Goal: Task Accomplishment & Management: Manage account settings

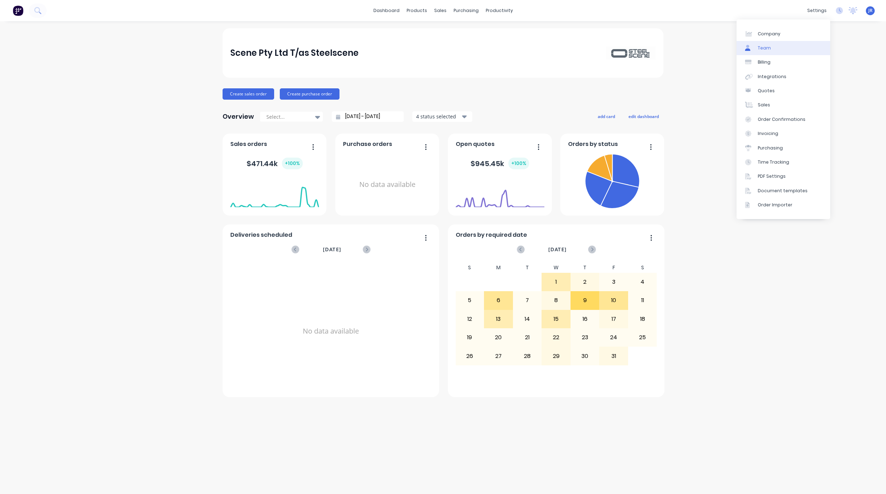
click at [763, 48] on div "Team" at bounding box center [764, 48] width 13 height 6
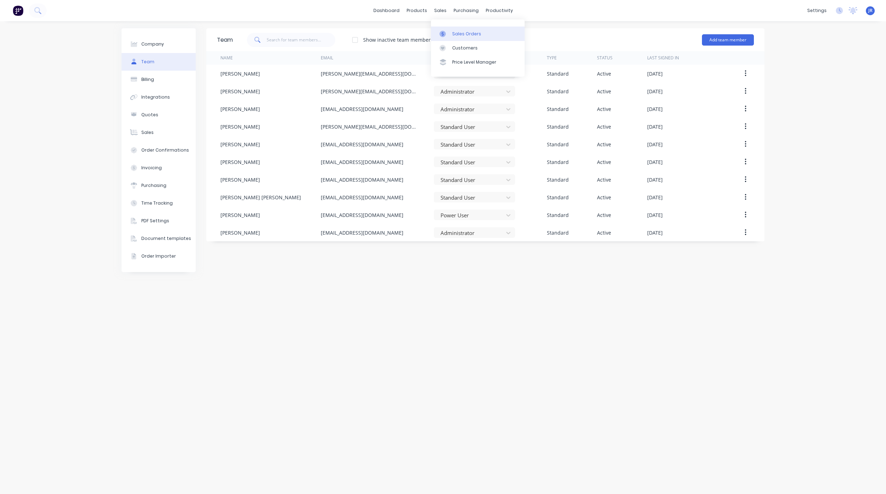
click at [449, 33] on div at bounding box center [444, 34] width 11 height 6
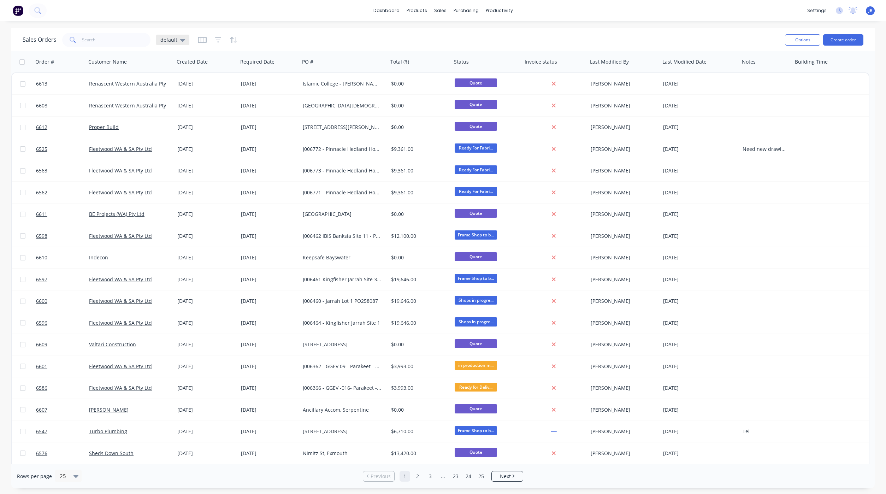
click at [174, 40] on span "default" at bounding box center [168, 39] width 17 height 7
click at [176, 131] on button "Not Invoiced" at bounding box center [198, 128] width 81 height 8
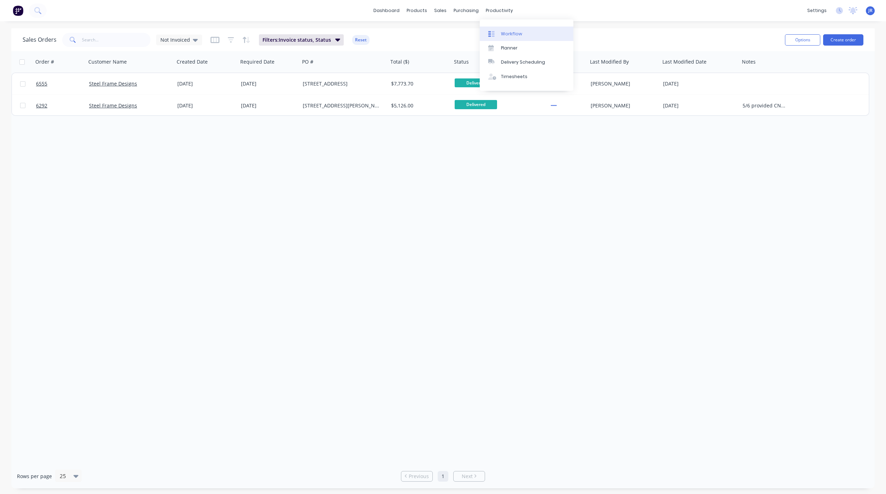
click at [486, 32] on link "Workflow" at bounding box center [527, 33] width 94 height 14
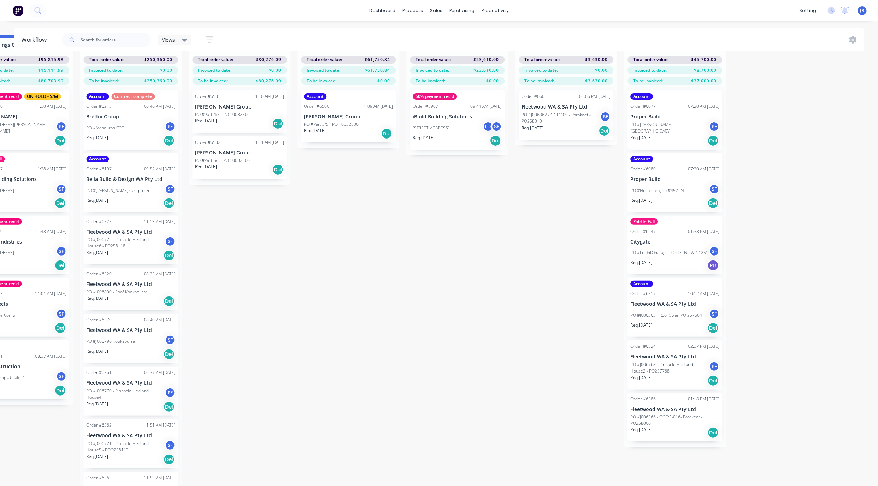
scroll to position [0, 915]
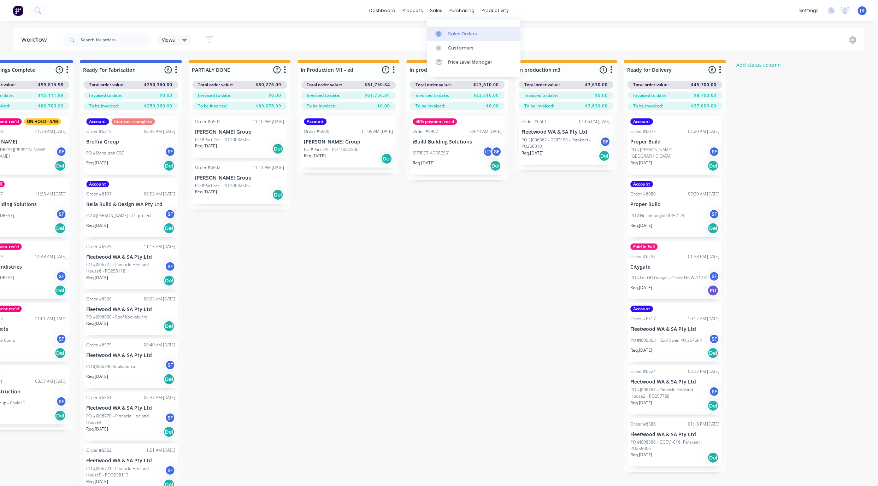
click at [439, 35] on icon at bounding box center [438, 34] width 2 height 4
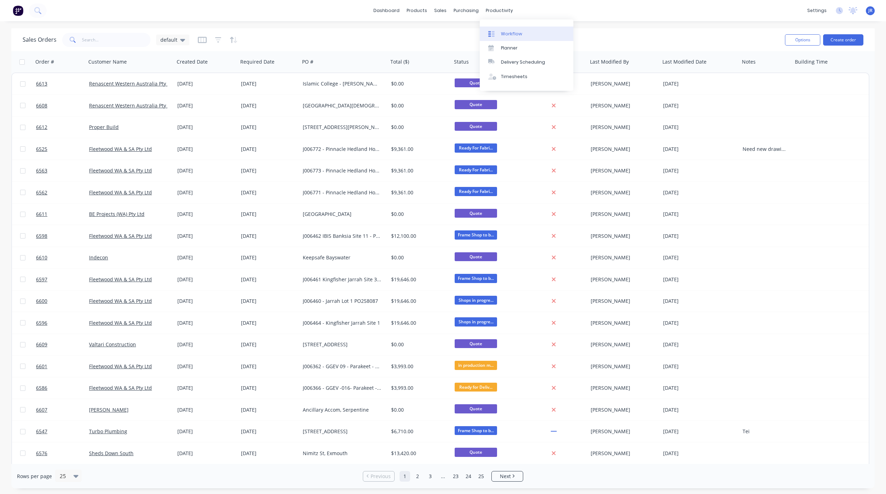
click at [503, 30] on link "Workflow" at bounding box center [527, 33] width 94 height 14
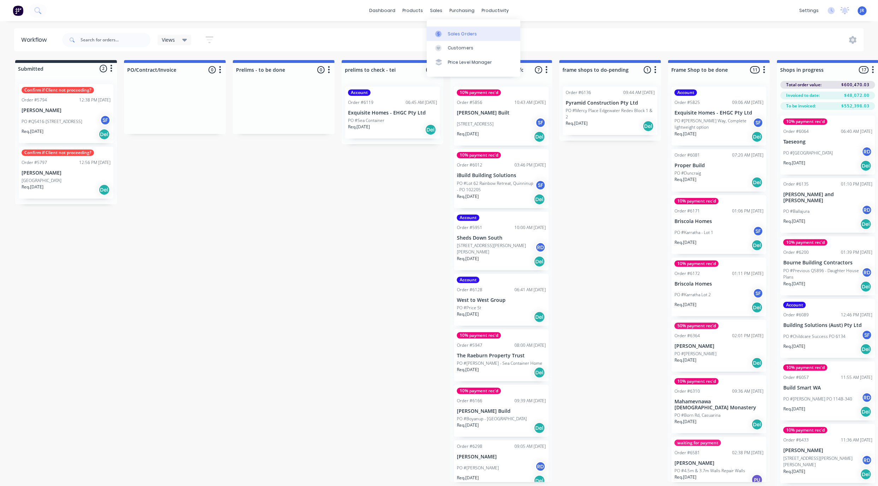
click at [445, 34] on div at bounding box center [440, 34] width 11 height 6
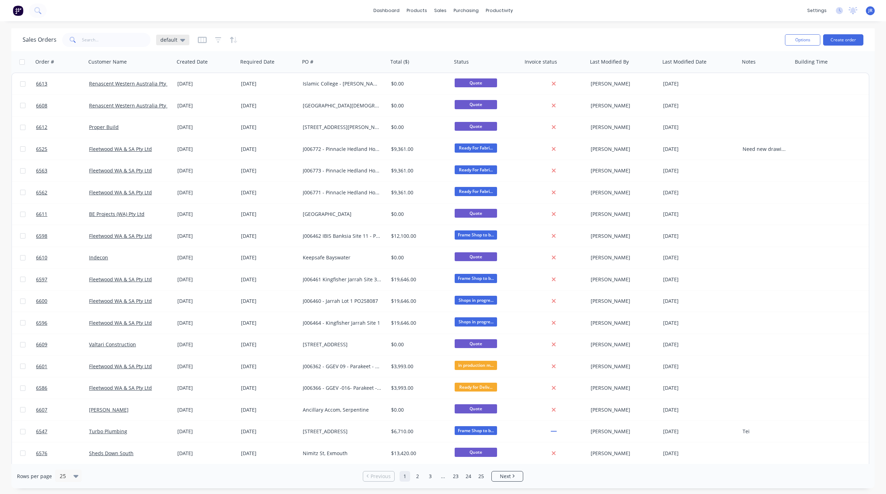
click at [180, 37] on icon at bounding box center [182, 40] width 5 height 8
click at [175, 128] on button "Not Invoiced" at bounding box center [198, 128] width 81 height 8
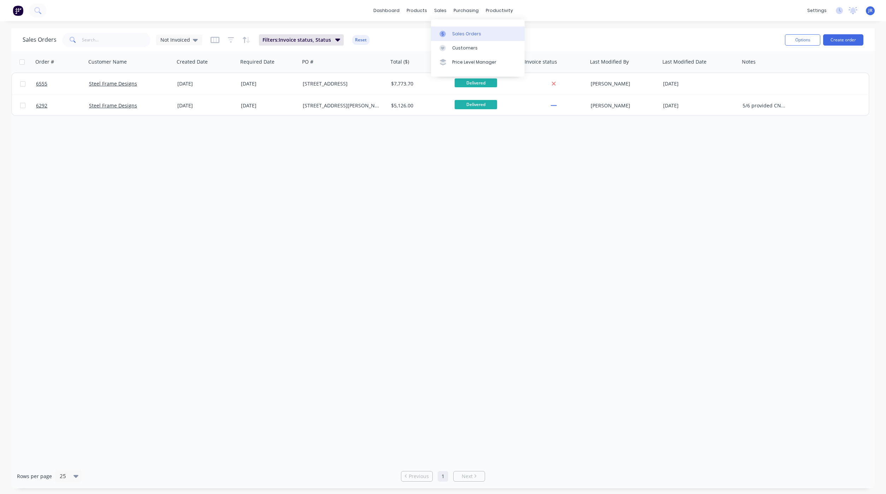
click at [445, 37] on link "Sales Orders" at bounding box center [478, 33] width 94 height 14
click at [188, 38] on span "Not Invoiced" at bounding box center [175, 39] width 30 height 7
click at [183, 114] on button "default (Default)" at bounding box center [198, 114] width 81 height 8
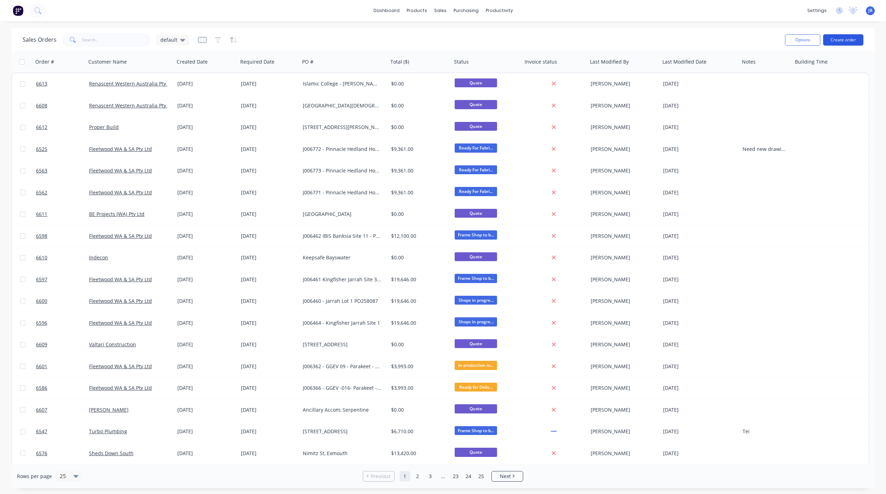
click at [848, 43] on button "Create order" at bounding box center [843, 39] width 40 height 11
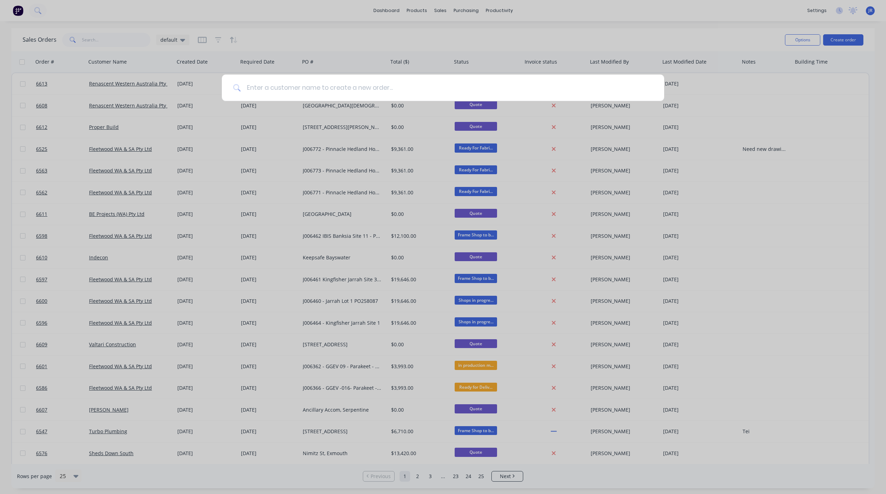
click at [302, 90] on input at bounding box center [447, 88] width 412 height 26
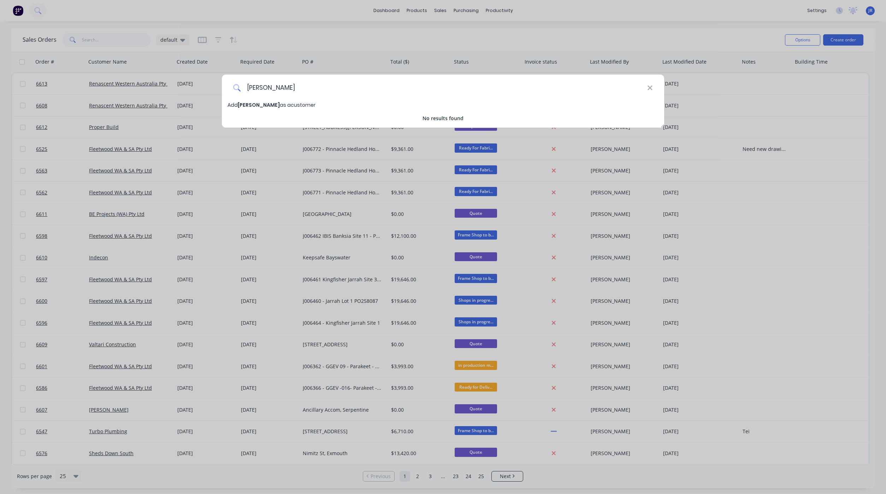
type input "[PERSON_NAME]"
click at [304, 107] on span "Add [PERSON_NAME] as a customer" at bounding box center [271, 104] width 88 height 7
select select "AU"
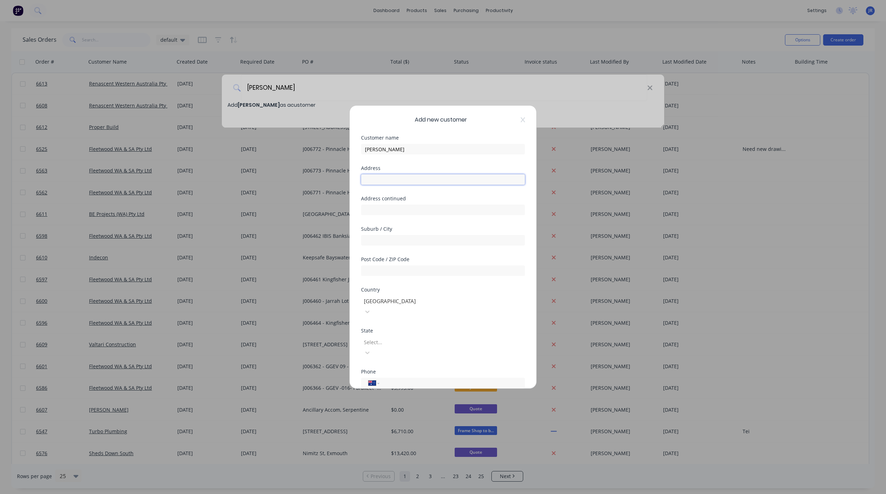
click at [384, 183] on input "text" at bounding box center [443, 179] width 164 height 11
type input "[STREET_ADDRESS]"
type input "North Dandalup"
click at [401, 275] on div at bounding box center [414, 279] width 102 height 9
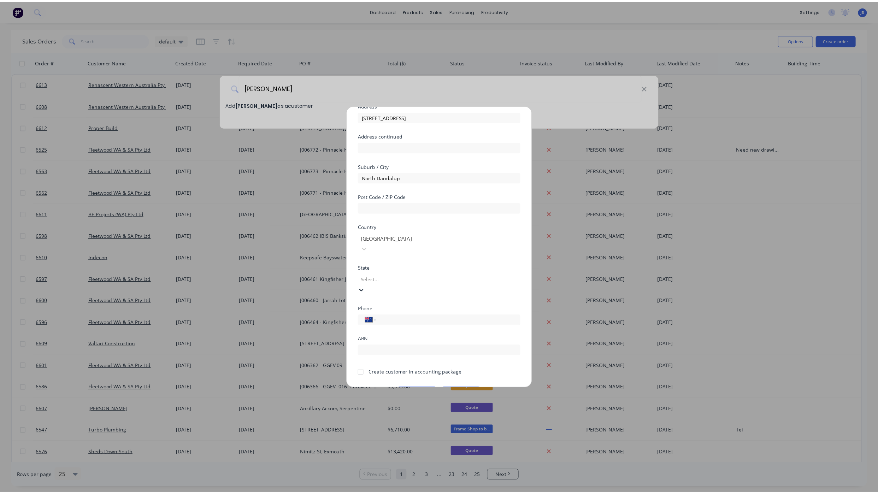
scroll to position [12, 0]
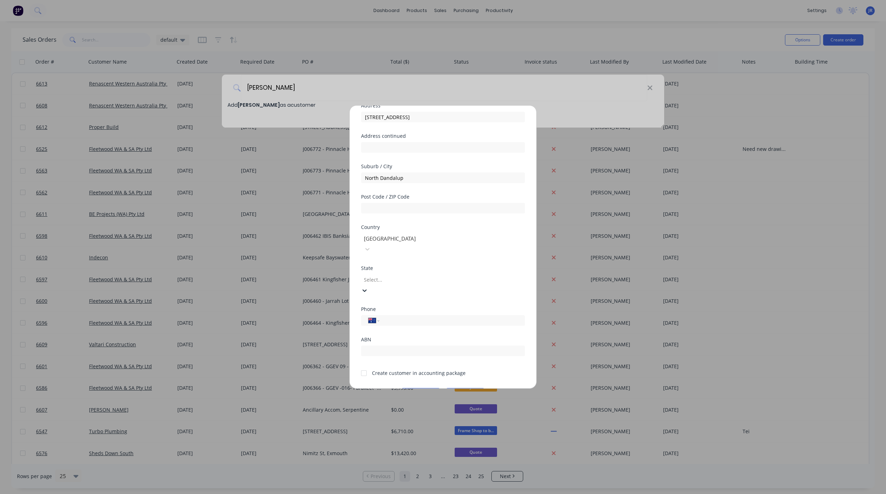
click at [365, 366] on div at bounding box center [364, 373] width 14 height 14
click at [419, 388] on button "Save" at bounding box center [420, 393] width 39 height 11
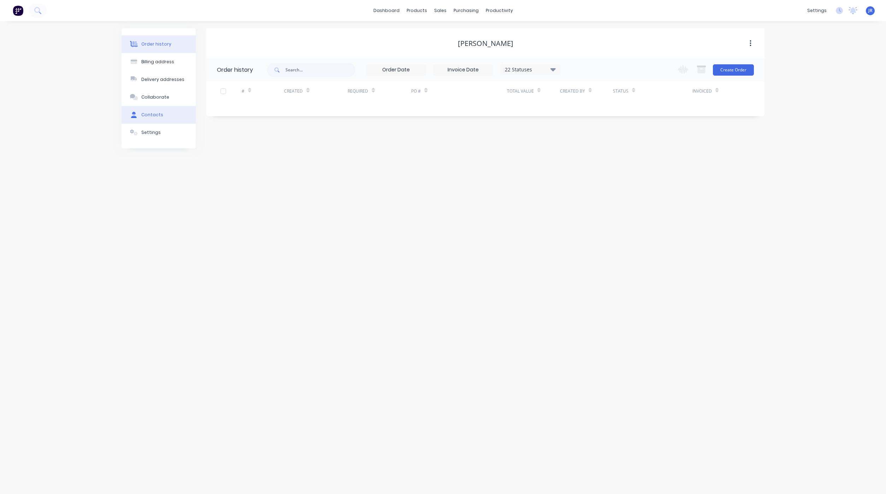
click at [165, 117] on button "Contacts" at bounding box center [159, 115] width 74 height 18
click at [734, 72] on button "Add contact" at bounding box center [742, 69] width 32 height 11
select select "AU"
click at [239, 125] on input "text" at bounding box center [275, 121] width 116 height 11
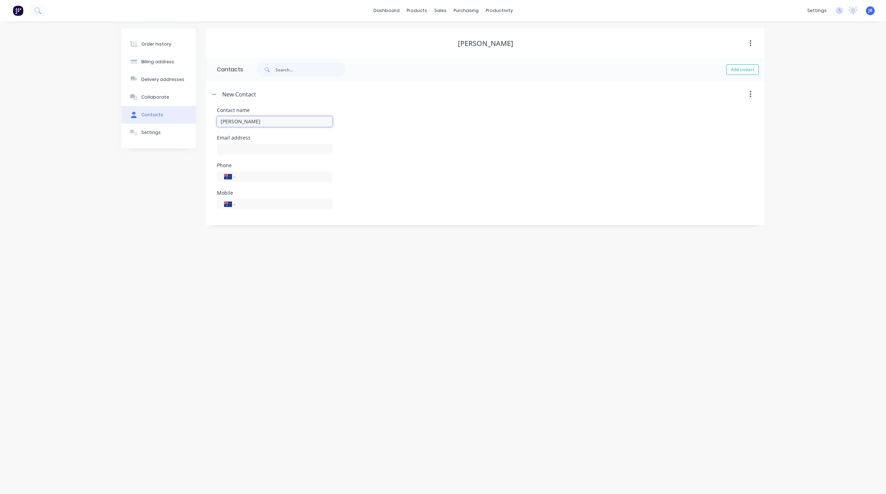
type input "[PERSON_NAME]"
select select "AU"
click at [254, 149] on input "text" at bounding box center [275, 149] width 116 height 11
type input "[EMAIL_ADDRESS][DOMAIN_NAME]"
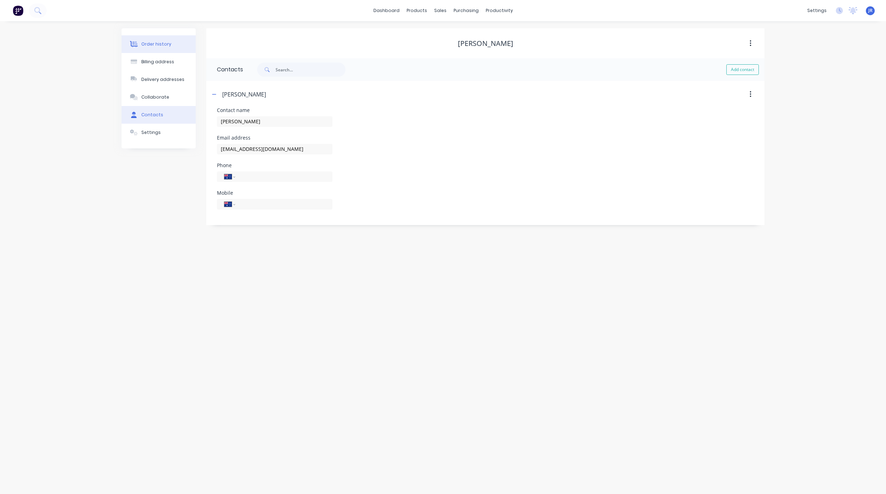
click at [148, 46] on div "Order history" at bounding box center [156, 44] width 30 height 6
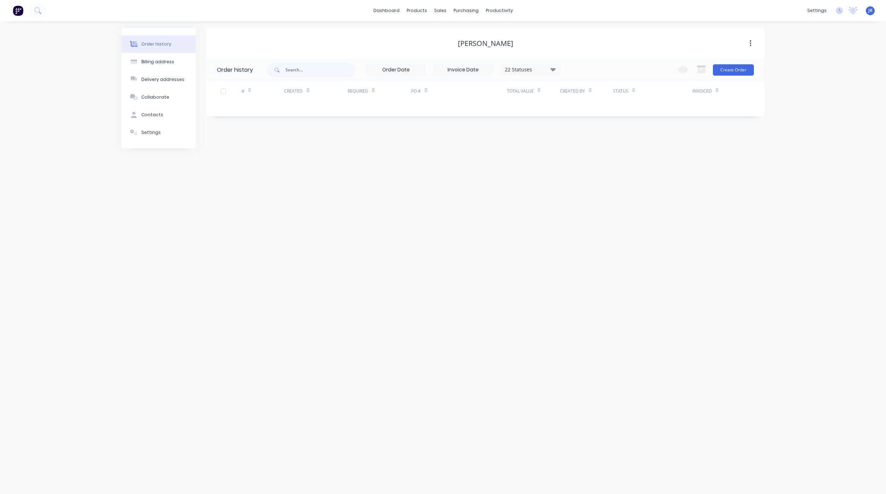
click at [735, 76] on div "Change order status Submitted PO/Contract/Invoice Prelims - to be done prelims …" at bounding box center [713, 69] width 81 height 23
click at [734, 72] on button "Create Order" at bounding box center [733, 69] width 41 height 11
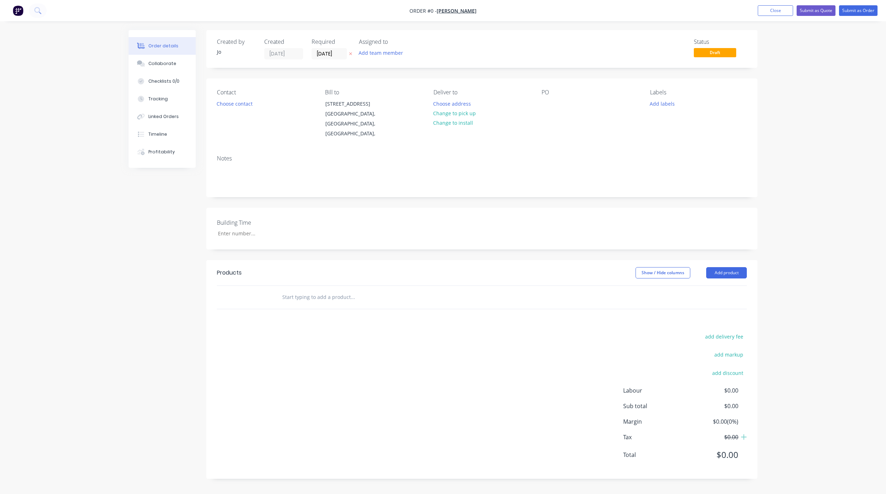
click at [300, 301] on input "text" at bounding box center [352, 297] width 141 height 14
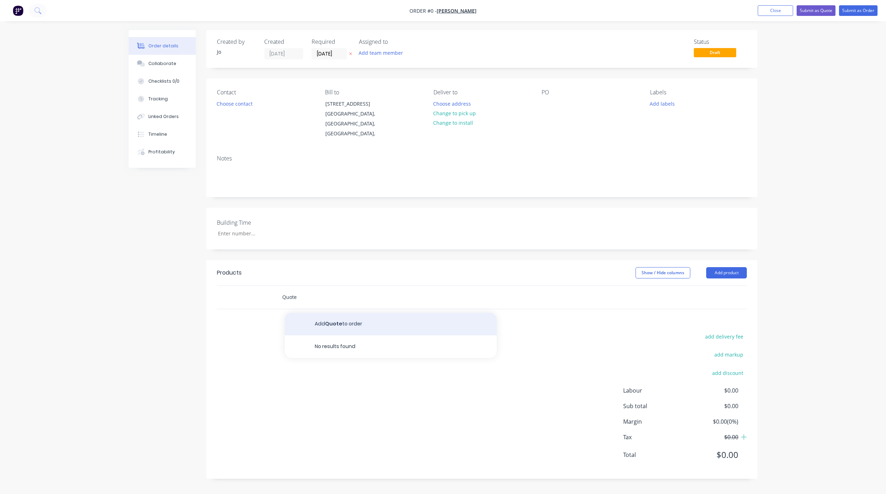
type input "Quote"
click at [339, 322] on button "Add Quote to order" at bounding box center [391, 324] width 212 height 23
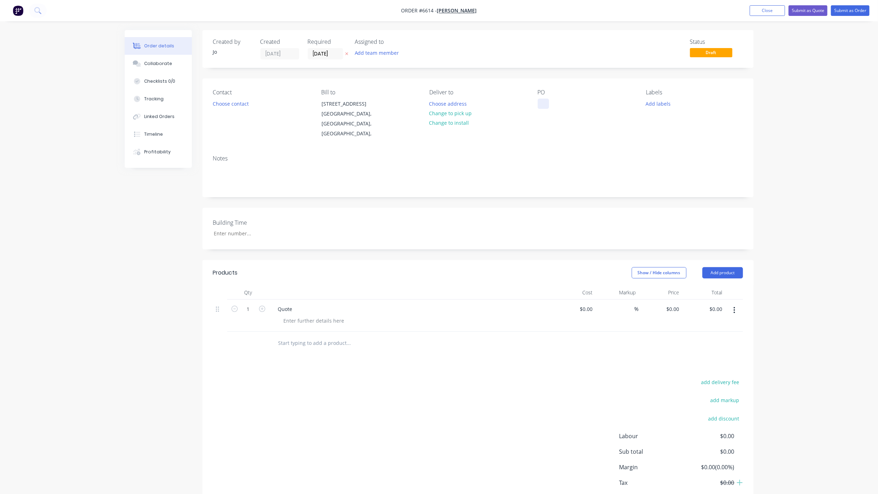
click at [538, 99] on div at bounding box center [543, 104] width 11 height 10
click at [221, 107] on button "Choose contact" at bounding box center [230, 104] width 43 height 10
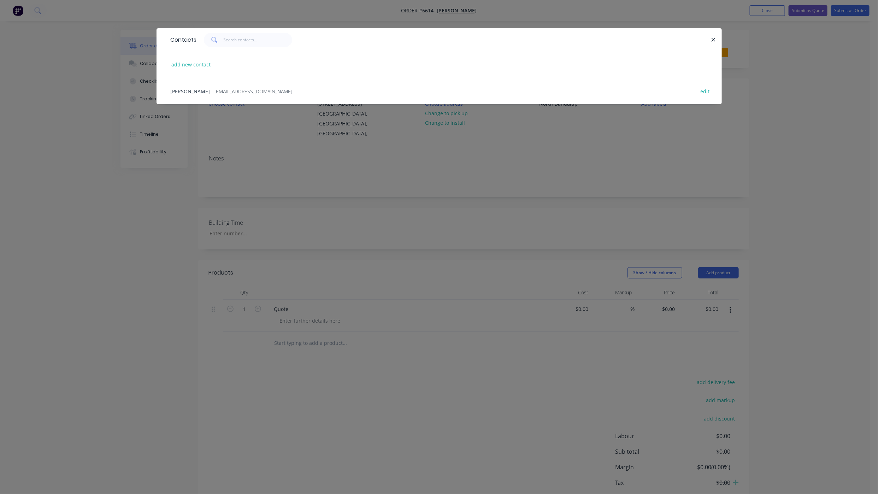
click at [215, 87] on div "[PERSON_NAME] - [EMAIL_ADDRESS][DOMAIN_NAME] - edit" at bounding box center [439, 91] width 544 height 26
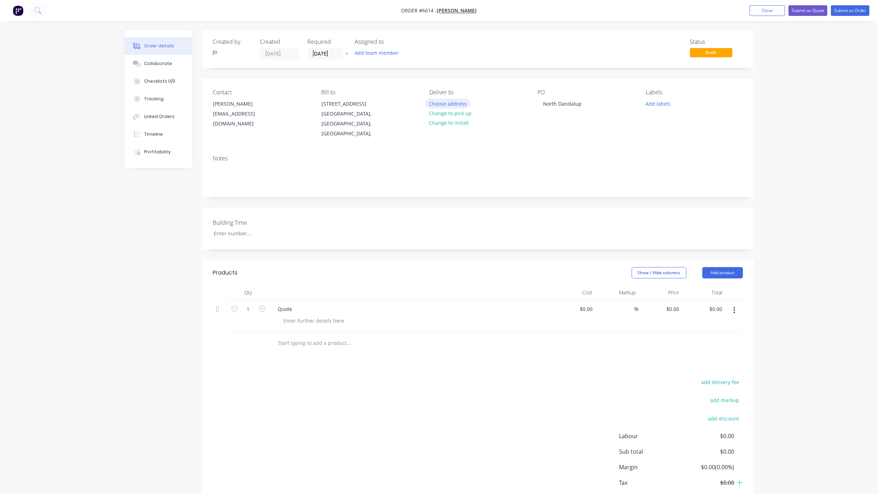
click at [433, 105] on button "Choose address" at bounding box center [447, 104] width 45 height 10
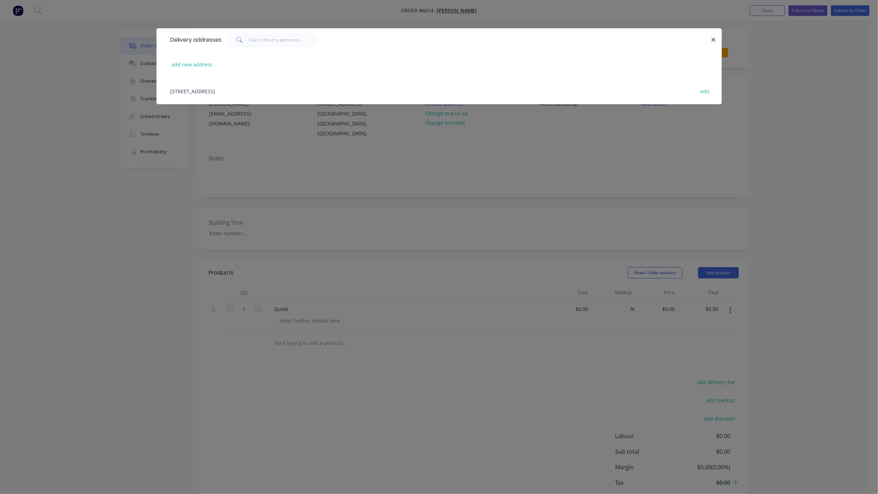
click at [250, 91] on div "[STREET_ADDRESS] edit" at bounding box center [439, 91] width 544 height 26
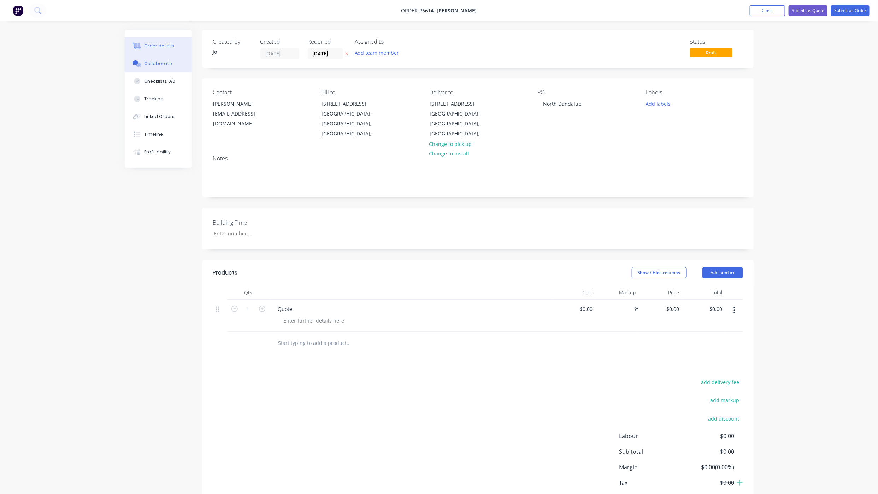
drag, startPoint x: 164, startPoint y: 65, endPoint x: 157, endPoint y: 66, distance: 6.8
click at [163, 64] on div "Collaborate" at bounding box center [158, 63] width 28 height 6
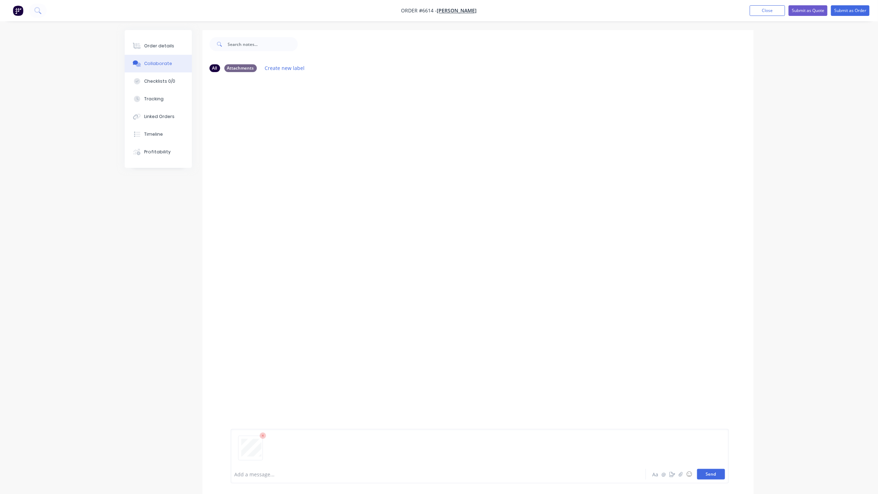
click at [707, 473] on button "Send" at bounding box center [711, 474] width 28 height 11
click at [710, 473] on button "Send" at bounding box center [711, 474] width 28 height 11
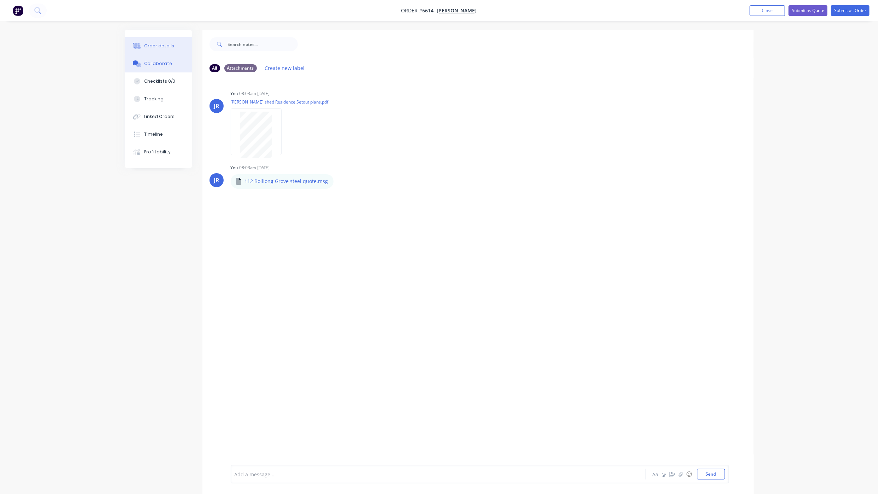
click at [136, 48] on icon at bounding box center [137, 46] width 8 height 6
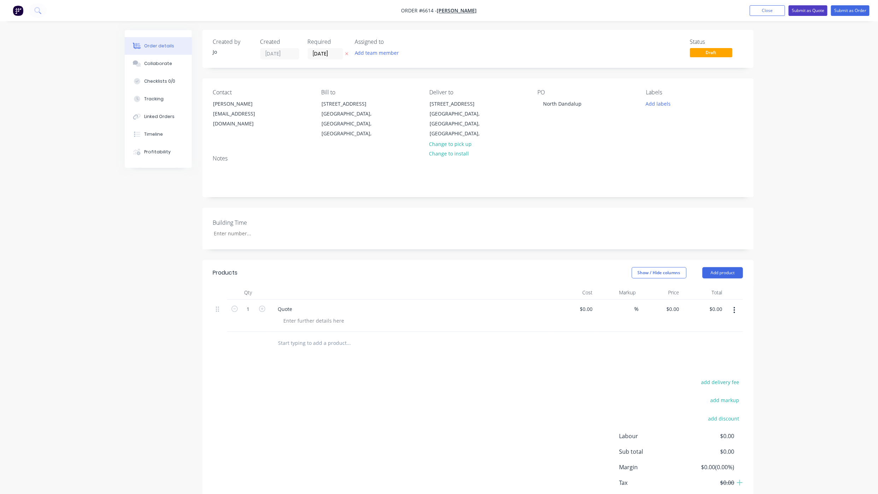
click at [803, 13] on button "Submit as Quote" at bounding box center [807, 10] width 39 height 11
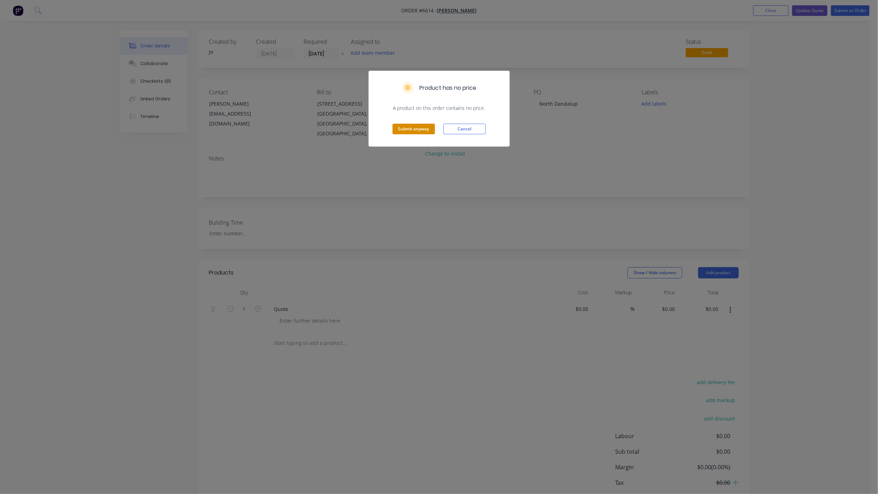
click at [419, 134] on button "Submit anyway" at bounding box center [413, 129] width 42 height 11
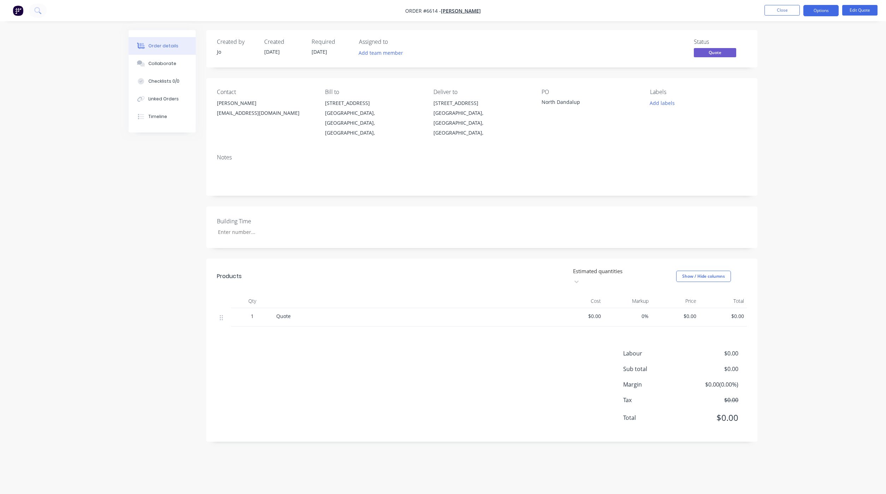
click at [68, 438] on div "Order details Collaborate Checklists 0/0 Linked Orders Timeline Order details C…" at bounding box center [443, 247] width 886 height 494
click at [785, 15] on button "Close" at bounding box center [781, 10] width 35 height 11
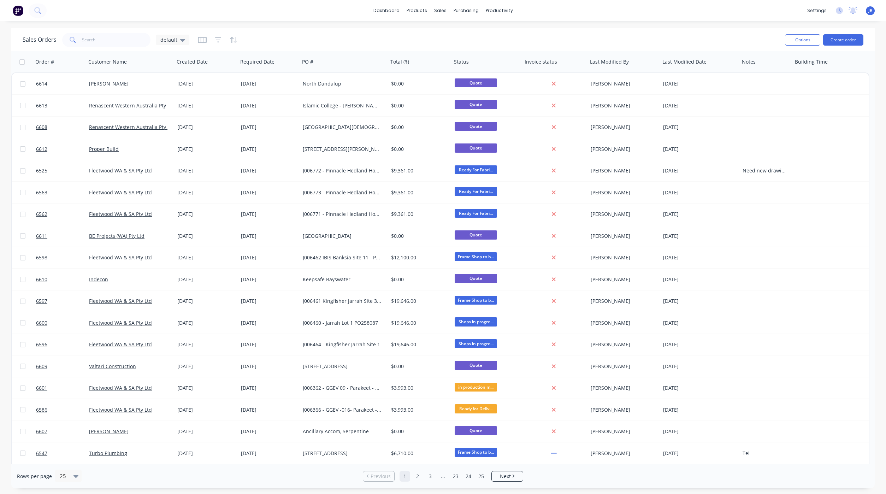
click at [125, 47] on div "Sales Orders default" at bounding box center [401, 39] width 757 height 17
click at [122, 42] on input "text" at bounding box center [116, 40] width 69 height 14
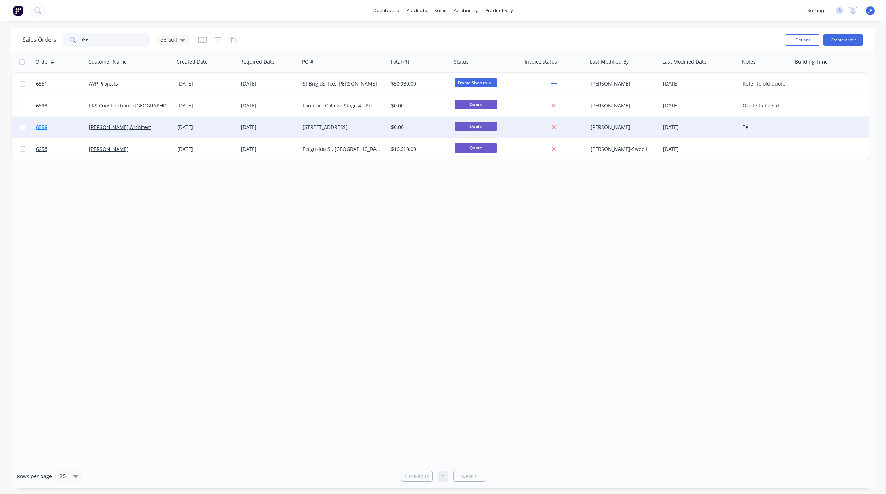
type input "fer"
click at [47, 128] on span "6558" at bounding box center [41, 127] width 11 height 7
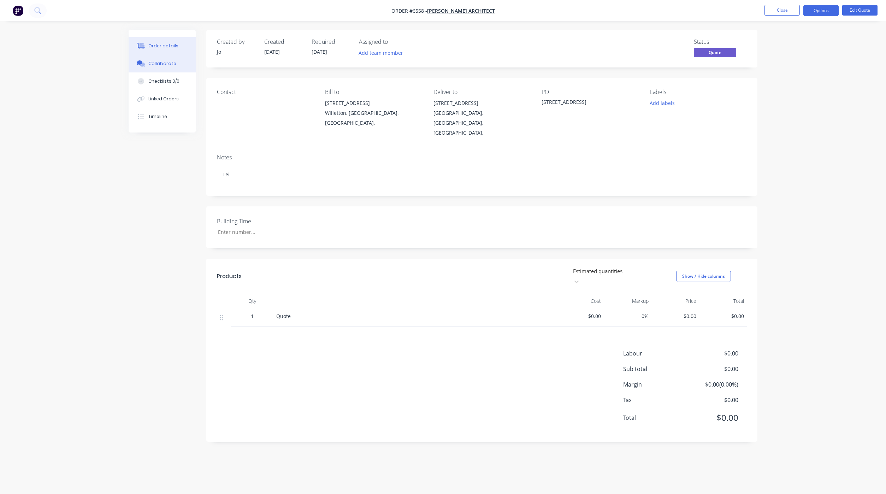
click at [160, 65] on div "Collaborate" at bounding box center [162, 63] width 28 height 6
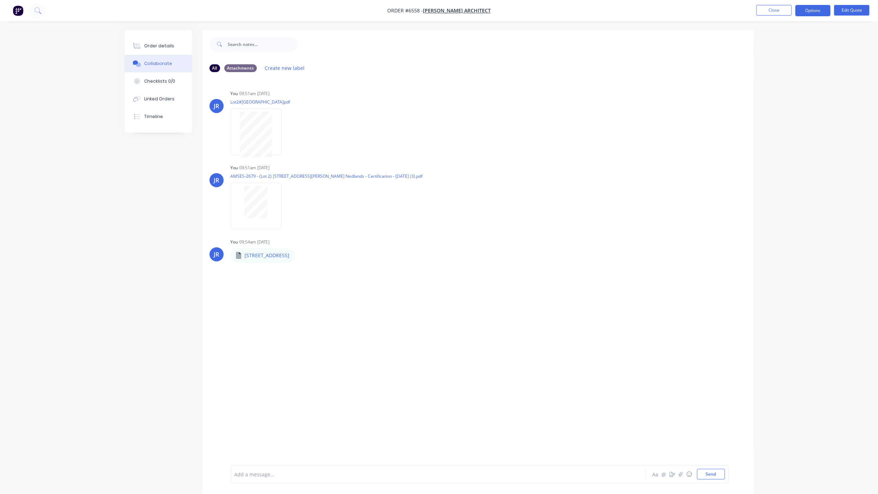
drag, startPoint x: 140, startPoint y: 394, endPoint x: 166, endPoint y: 369, distance: 35.7
click at [140, 394] on div "All Attachments Create new label JR You 09:51am [DATE] Lot2#[GEOGRAPHIC_DATA]pd…" at bounding box center [439, 267] width 629 height 474
click at [709, 475] on button "Send" at bounding box center [711, 474] width 28 height 11
click at [144, 44] on div "Order details" at bounding box center [159, 46] width 30 height 6
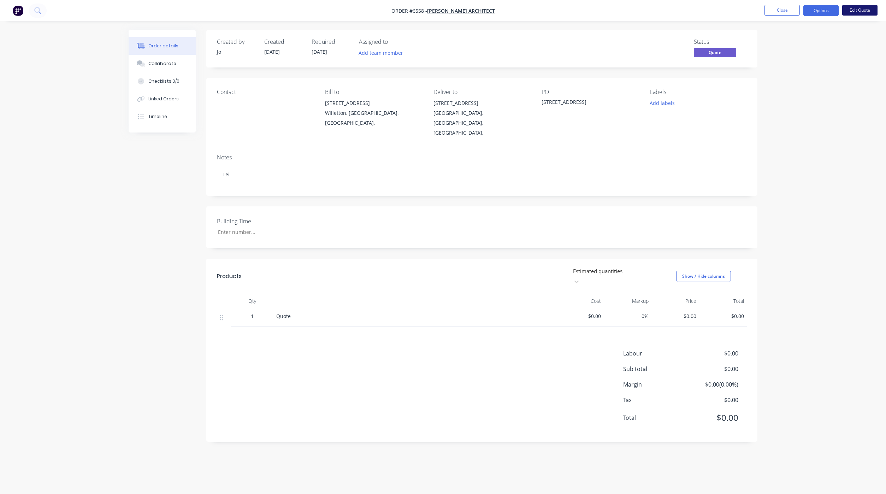
click at [856, 10] on button "Edit Quote" at bounding box center [859, 10] width 35 height 11
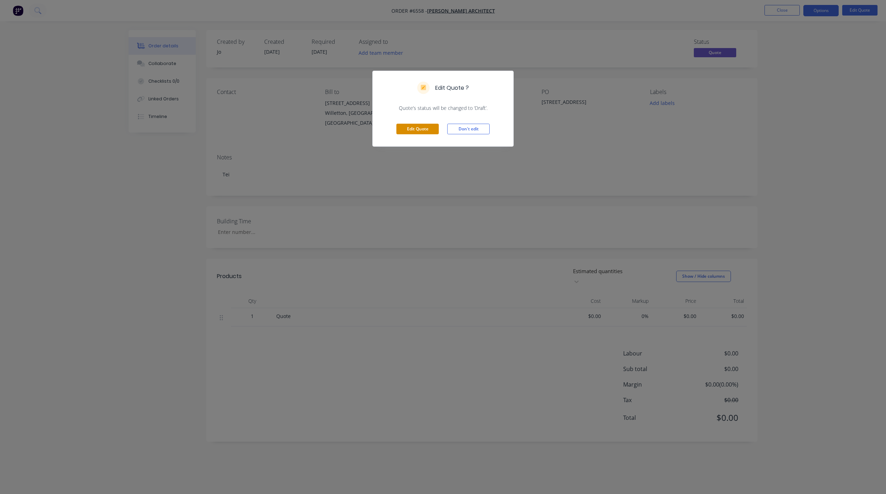
click at [403, 126] on button "Edit Quote" at bounding box center [417, 129] width 42 height 11
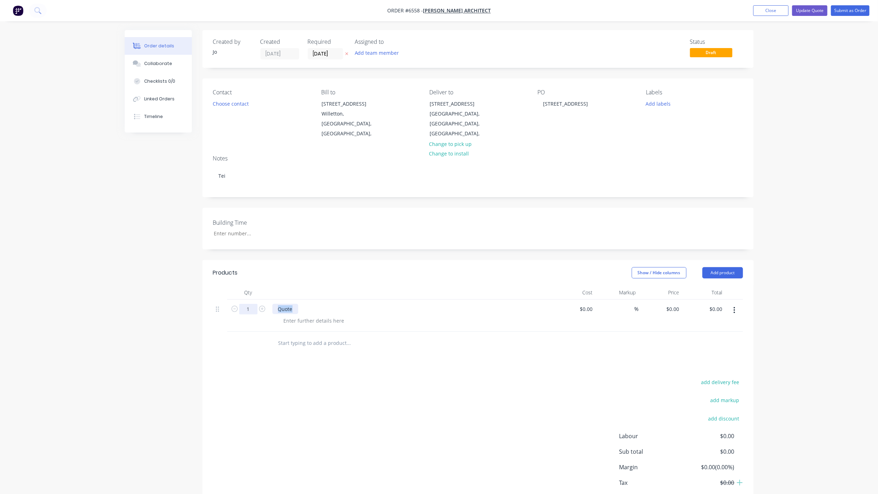
drag, startPoint x: 294, startPoint y: 298, endPoint x: 248, endPoint y: 298, distance: 45.6
click at [250, 300] on div "1 Quote $0.00 $0.00 % $0.00 $0.00 $0.00 $0.00" at bounding box center [478, 316] width 530 height 32
paste div
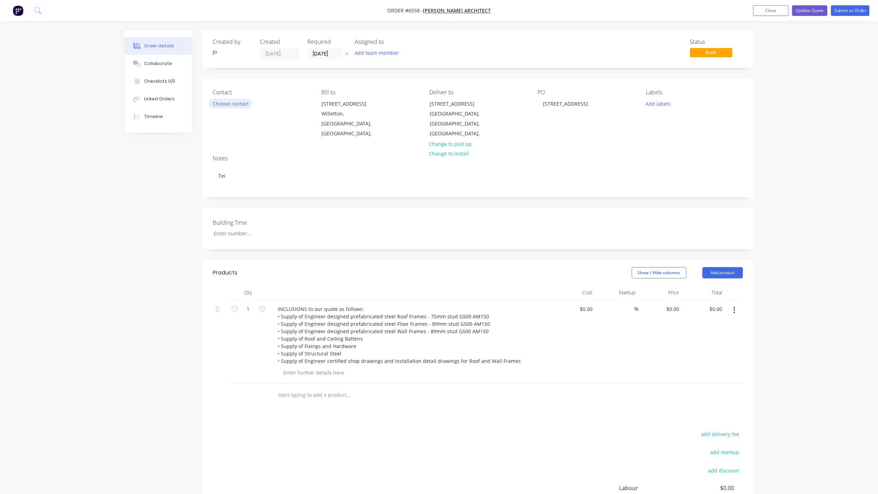
click at [221, 103] on button "Choose contact" at bounding box center [230, 104] width 43 height 10
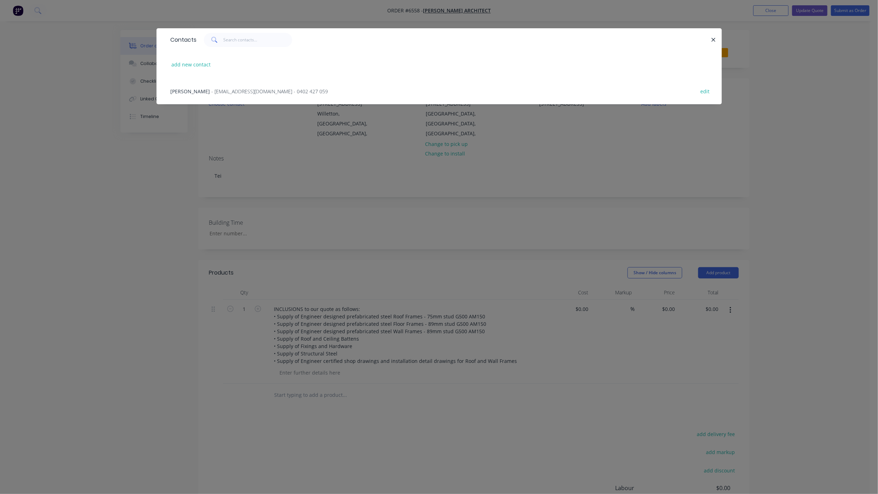
click at [220, 93] on span "- [EMAIL_ADDRESS][DOMAIN_NAME] - 0402 427 059" at bounding box center [270, 91] width 117 height 7
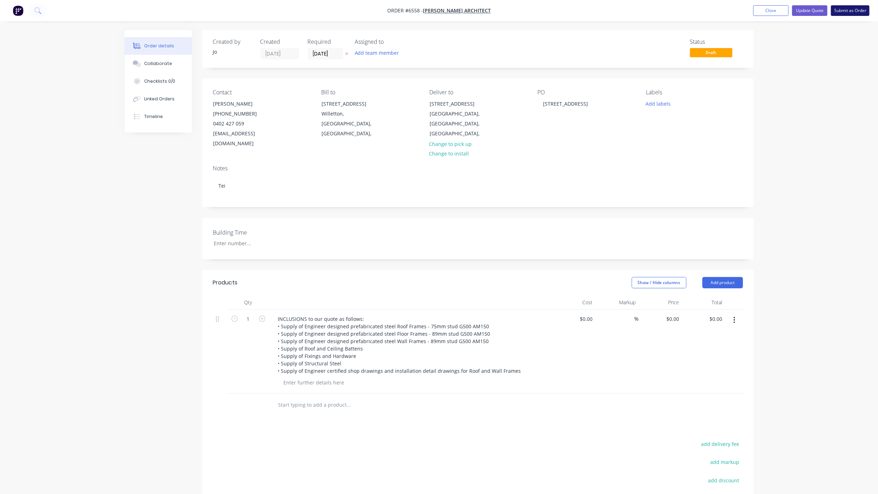
click at [842, 10] on button "Submit as Order" at bounding box center [850, 10] width 39 height 11
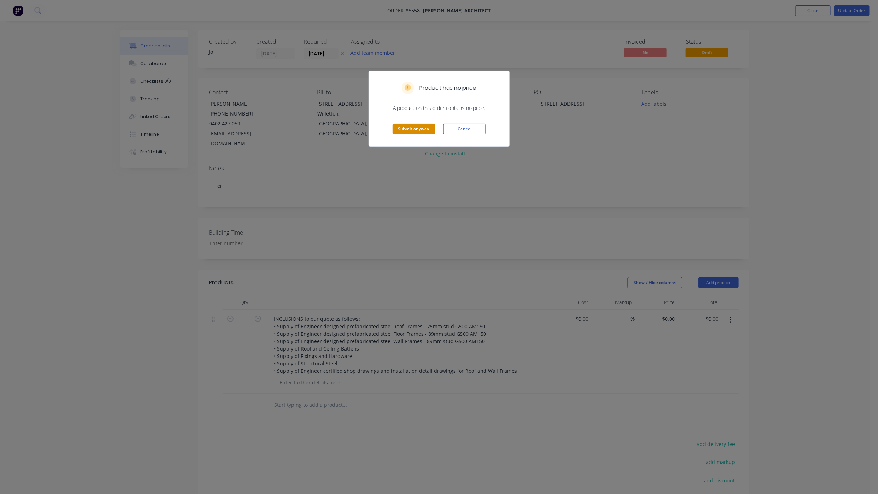
click at [400, 128] on button "Submit anyway" at bounding box center [413, 129] width 42 height 11
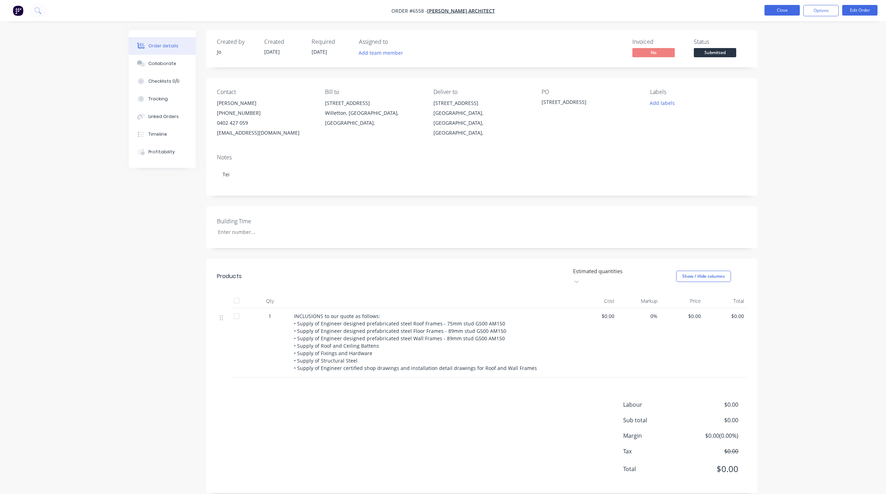
click at [784, 6] on button "Close" at bounding box center [781, 10] width 35 height 11
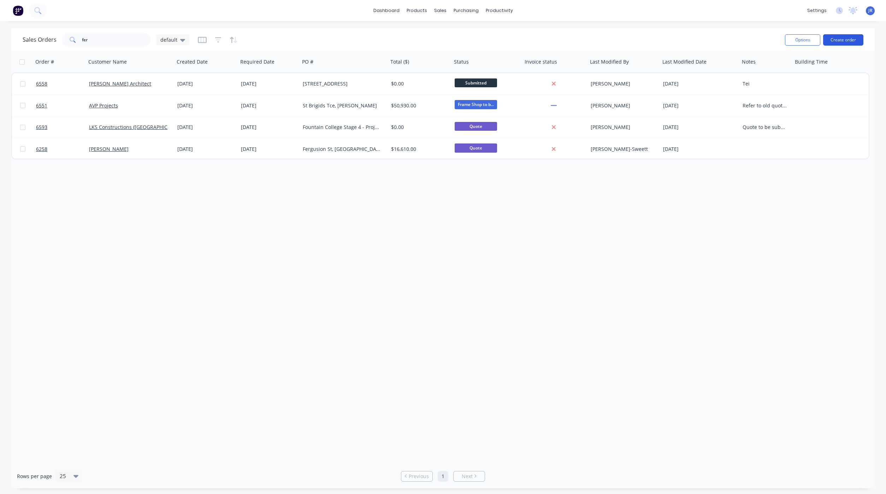
click at [851, 41] on button "Create order" at bounding box center [843, 39] width 40 height 11
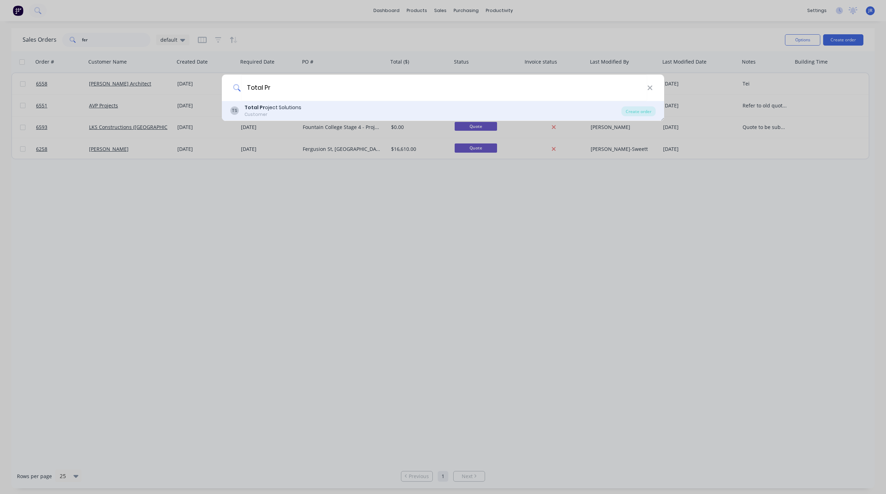
type input "Total Pr"
click at [269, 111] on div "Total Pr oject Solutions" at bounding box center [272, 107] width 57 height 7
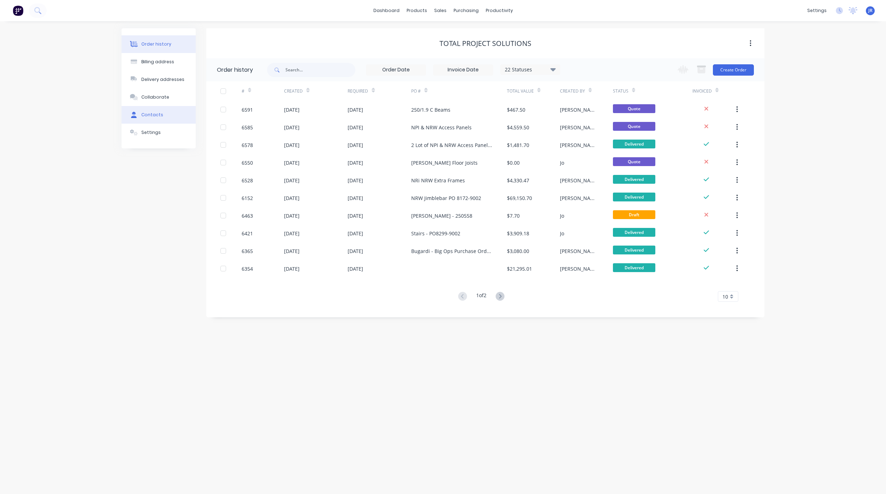
click at [147, 113] on div "Contacts" at bounding box center [152, 115] width 22 height 6
select select "AU"
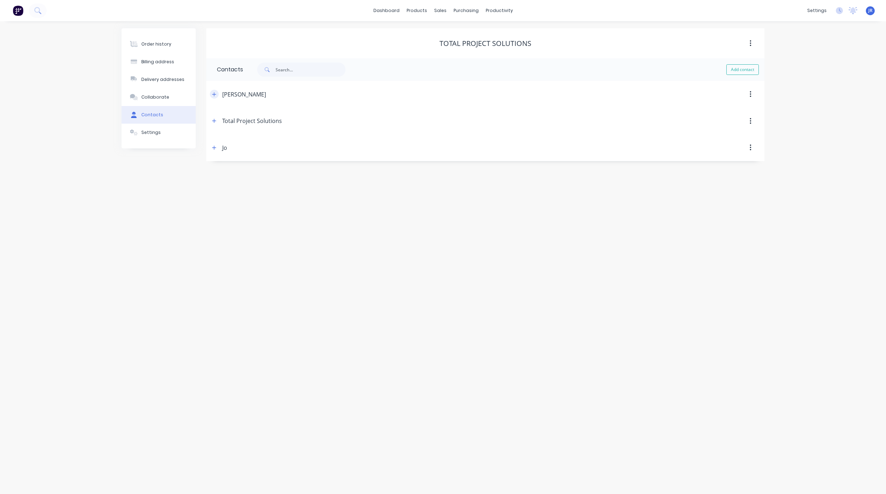
click at [213, 92] on icon "button" at bounding box center [214, 94] width 4 height 5
click at [212, 123] on icon "button" at bounding box center [214, 120] width 4 height 5
click at [212, 122] on icon "button" at bounding box center [214, 120] width 4 height 5
click at [159, 42] on div "Order history" at bounding box center [156, 44] width 30 height 6
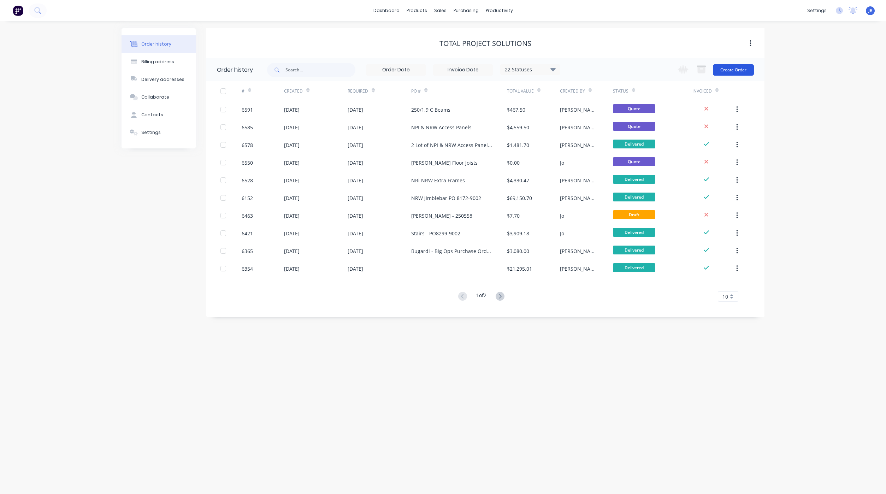
click at [734, 68] on button "Create Order" at bounding box center [733, 69] width 41 height 11
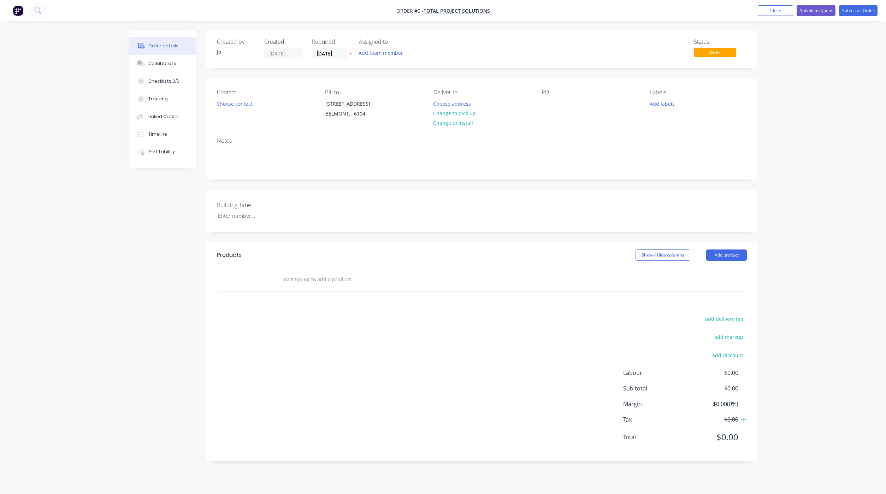
click at [318, 284] on input "text" at bounding box center [352, 279] width 141 height 14
type input "Quote"
click at [344, 309] on button "Add Quote to order" at bounding box center [391, 306] width 212 height 23
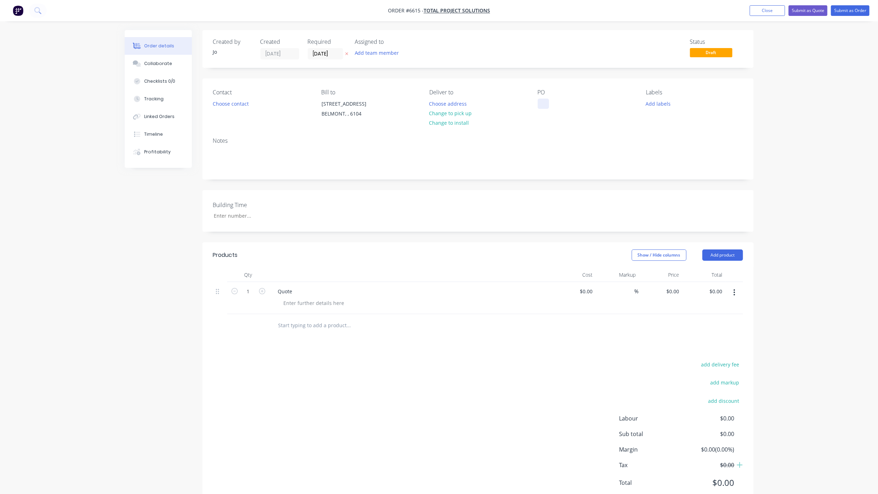
click at [548, 100] on div at bounding box center [543, 104] width 11 height 10
click at [329, 54] on input "[DATE]" at bounding box center [325, 53] width 35 height 11
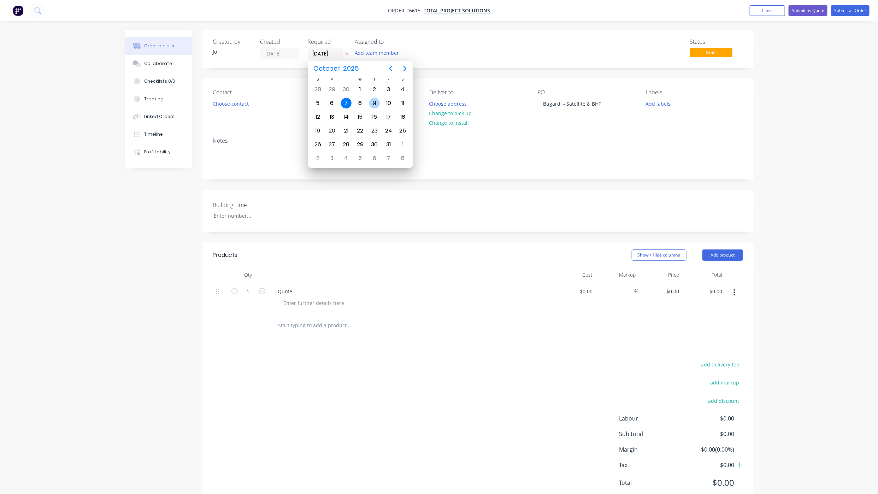
click at [370, 103] on div "9" at bounding box center [374, 103] width 11 height 11
type input "[DATE]"
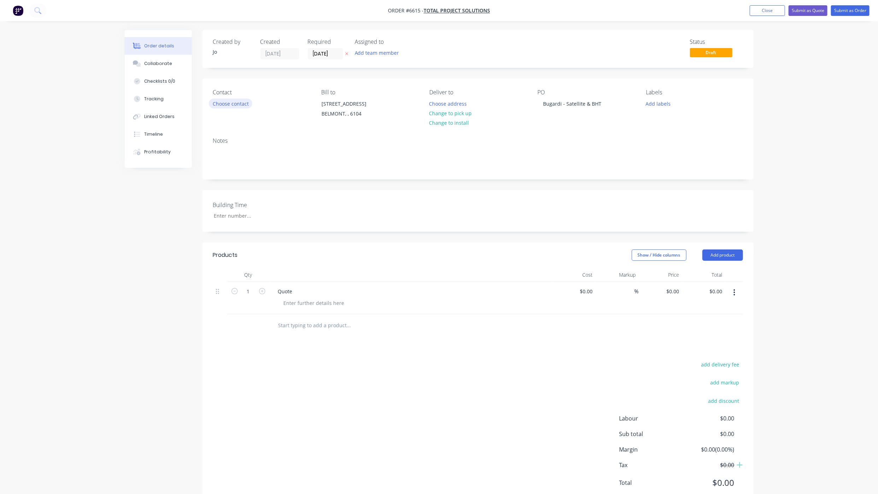
click at [212, 102] on button "Choose contact" at bounding box center [230, 104] width 43 height 10
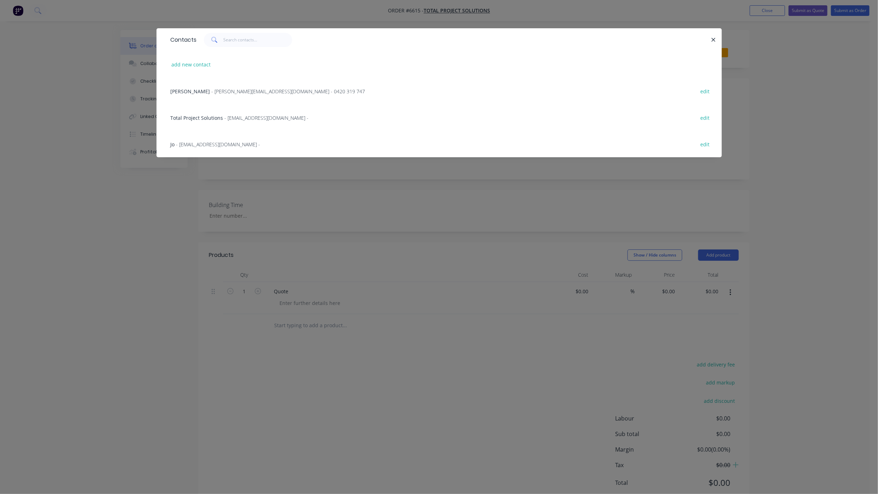
click at [201, 90] on span "[PERSON_NAME]" at bounding box center [191, 91] width 40 height 7
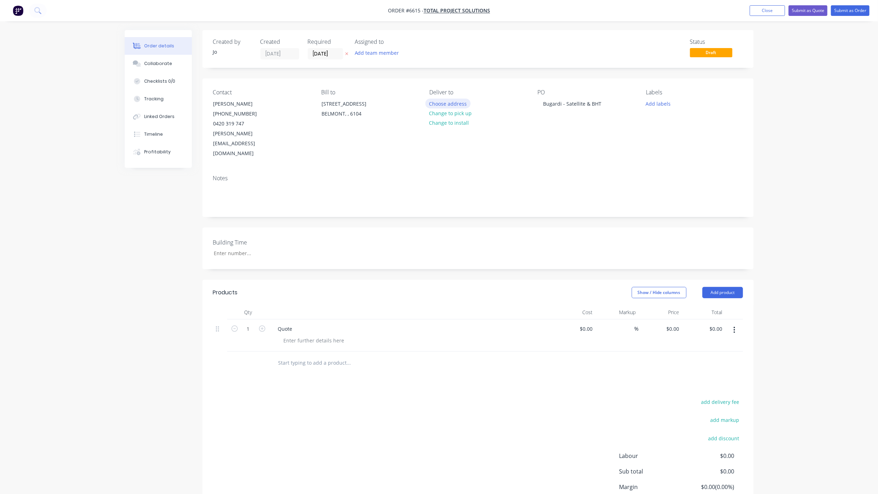
click at [437, 106] on button "Choose address" at bounding box center [447, 104] width 45 height 10
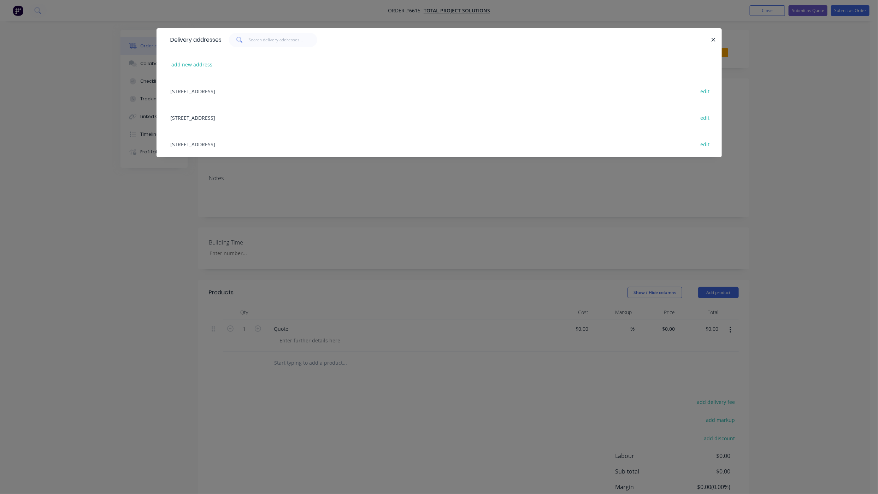
click at [243, 113] on div "[STREET_ADDRESS] edit" at bounding box center [439, 117] width 544 height 26
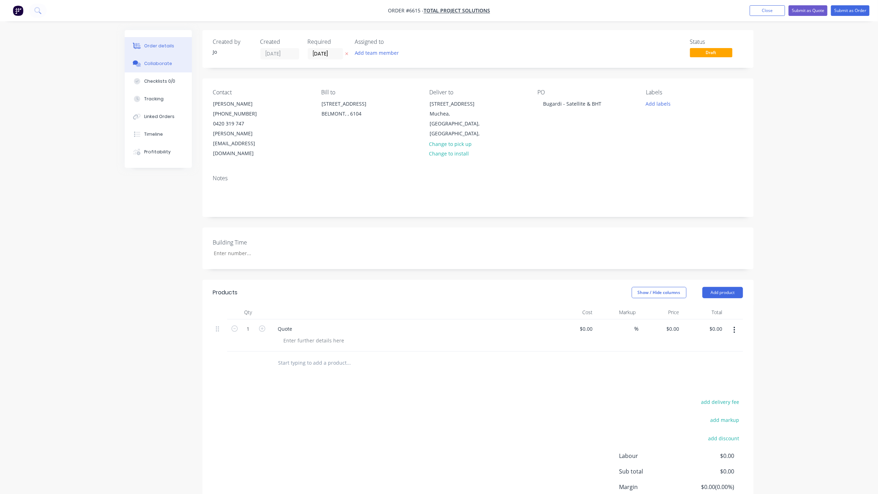
click at [158, 67] on button "Collaborate" at bounding box center [158, 64] width 67 height 18
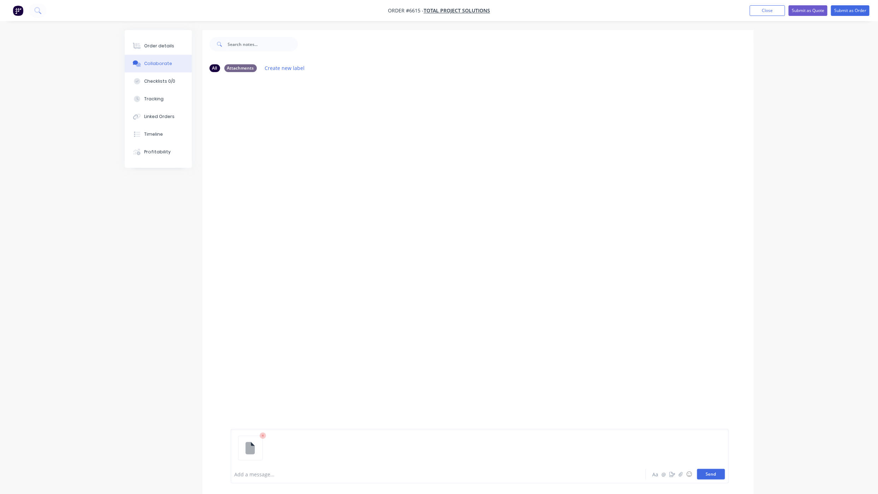
drag, startPoint x: 713, startPoint y: 478, endPoint x: 710, endPoint y: 476, distance: 3.8
click at [712, 478] on button "Send" at bounding box center [711, 474] width 28 height 11
click at [170, 46] on div "Order details" at bounding box center [159, 46] width 30 height 6
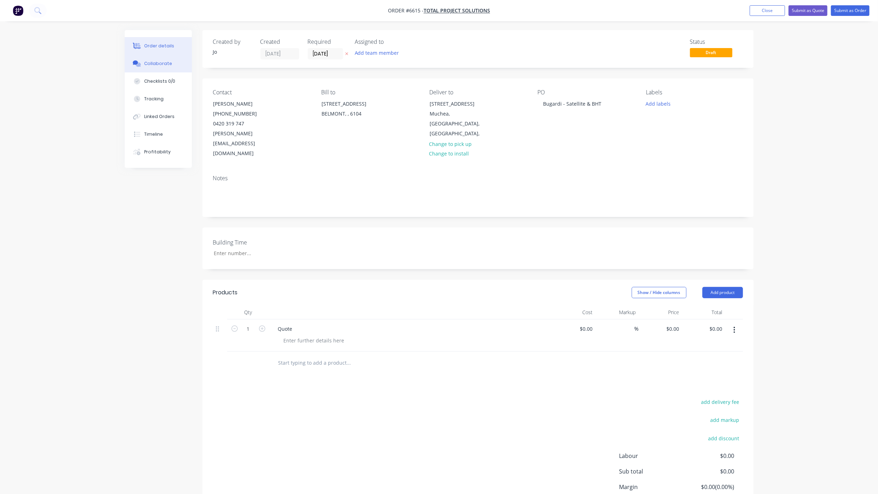
click at [141, 65] on div at bounding box center [137, 63] width 11 height 6
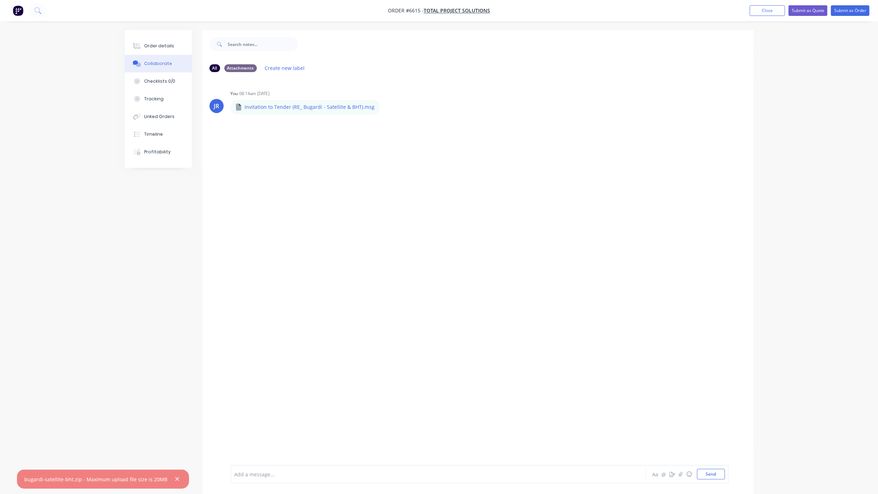
click at [124, 287] on div "Order details Collaborate Checklists 0/0 Tracking Linked Orders Timeline Profit…" at bounding box center [439, 267] width 643 height 474
click at [158, 388] on div "All Attachments Create new label JR You 08:14am [DATE] Invitation to Tender (RE…" at bounding box center [439, 267] width 629 height 474
click at [159, 39] on button "Order details" at bounding box center [158, 46] width 67 height 18
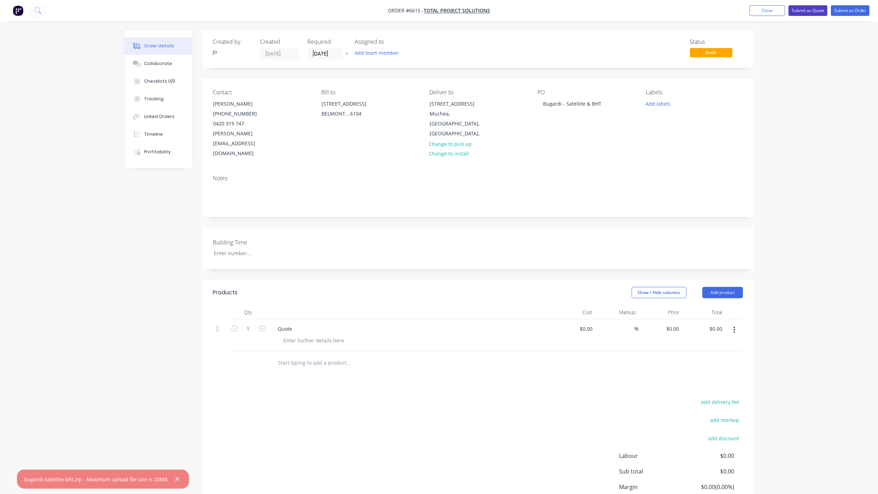
click at [800, 12] on button "Submit as Quote" at bounding box center [807, 10] width 39 height 11
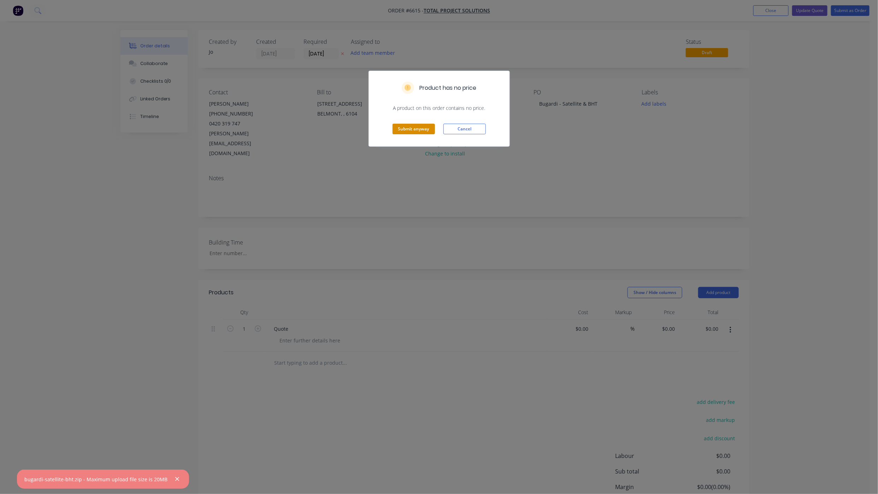
click at [409, 130] on button "Submit anyway" at bounding box center [413, 129] width 42 height 11
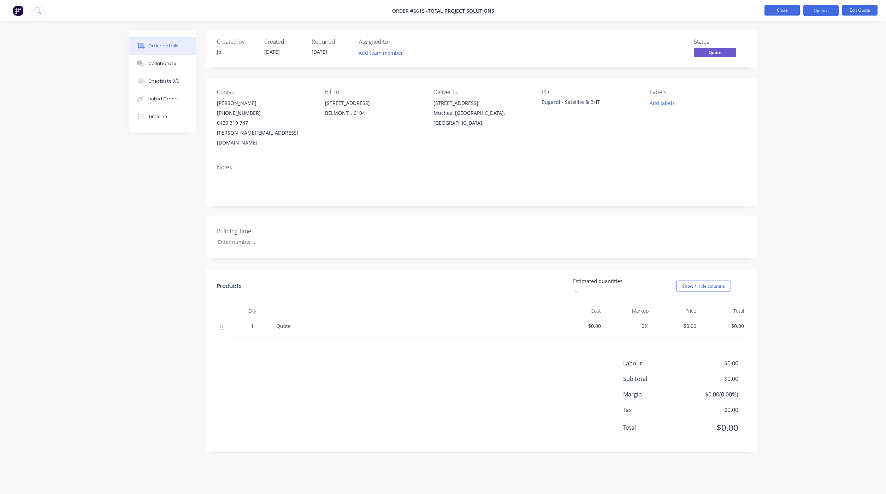
click at [776, 8] on button "Close" at bounding box center [781, 10] width 35 height 11
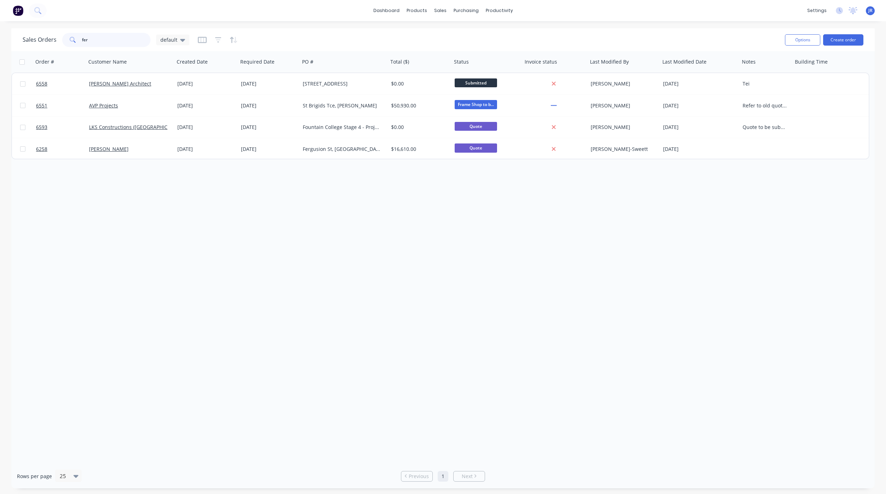
drag, startPoint x: 106, startPoint y: 36, endPoint x: -12, endPoint y: 43, distance: 118.2
click at [0, 43] on html "dashboard products sales purchasing productivity dashboard products Product Cat…" at bounding box center [443, 247] width 886 height 494
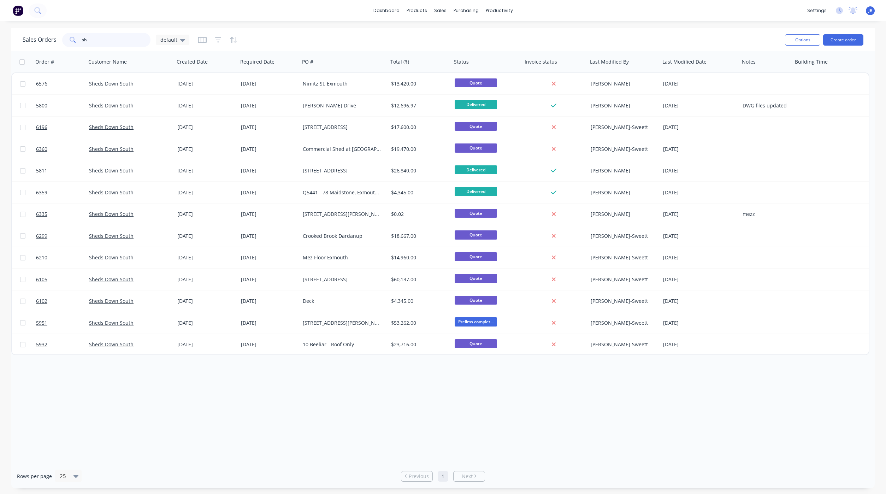
type input "s"
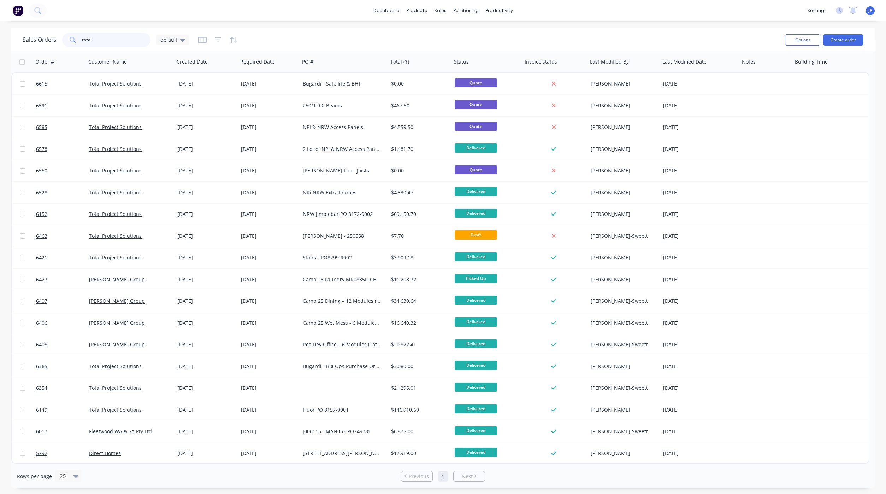
type input "total"
click at [170, 483] on div "Rows per page 25 Previous 1 Next" at bounding box center [442, 476] width 863 height 24
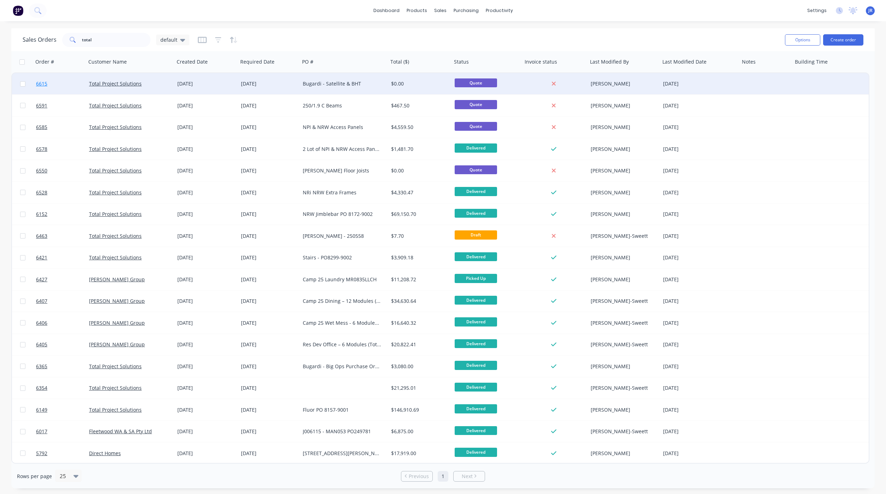
click at [40, 78] on link "6615" at bounding box center [62, 83] width 53 height 21
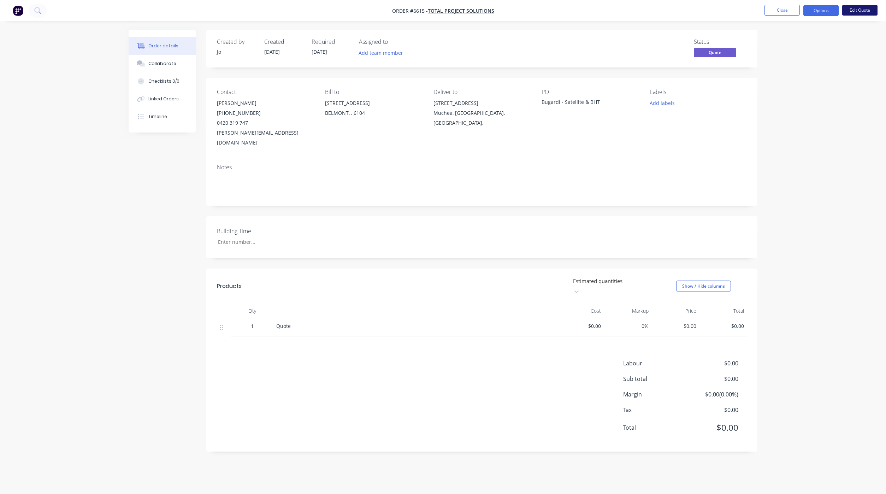
click at [861, 10] on button "Edit Quote" at bounding box center [859, 10] width 35 height 11
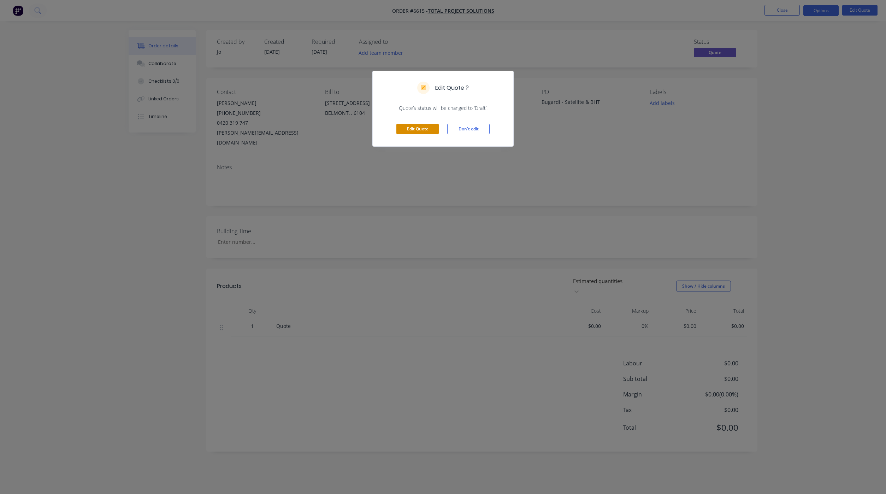
click at [420, 129] on button "Edit Quote" at bounding box center [417, 129] width 42 height 11
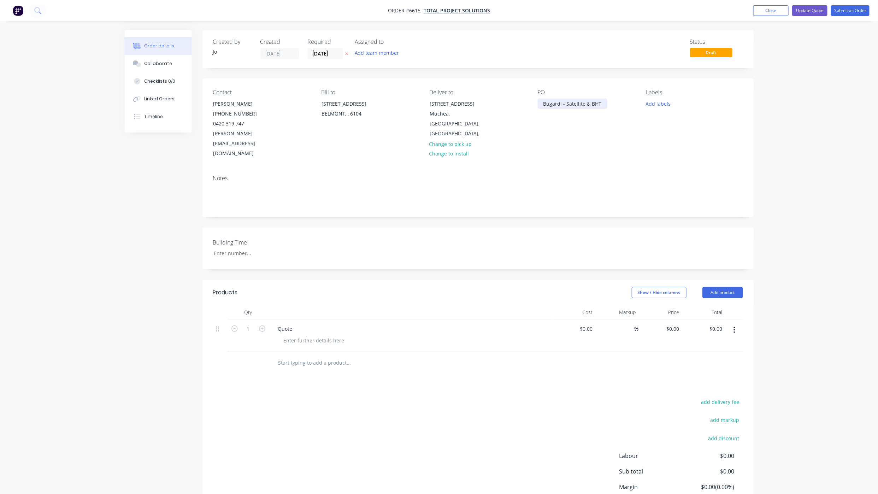
click at [603, 103] on div "Bugardi - Satellite & BHT" at bounding box center [573, 104] width 70 height 10
click at [809, 13] on button "Update Quote" at bounding box center [809, 10] width 35 height 11
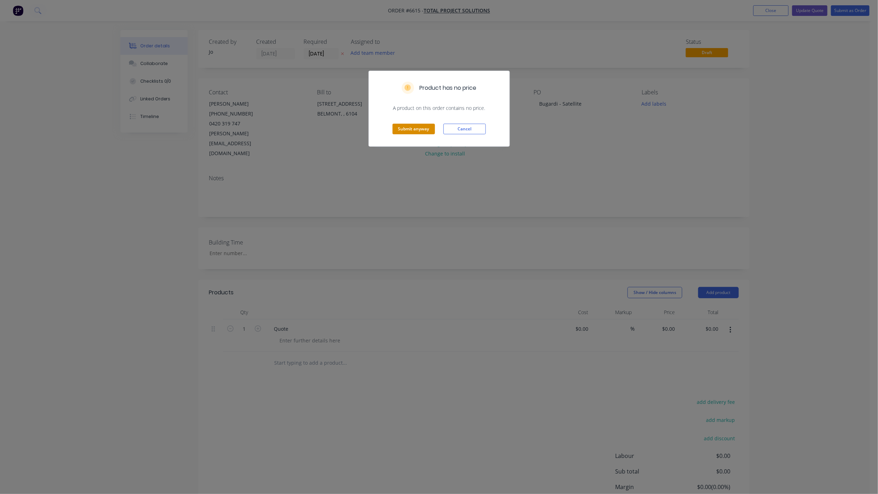
click at [402, 128] on button "Submit anyway" at bounding box center [413, 129] width 42 height 11
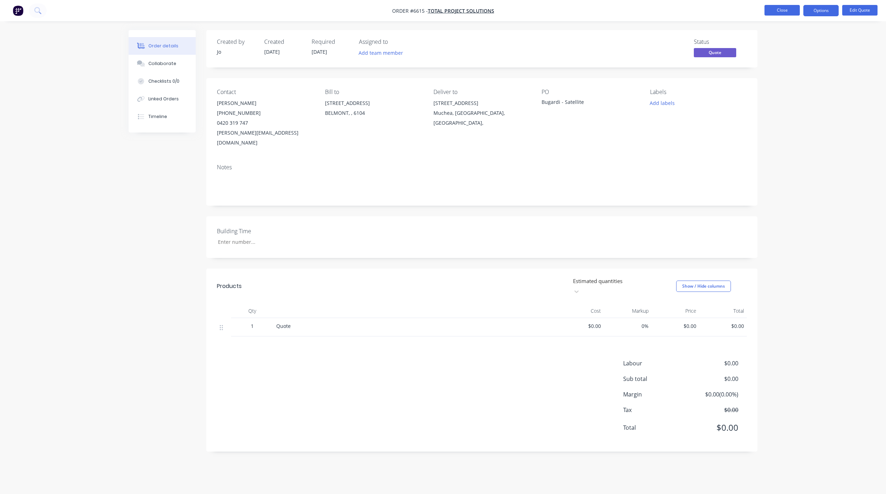
click at [773, 11] on button "Close" at bounding box center [781, 10] width 35 height 11
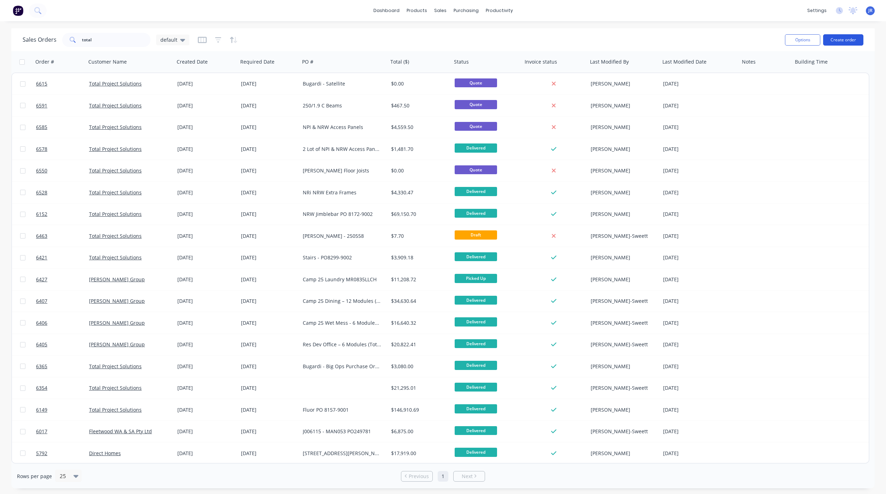
click at [838, 35] on button "Create order" at bounding box center [843, 39] width 40 height 11
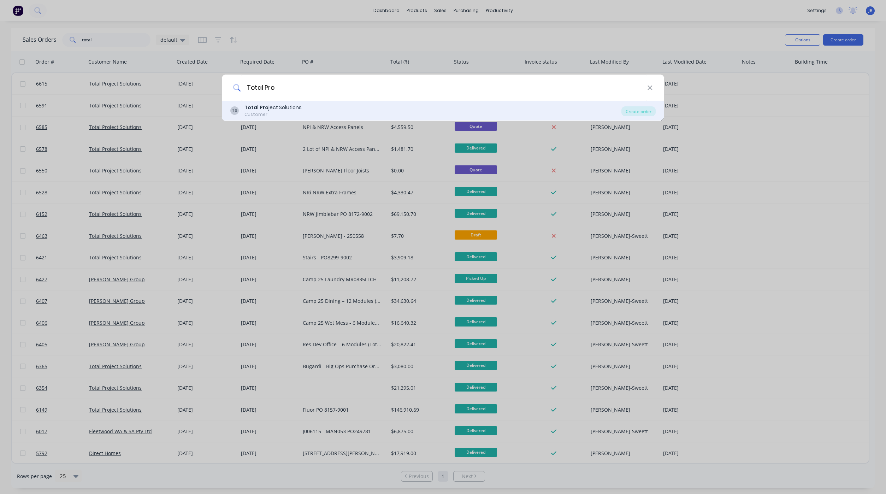
type input "Total Pro"
click at [296, 109] on div "Total Pro ject Solutions" at bounding box center [272, 107] width 57 height 7
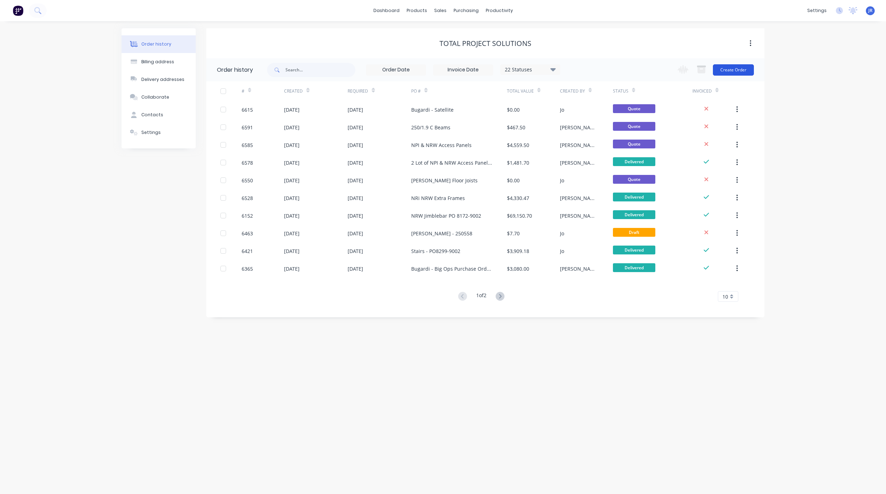
click at [731, 75] on button "Create Order" at bounding box center [733, 69] width 41 height 11
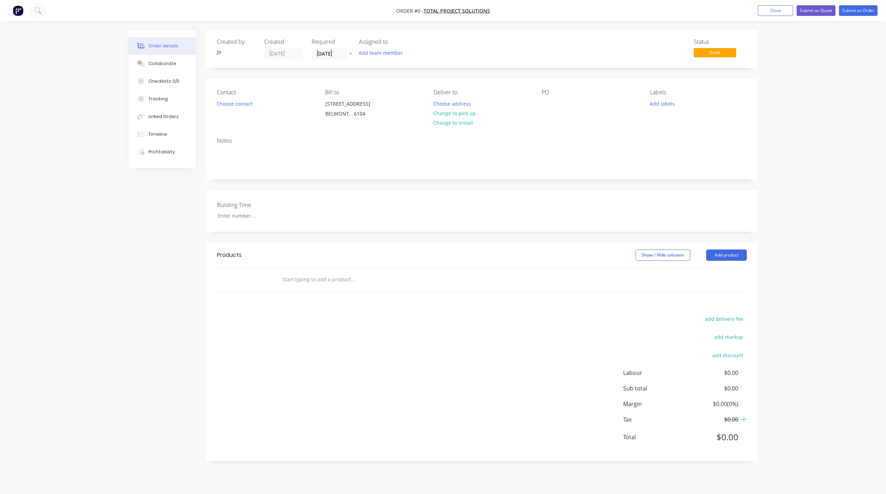
click at [327, 279] on input "text" at bounding box center [352, 279] width 141 height 14
type input "Quote"
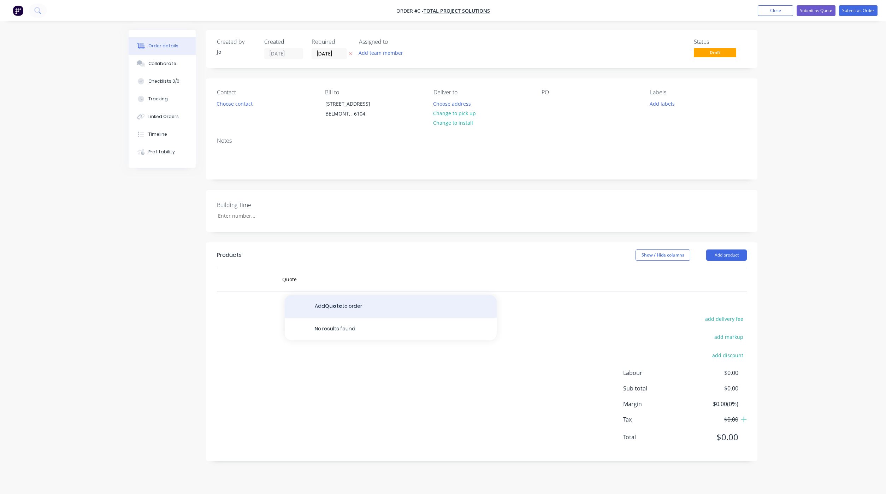
click at [308, 301] on button "Add Quote to order" at bounding box center [391, 306] width 212 height 23
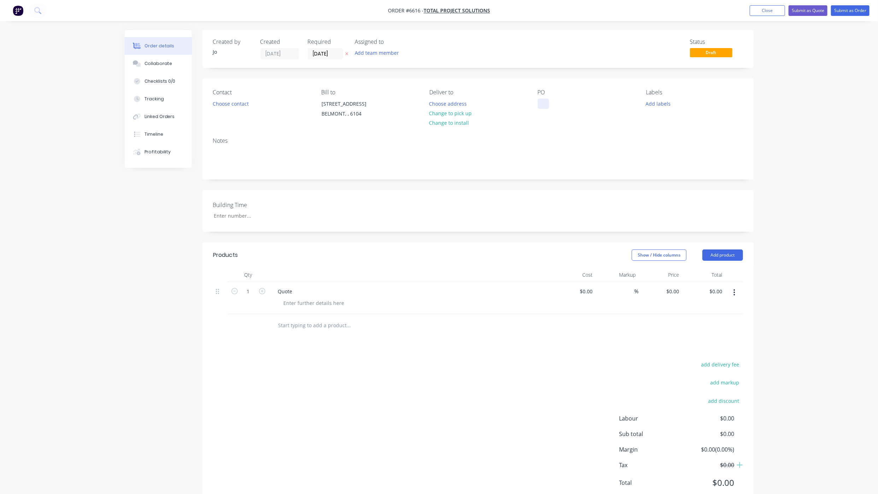
click at [542, 105] on div at bounding box center [543, 104] width 11 height 10
click at [148, 60] on div "Collaborate" at bounding box center [158, 63] width 28 height 6
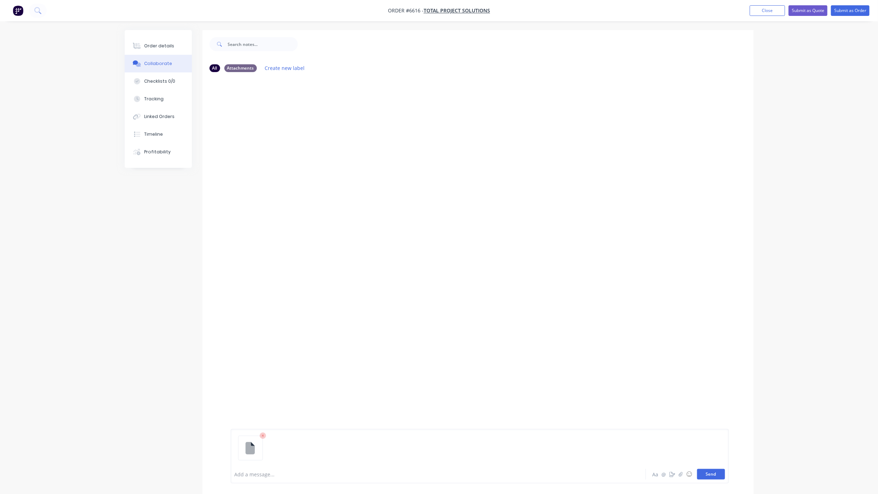
click at [712, 475] on button "Send" at bounding box center [711, 474] width 28 height 11
click at [167, 41] on button "Order details" at bounding box center [158, 46] width 67 height 18
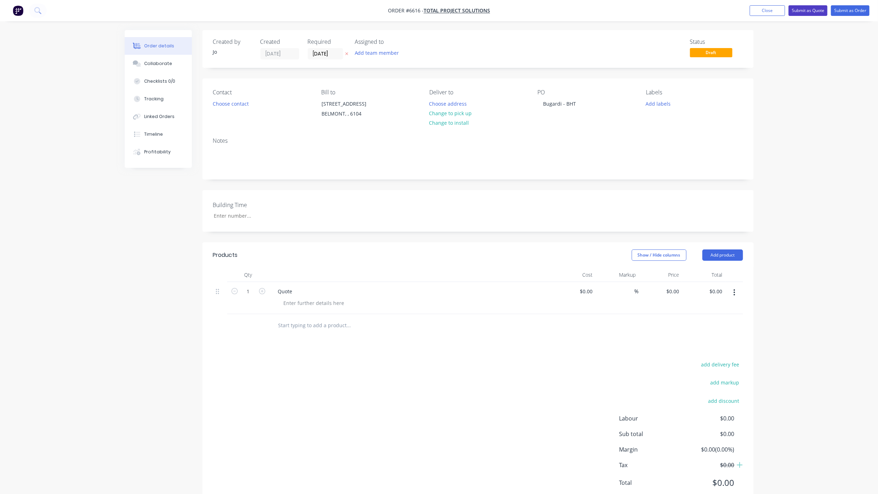
click at [814, 11] on button "Submit as Quote" at bounding box center [807, 10] width 39 height 11
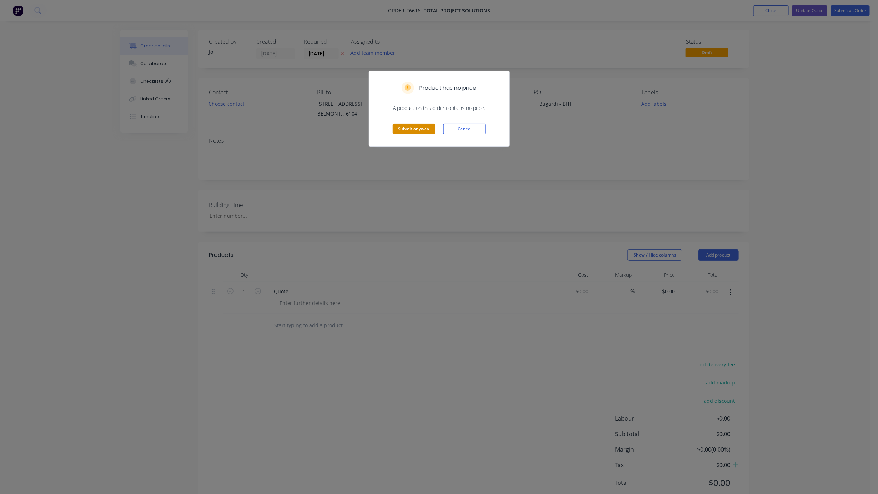
click at [413, 130] on button "Submit anyway" at bounding box center [413, 129] width 42 height 11
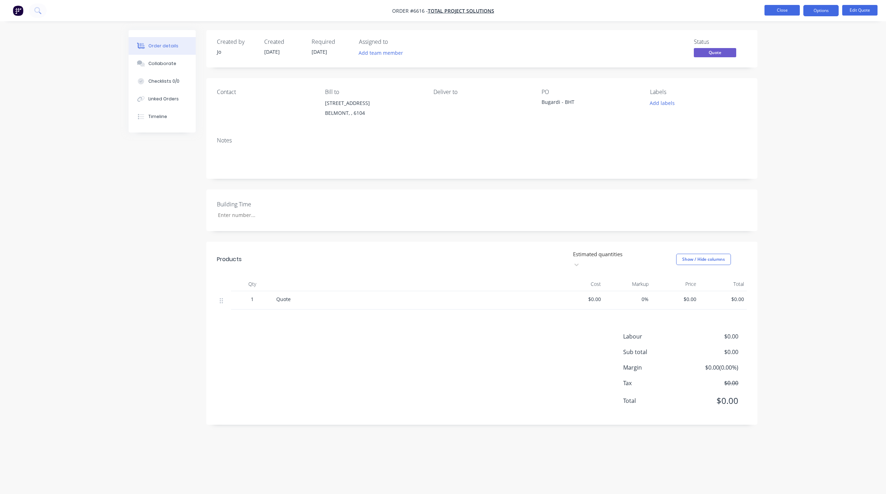
click at [789, 12] on button "Close" at bounding box center [781, 10] width 35 height 11
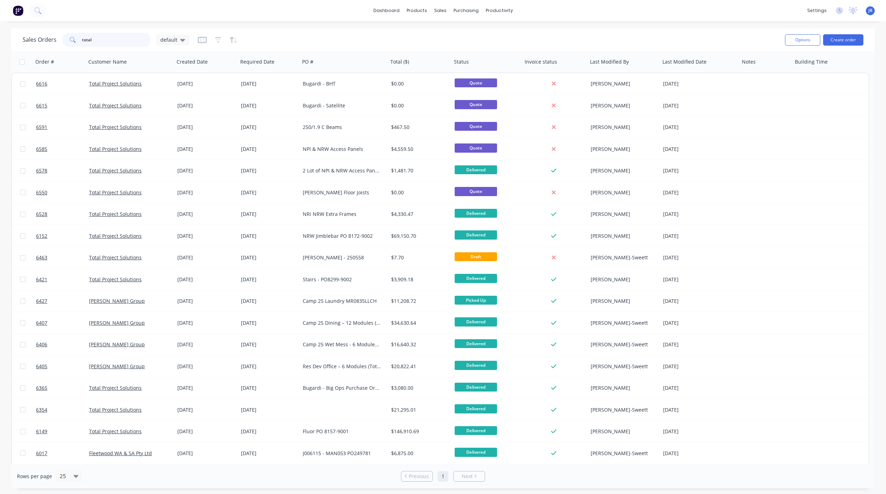
drag, startPoint x: 96, startPoint y: 33, endPoint x: -79, endPoint y: 34, distance: 175.6
click at [0, 34] on html "dashboard products sales purchasing productivity dashboard products Product Cat…" at bounding box center [443, 247] width 886 height 494
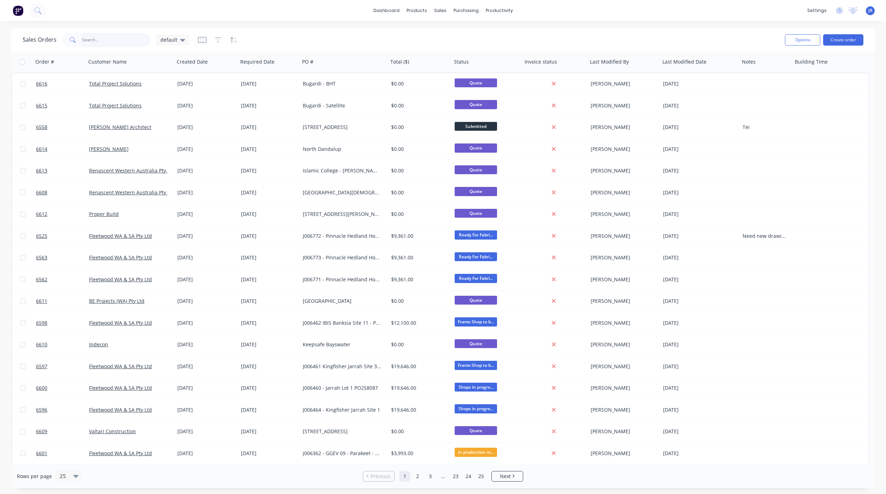
click at [97, 45] on input "text" at bounding box center [116, 40] width 69 height 14
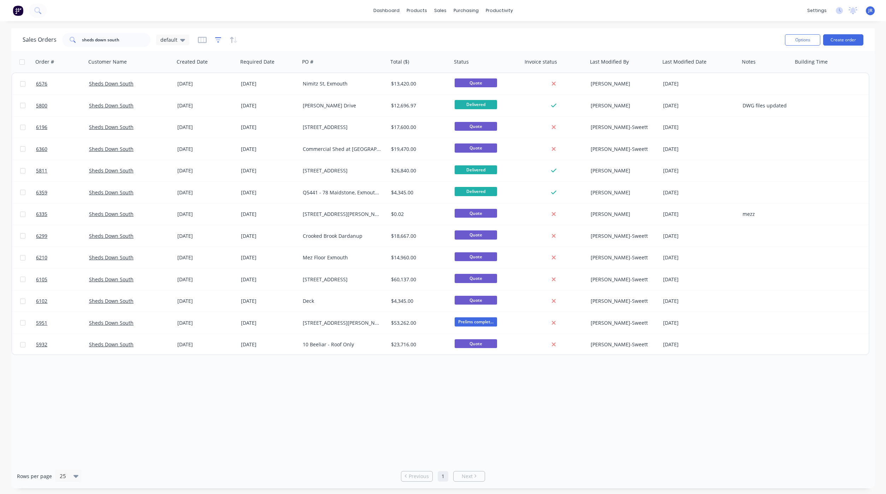
click at [217, 39] on icon "button" at bounding box center [218, 39] width 6 height 7
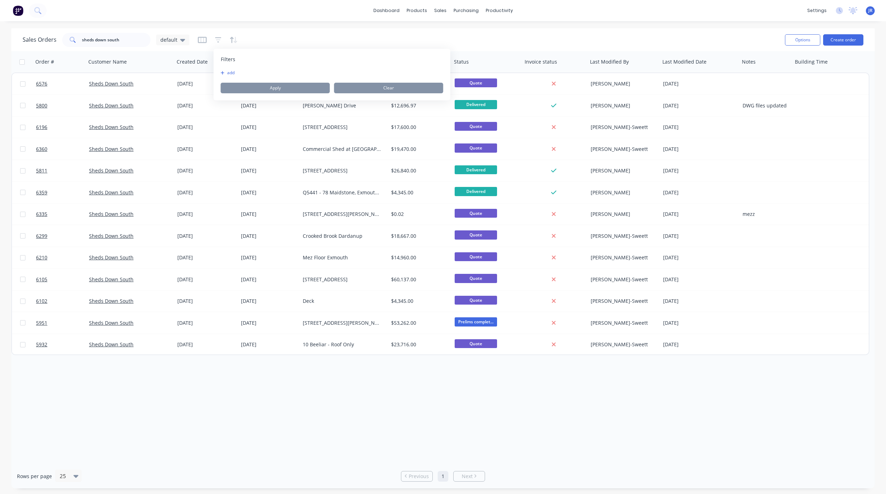
click at [223, 70] on button "add" at bounding box center [230, 73] width 18 height 6
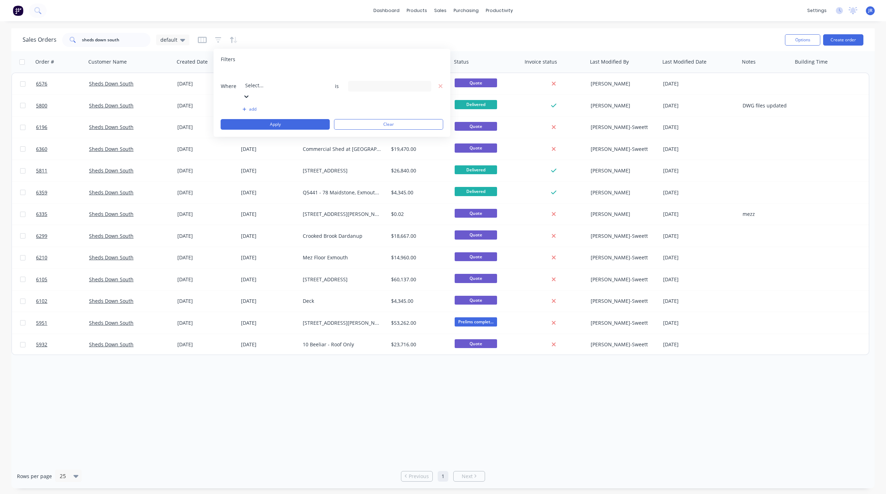
click at [255, 80] on div at bounding box center [296, 75] width 102 height 9
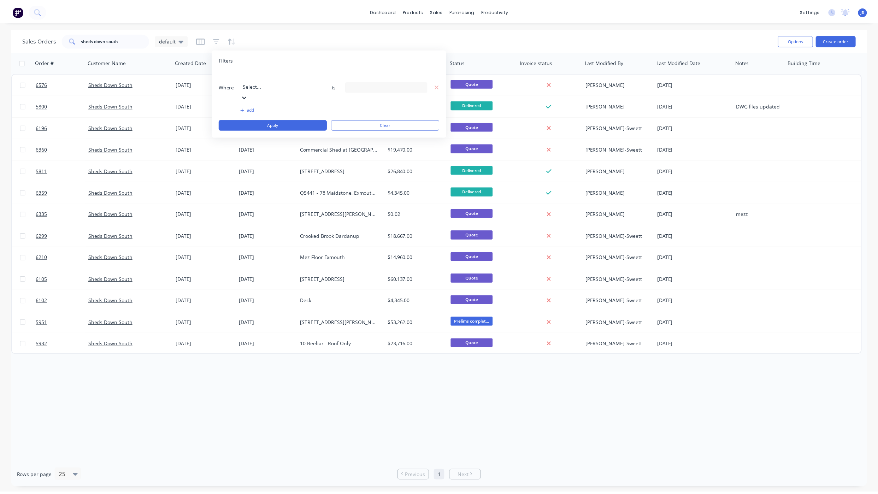
scroll to position [171, 0]
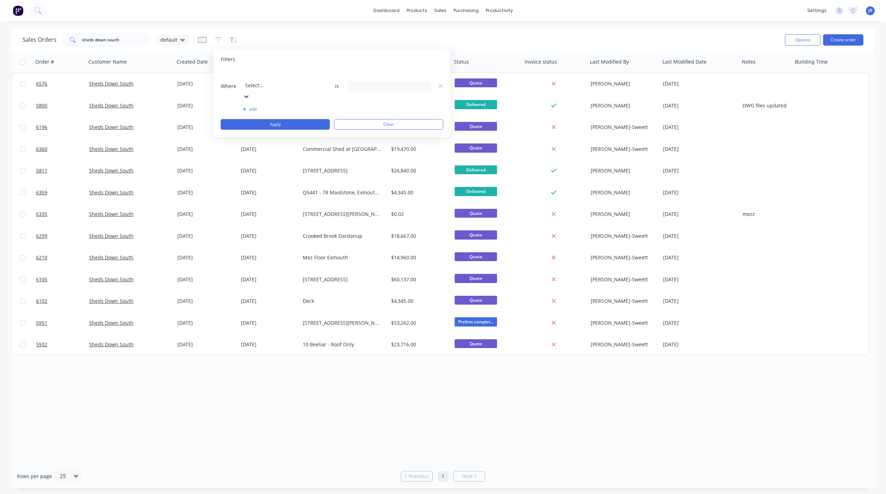
click at [380, 82] on div "19 Status selected" at bounding box center [384, 85] width 64 height 7
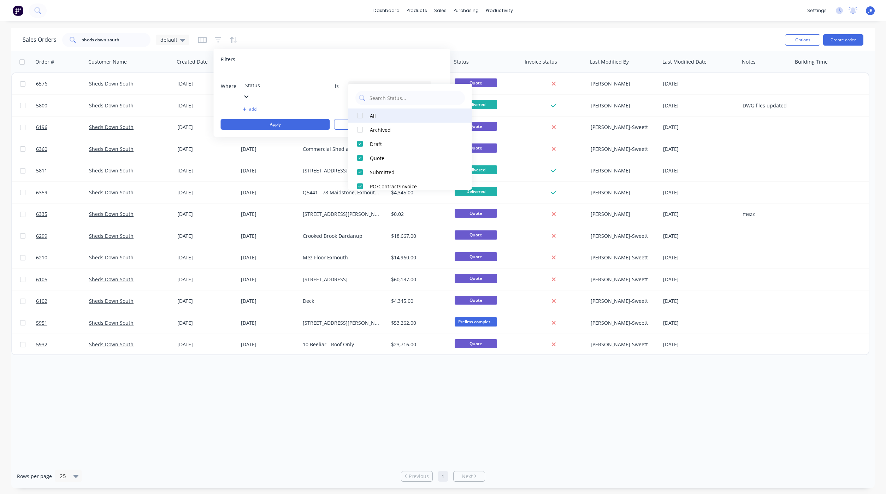
click at [360, 115] on div at bounding box center [360, 115] width 14 height 14
click at [276, 119] on button "Apply" at bounding box center [275, 124] width 109 height 11
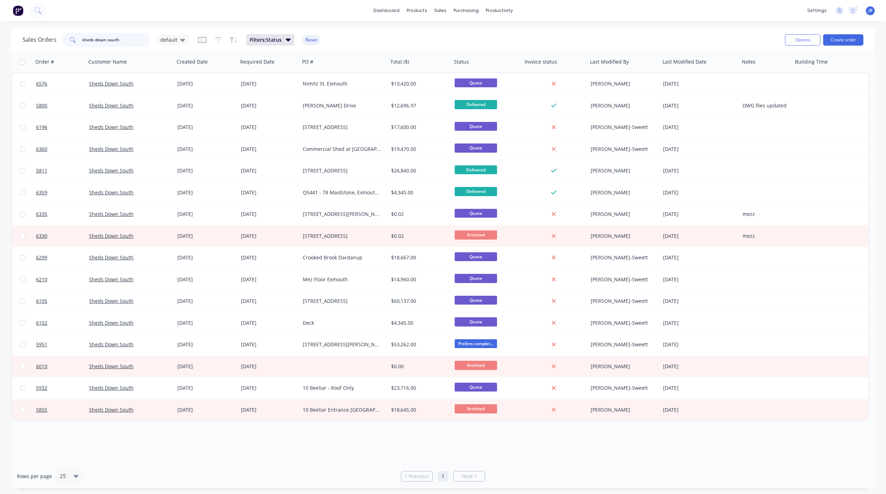
drag, startPoint x: 126, startPoint y: 39, endPoint x: -125, endPoint y: 42, distance: 250.8
click at [0, 42] on html "dashboard products sales purchasing productivity dashboard products Product Cat…" at bounding box center [443, 247] width 886 height 494
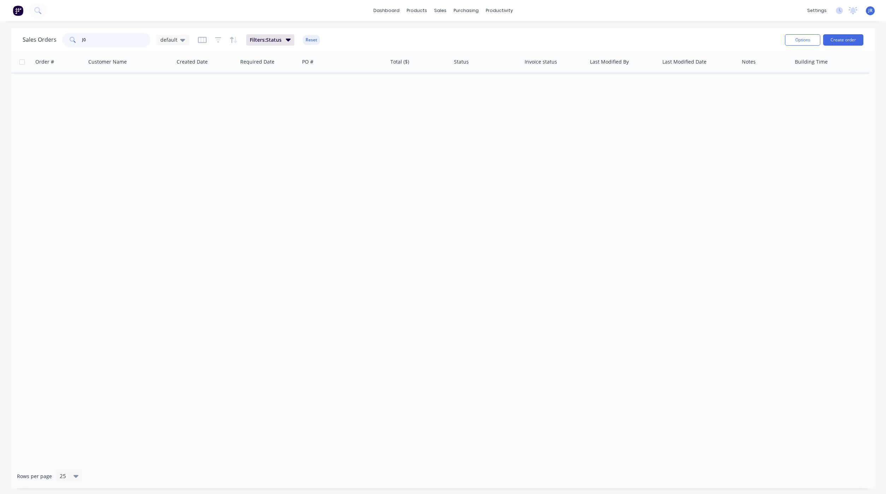
type input "J"
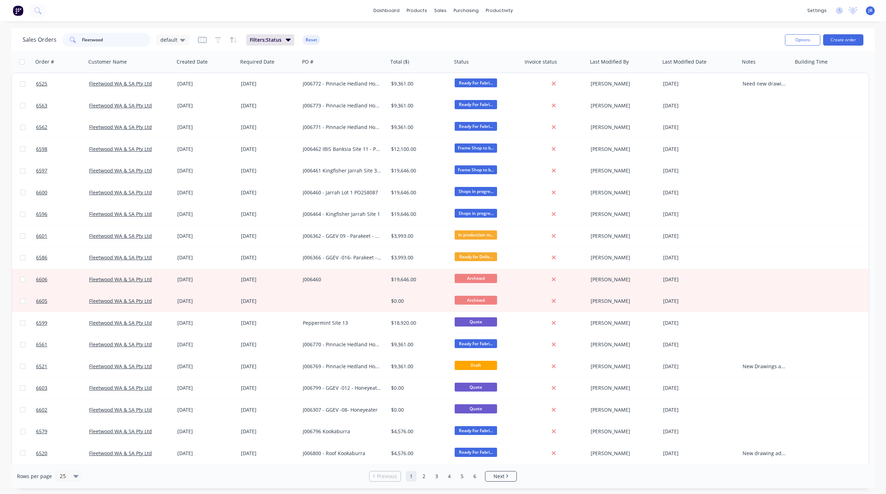
drag, startPoint x: 105, startPoint y: 37, endPoint x: -9, endPoint y: 29, distance: 114.8
click at [0, 29] on html "dashboard products sales purchasing productivity dashboard products Product Cat…" at bounding box center [443, 247] width 886 height 494
type input "6599"
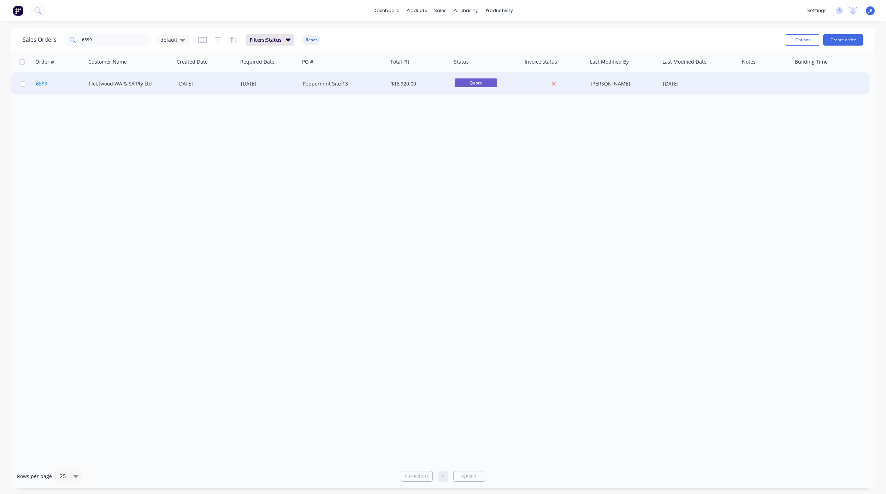
click at [42, 84] on span "6599" at bounding box center [41, 83] width 11 height 7
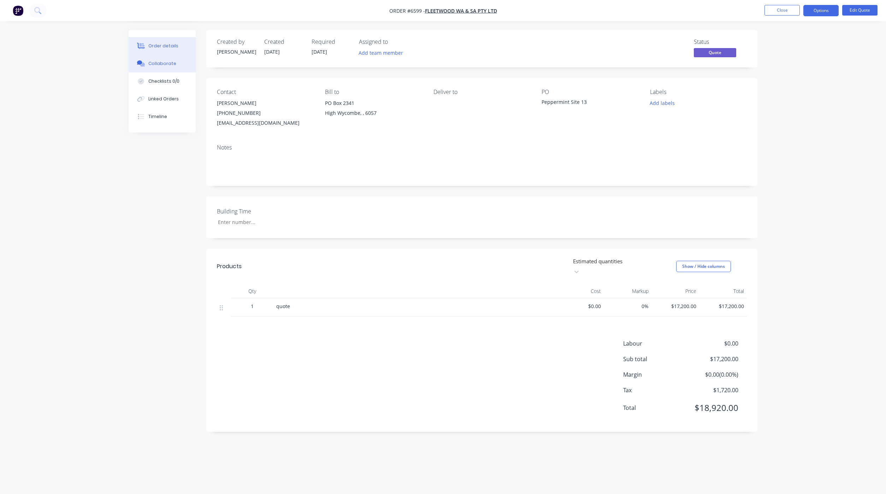
click at [173, 63] on div "Collaborate" at bounding box center [162, 63] width 28 height 6
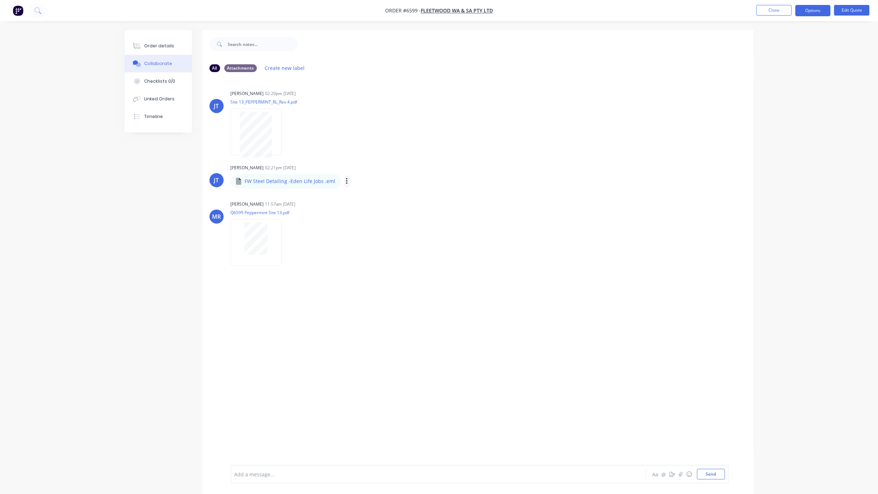
click at [346, 178] on icon "button" at bounding box center [347, 181] width 2 height 8
click at [362, 201] on button "Download" at bounding box center [393, 200] width 79 height 16
click at [152, 50] on button "Order details" at bounding box center [158, 46] width 67 height 18
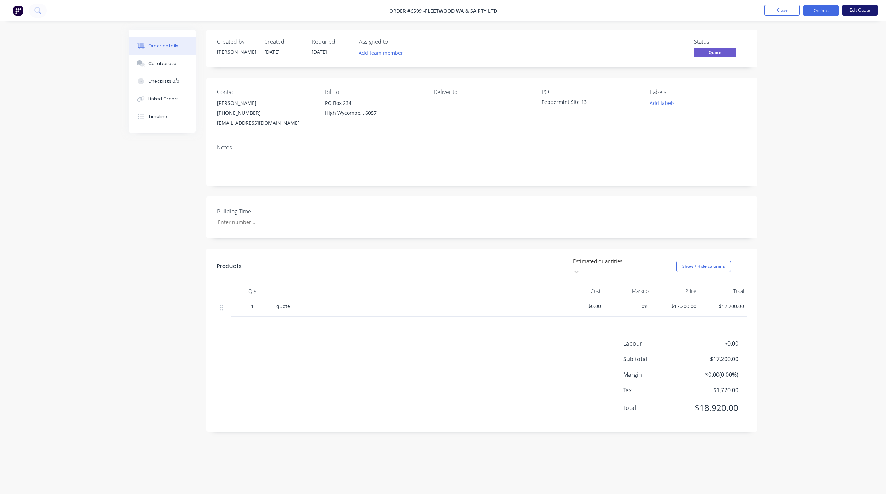
click at [857, 9] on button "Edit Quote" at bounding box center [859, 10] width 35 height 11
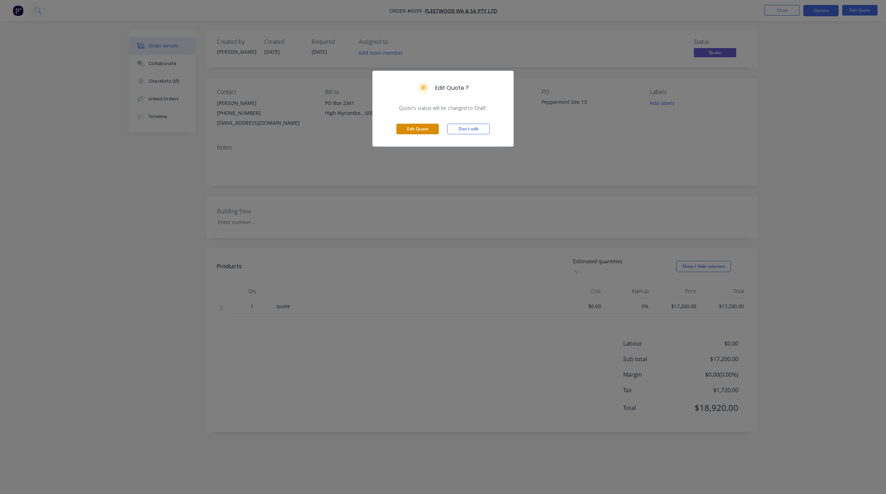
click at [409, 130] on button "Edit Quote" at bounding box center [417, 129] width 42 height 11
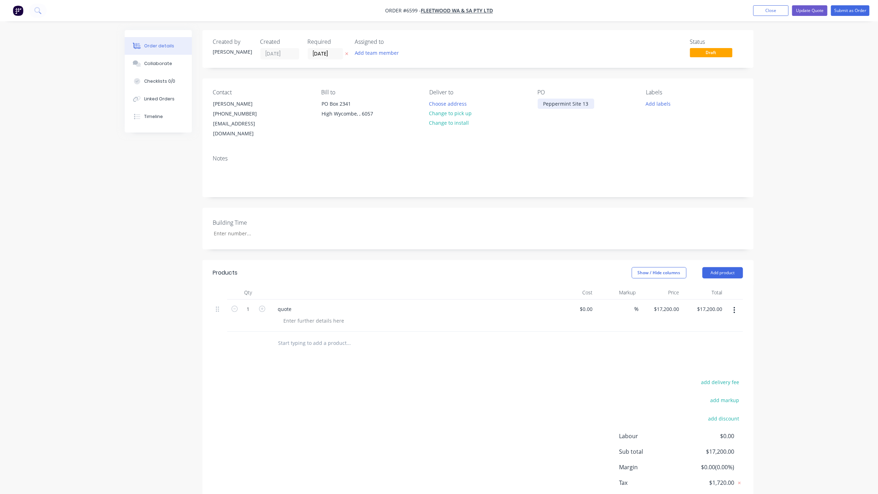
click at [541, 103] on div "Peppermint Site 13" at bounding box center [566, 104] width 57 height 10
click at [544, 104] on div "Peppermint Site 13" at bounding box center [566, 104] width 57 height 10
click at [287, 315] on div at bounding box center [314, 320] width 72 height 10
click at [292, 315] on div at bounding box center [314, 320] width 72 height 10
paste div
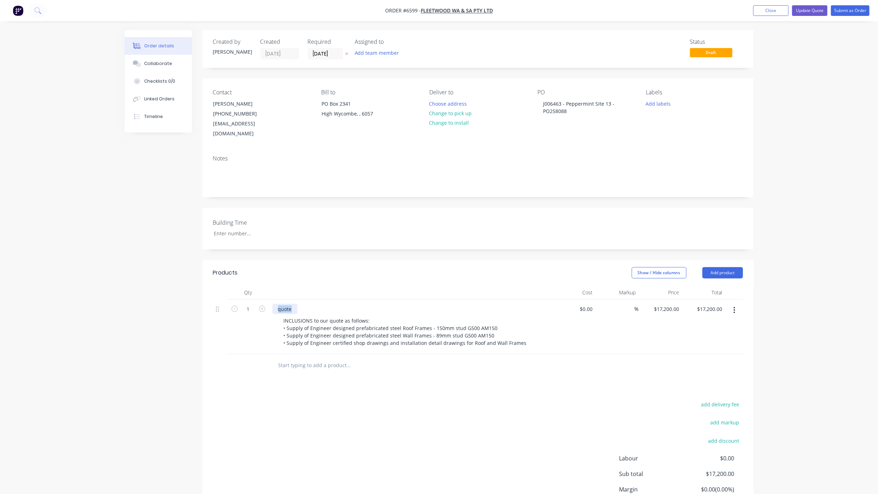
drag, startPoint x: 293, startPoint y: 302, endPoint x: 237, endPoint y: 296, distance: 55.8
click at [240, 300] on div "1 quote INCLUSIONS to our quote as follows: • Supply of Engineer designed prefa…" at bounding box center [478, 327] width 530 height 54
click at [397, 304] on div "J006463 - Peppermint Site 13 - Purchase Order" at bounding box center [410, 309] width 277 height 10
click at [384, 304] on div "J006463 - Peppermint Site 13 - Purchase Order" at bounding box center [333, 309] width 122 height 10
click at [840, 13] on button "Submit as Order" at bounding box center [850, 10] width 39 height 11
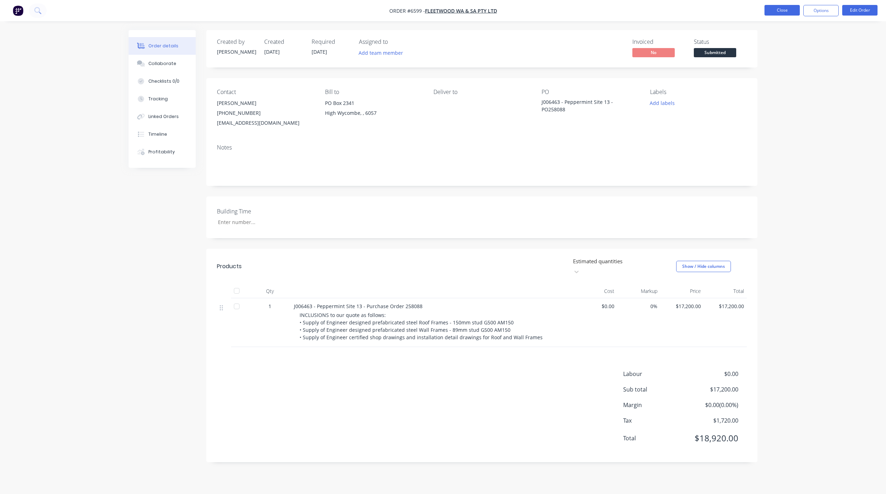
click at [771, 9] on button "Close" at bounding box center [781, 10] width 35 height 11
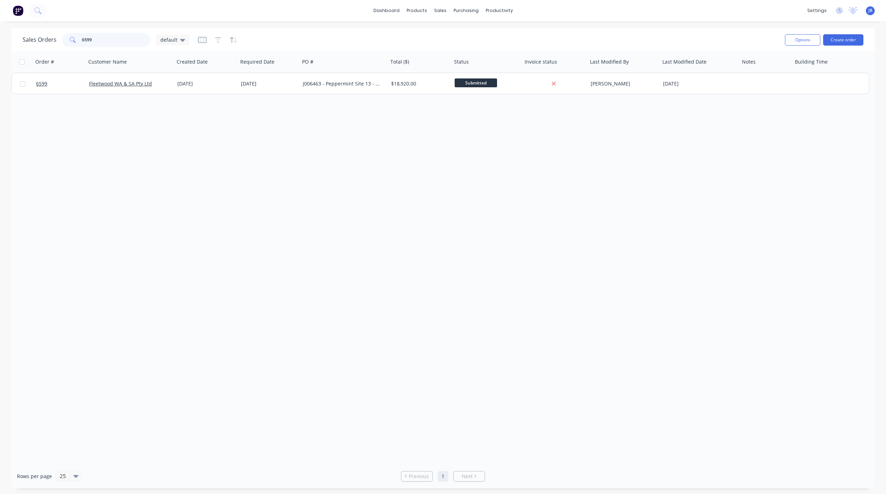
drag, startPoint x: 121, startPoint y: 37, endPoint x: -57, endPoint y: 37, distance: 177.7
click at [0, 37] on html "dashboard products sales purchasing productivity dashboard products Product Cat…" at bounding box center [443, 247] width 886 height 494
type input "fleetwood"
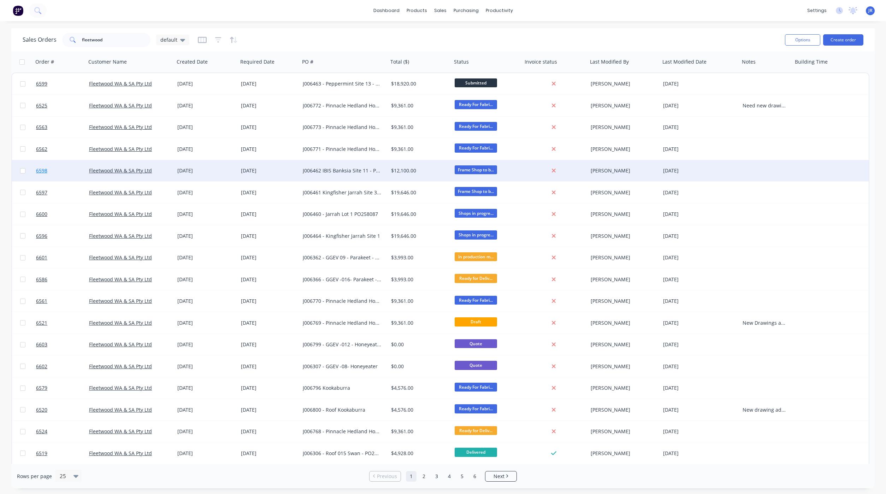
click at [38, 170] on span "6598" at bounding box center [41, 170] width 11 height 7
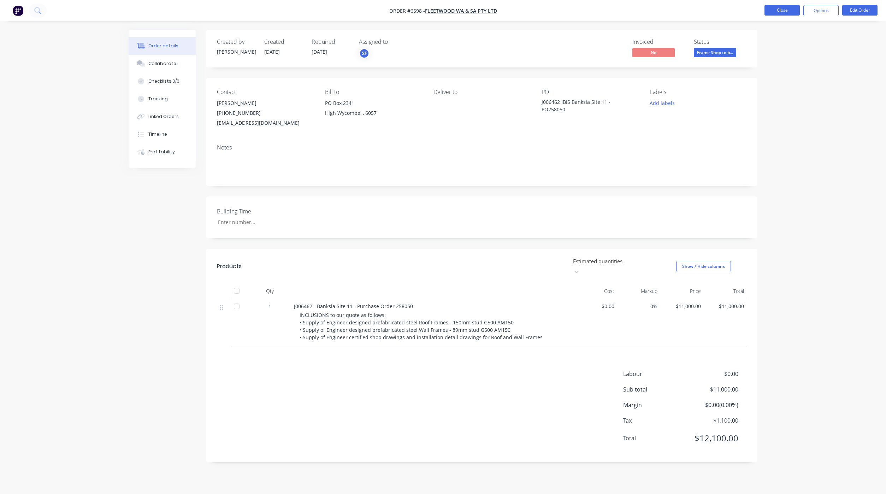
click at [790, 7] on button "Close" at bounding box center [781, 10] width 35 height 11
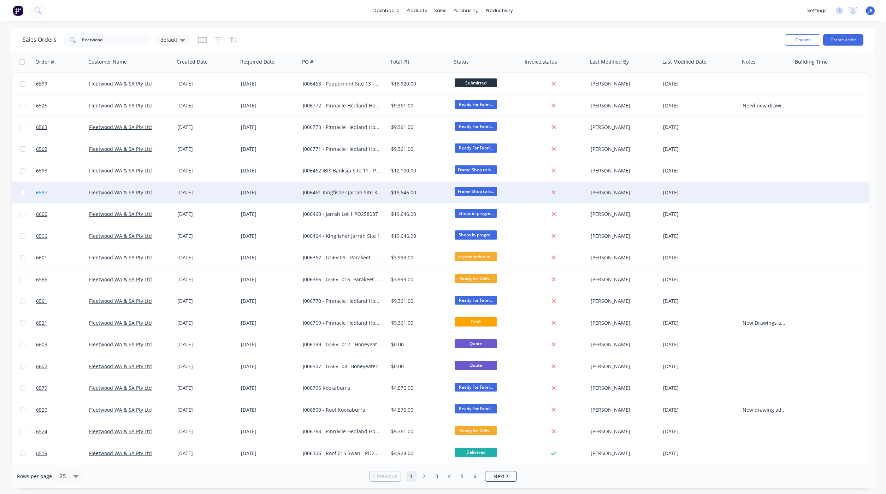
click at [39, 190] on span "6597" at bounding box center [41, 192] width 11 height 7
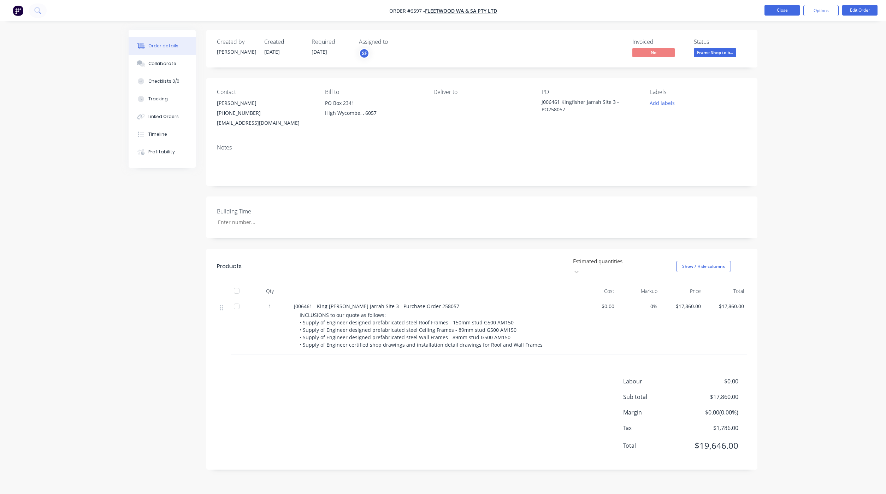
click at [774, 12] on button "Close" at bounding box center [781, 10] width 35 height 11
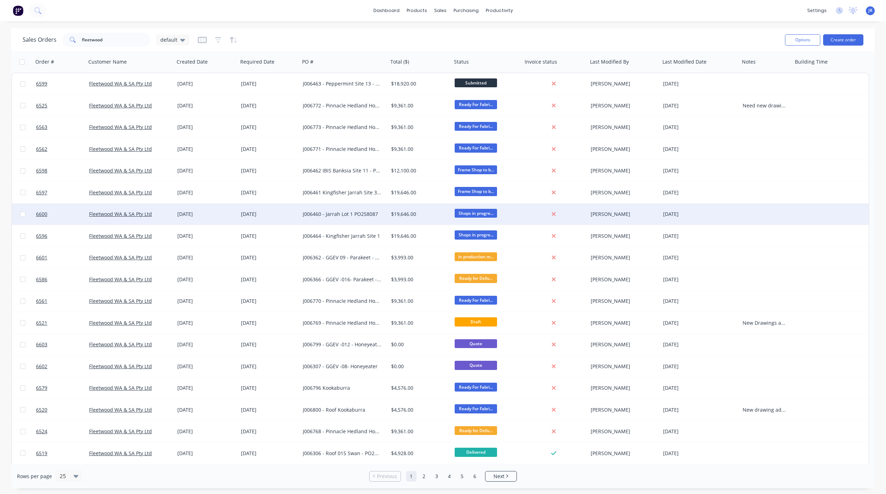
click at [34, 215] on div at bounding box center [59, 213] width 53 height 21
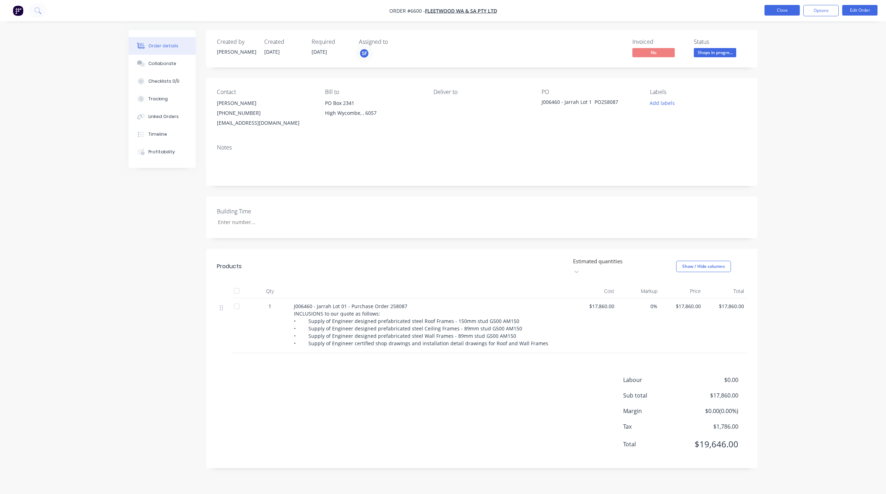
click at [769, 7] on button "Close" at bounding box center [781, 10] width 35 height 11
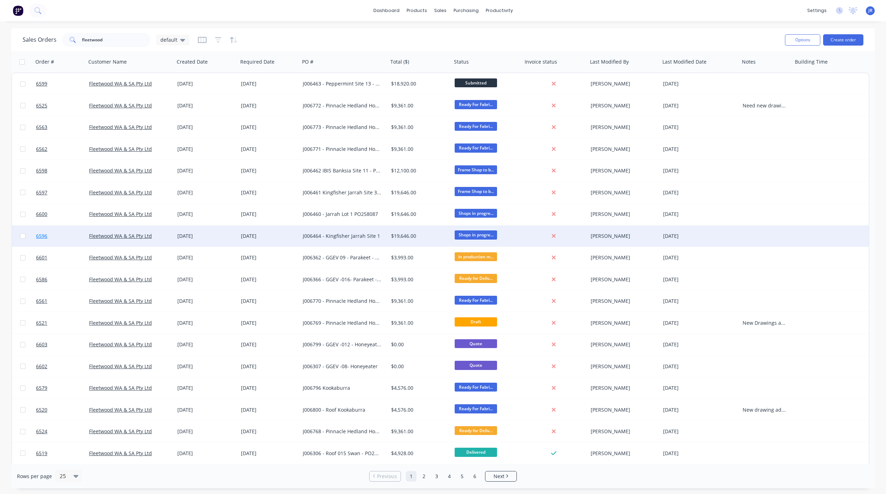
click at [42, 233] on span "6596" at bounding box center [41, 235] width 11 height 7
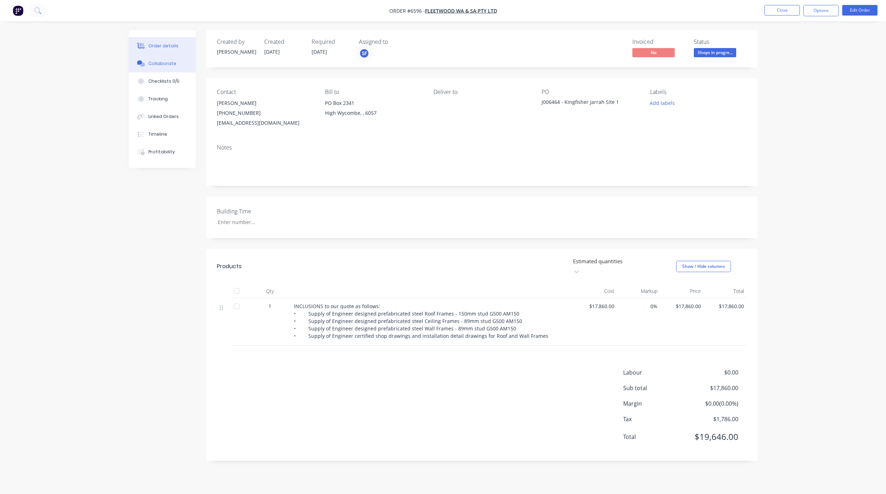
click at [142, 58] on button "Collaborate" at bounding box center [162, 64] width 67 height 18
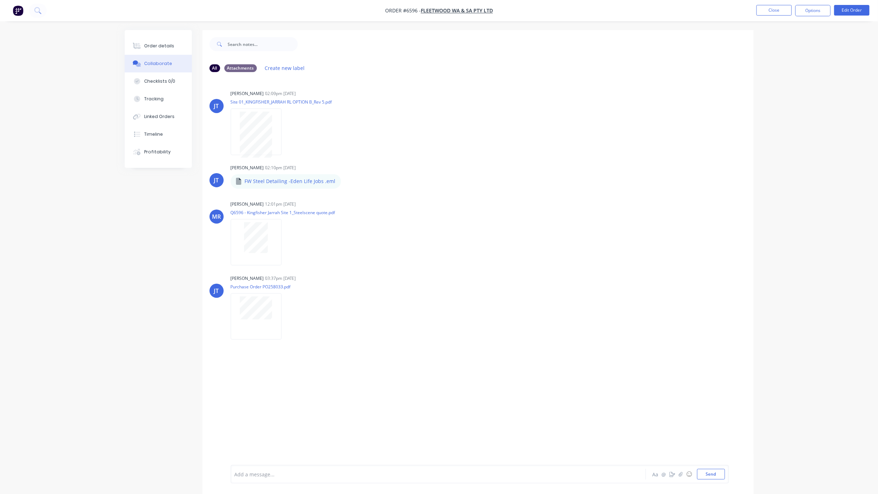
drag, startPoint x: 167, startPoint y: 43, endPoint x: 199, endPoint y: 43, distance: 31.1
click at [167, 43] on div "Order details" at bounding box center [159, 46] width 30 height 6
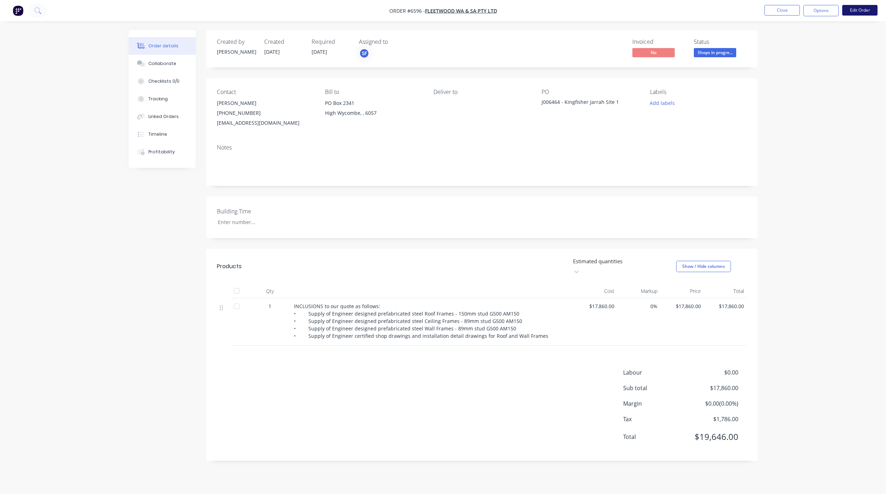
click at [857, 6] on button "Edit Order" at bounding box center [859, 10] width 35 height 11
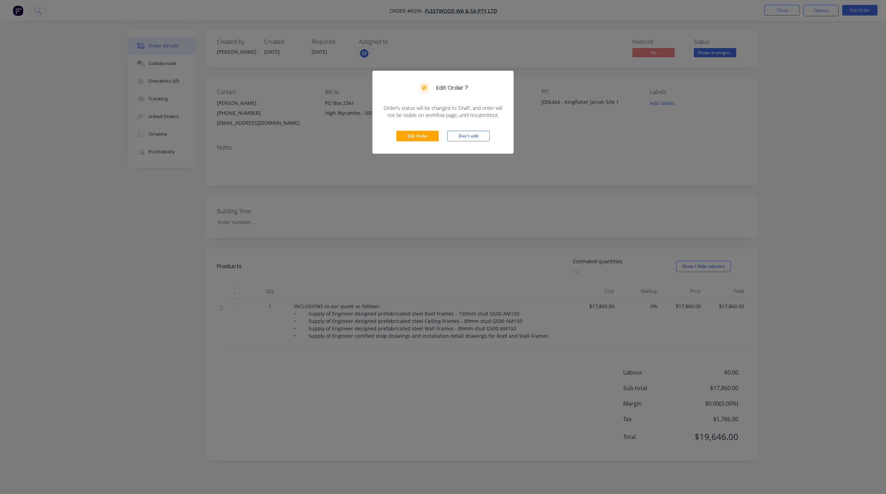
click at [423, 129] on div "Edit Order Don't edit" at bounding box center [443, 136] width 141 height 35
click at [425, 132] on button "Edit Order" at bounding box center [417, 136] width 42 height 11
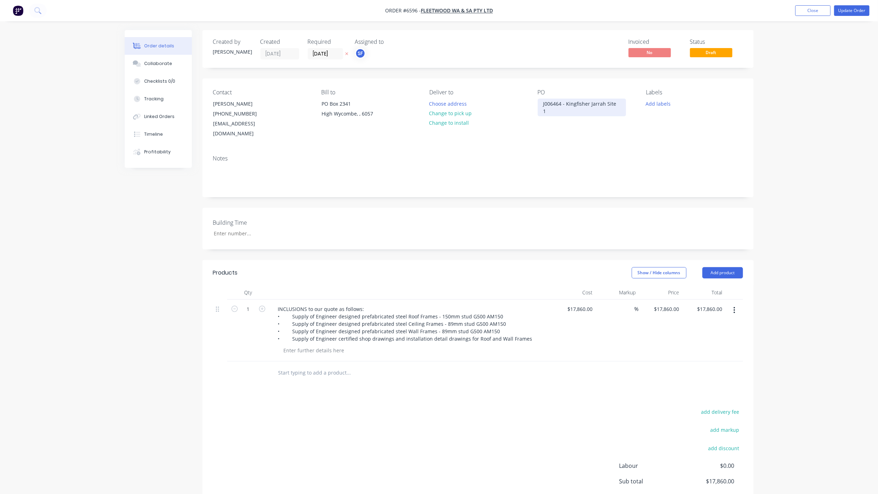
click at [618, 107] on div "J006464 - Kingfisher Jarrah Site 1" at bounding box center [582, 108] width 88 height 18
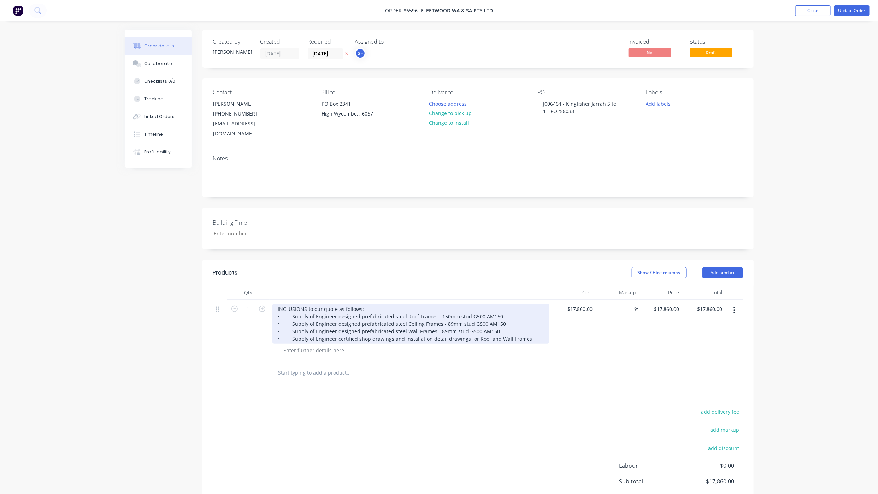
click at [277, 304] on div "INCLUSIONS to our quote as follows: • Supply of Engineer designed prefabricated…" at bounding box center [410, 324] width 277 height 40
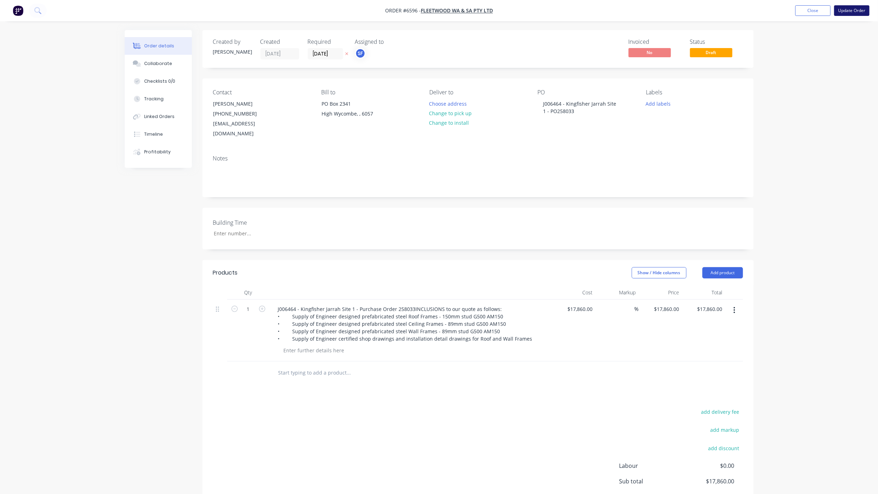
click at [849, 12] on button "Update Order" at bounding box center [851, 10] width 35 height 11
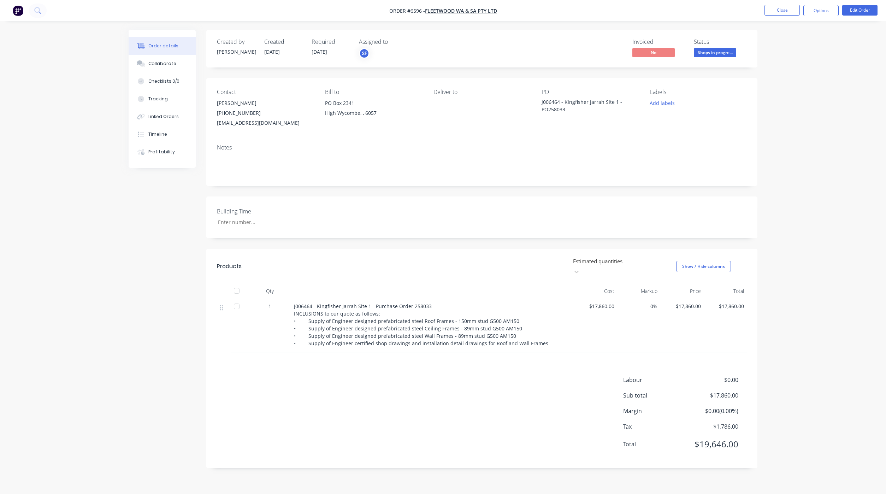
click at [775, 16] on li "Close" at bounding box center [781, 10] width 35 height 11
click at [774, 12] on button "Close" at bounding box center [781, 10] width 35 height 11
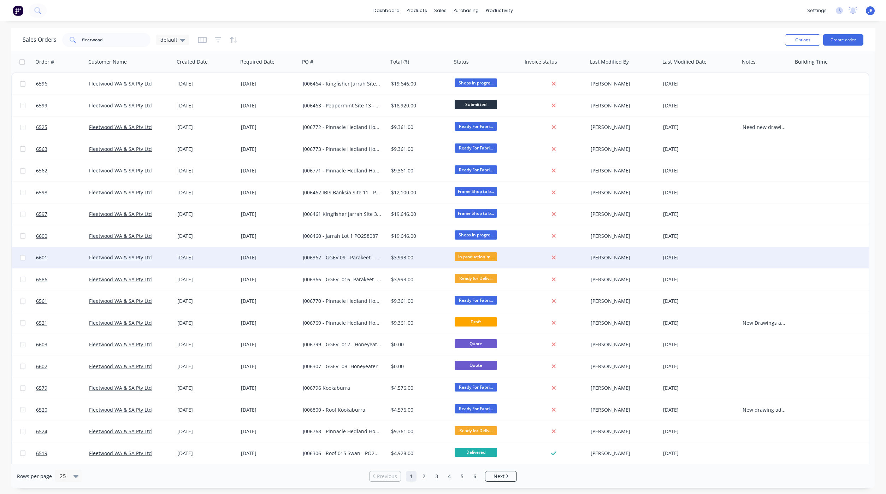
click at [35, 256] on div at bounding box center [59, 257] width 53 height 21
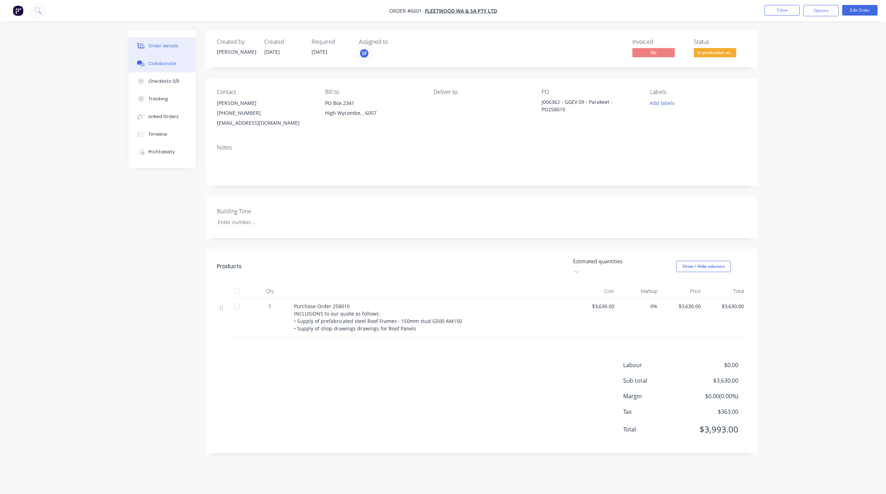
click at [152, 62] on div "Collaborate" at bounding box center [162, 63] width 28 height 6
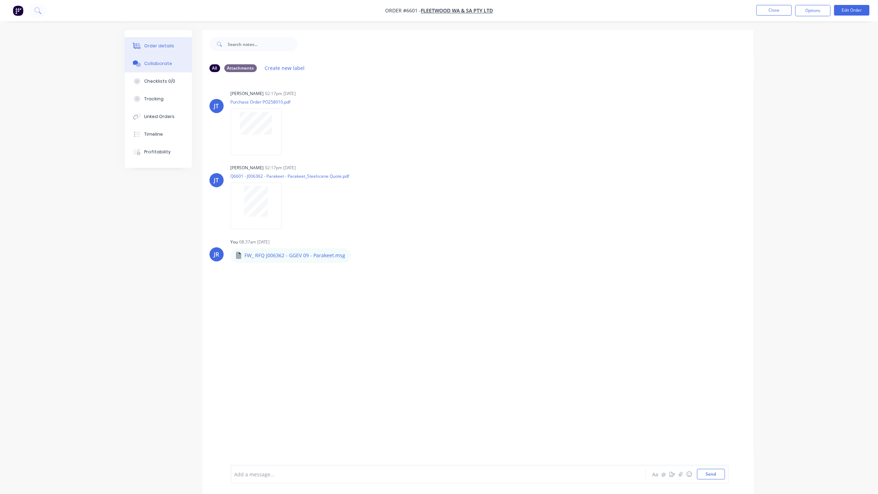
drag, startPoint x: 139, startPoint y: 45, endPoint x: 158, endPoint y: 45, distance: 19.4
click at [139, 45] on icon at bounding box center [138, 46] width 6 height 6
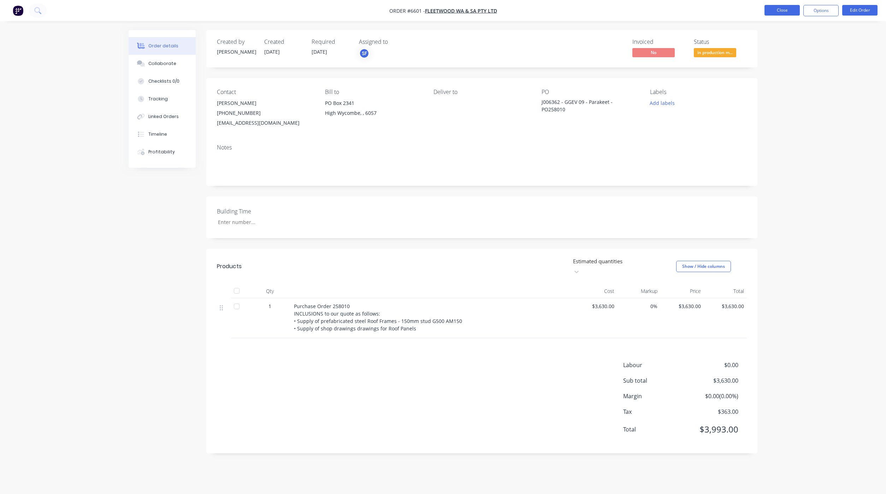
click at [788, 11] on button "Close" at bounding box center [781, 10] width 35 height 11
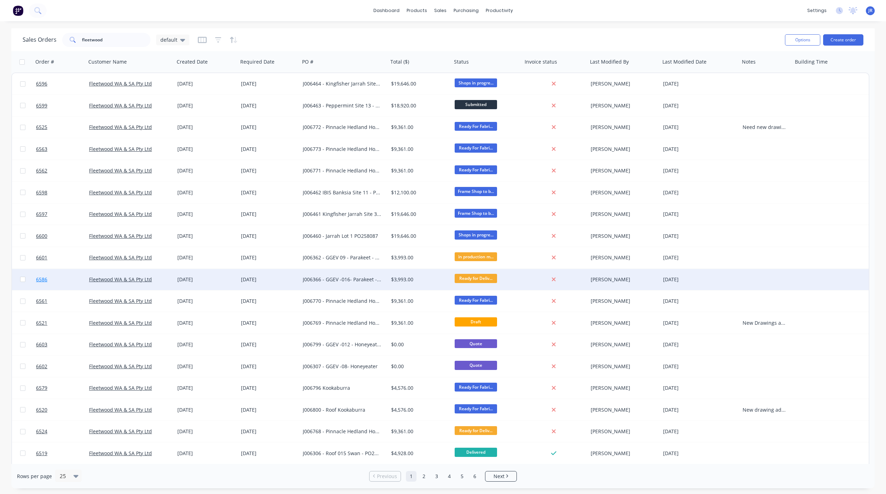
click at [37, 277] on span "6586" at bounding box center [41, 279] width 11 height 7
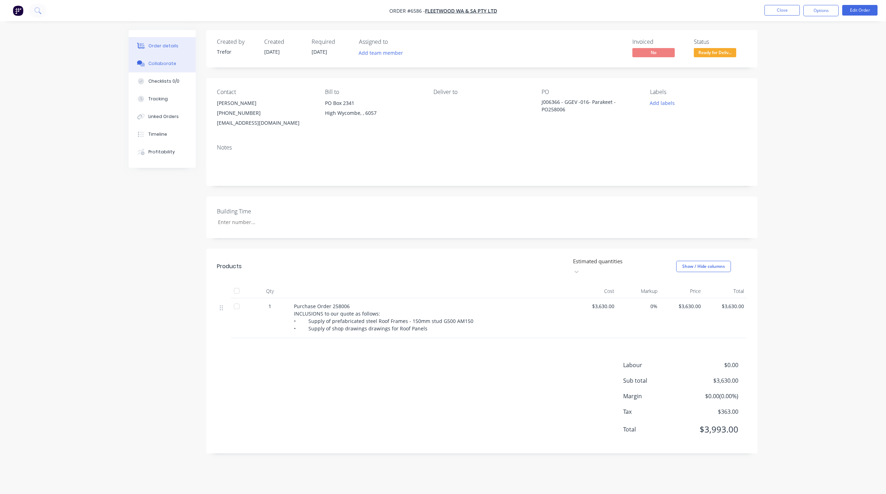
click at [152, 69] on button "Collaborate" at bounding box center [162, 64] width 67 height 18
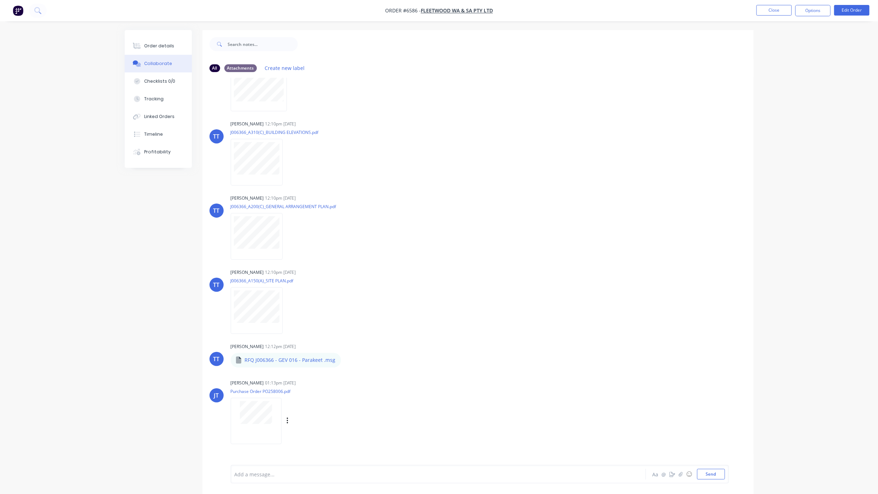
scroll to position [248, 0]
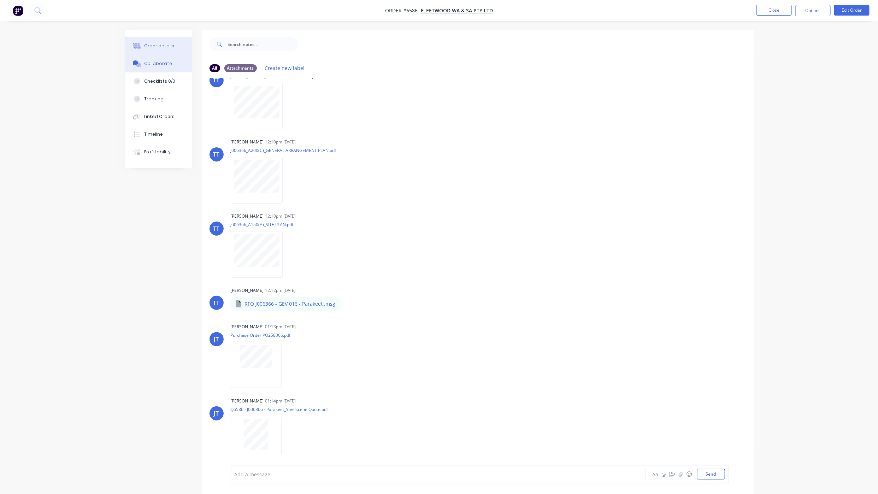
click at [150, 41] on button "Order details" at bounding box center [158, 46] width 67 height 18
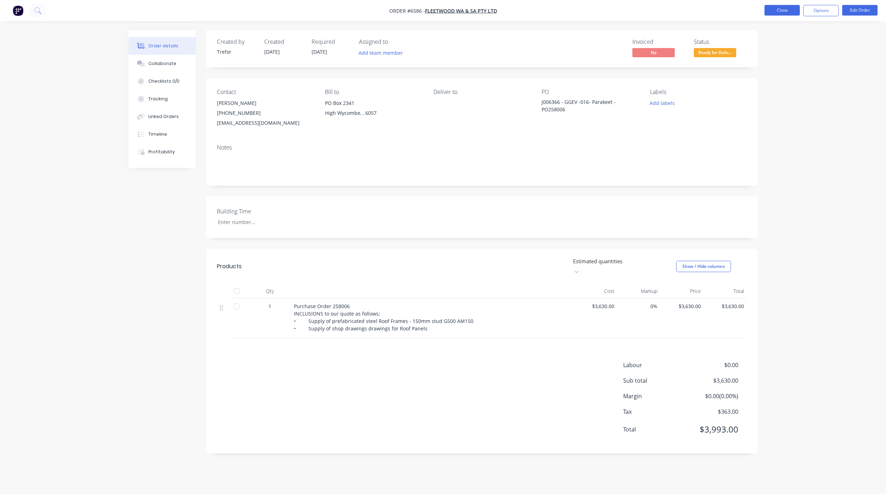
click at [779, 11] on button "Close" at bounding box center [781, 10] width 35 height 11
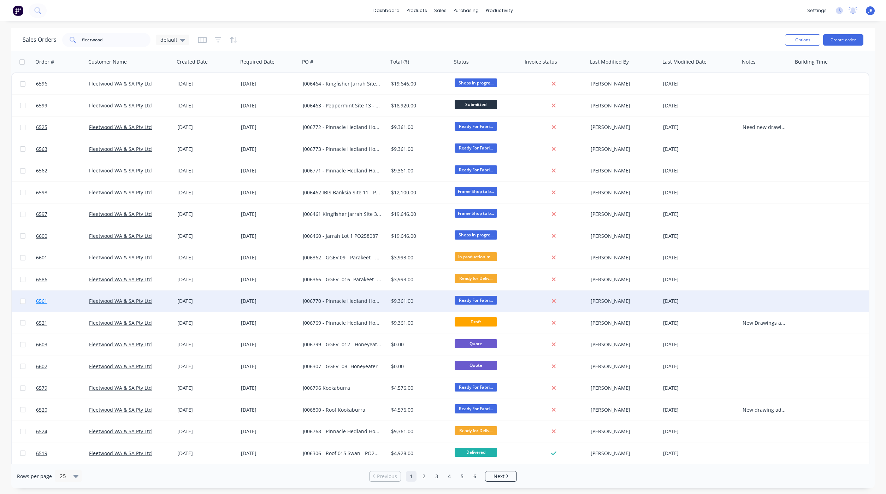
click at [36, 300] on span "6561" at bounding box center [41, 300] width 11 height 7
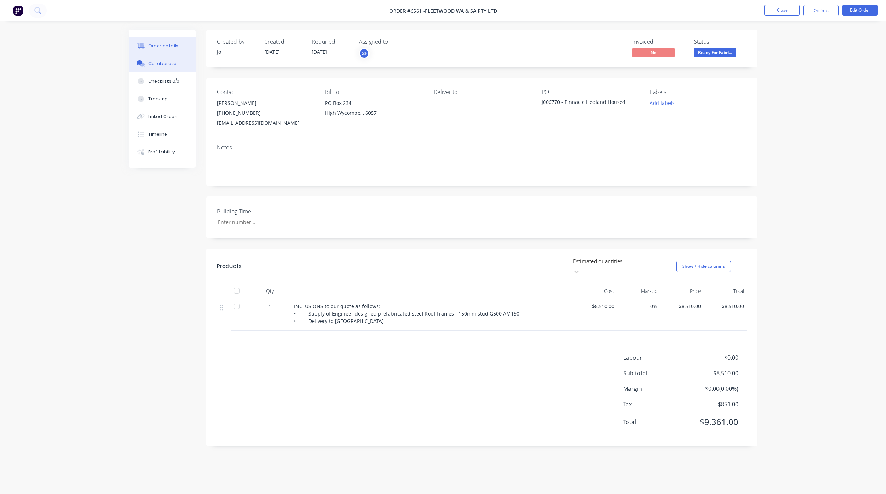
click at [159, 69] on button "Collaborate" at bounding box center [162, 64] width 67 height 18
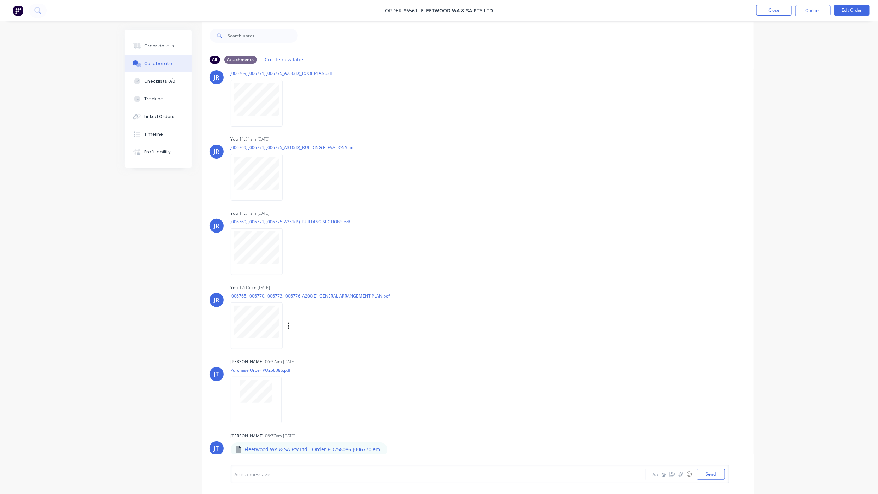
scroll to position [11, 0]
drag, startPoint x: 146, startPoint y: 43, endPoint x: 148, endPoint y: 46, distance: 3.8
click at [146, 43] on div "Order details" at bounding box center [159, 46] width 30 height 6
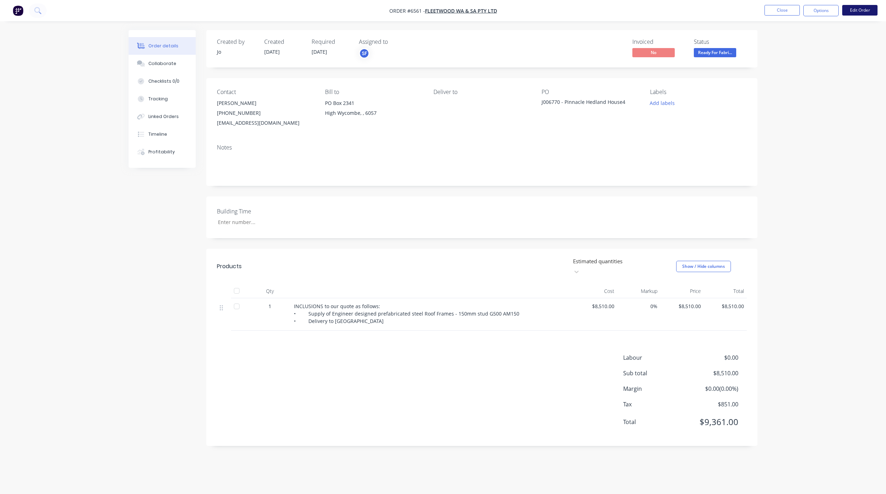
click at [857, 15] on button "Edit Order" at bounding box center [859, 10] width 35 height 11
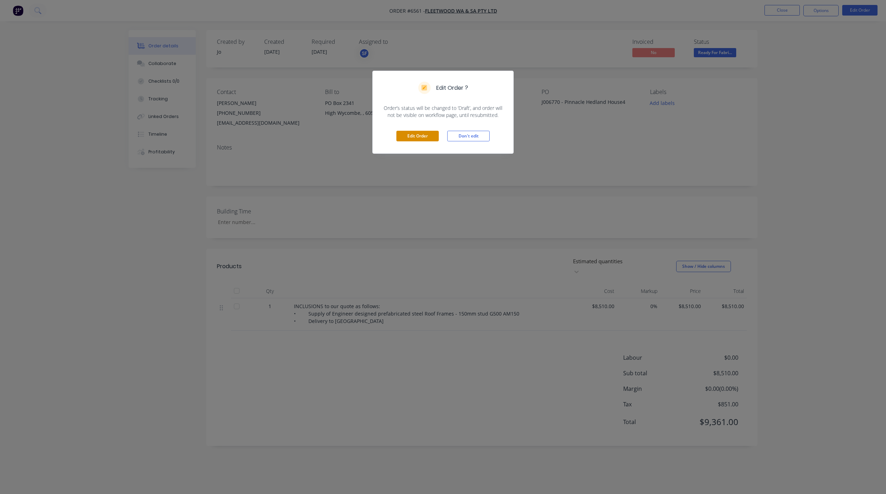
click at [419, 136] on button "Edit Order" at bounding box center [417, 136] width 42 height 11
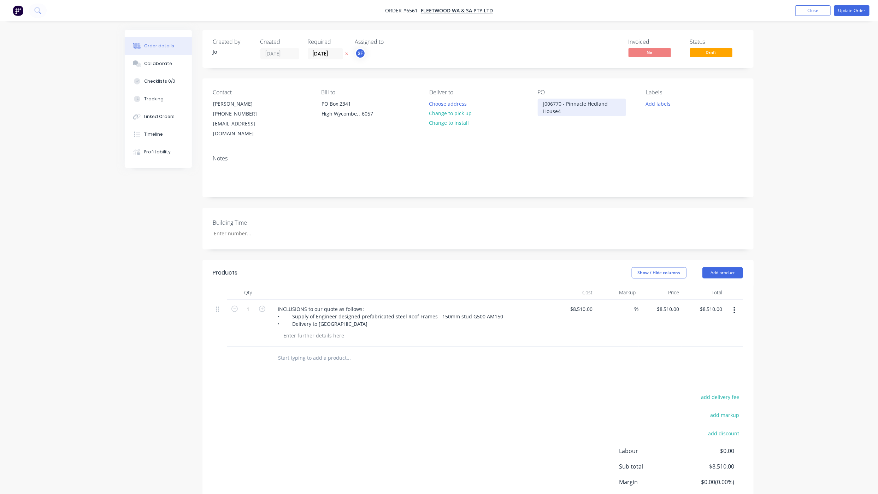
click at [570, 116] on div "J006770 - Pinnacle Hedland House4" at bounding box center [582, 108] width 88 height 18
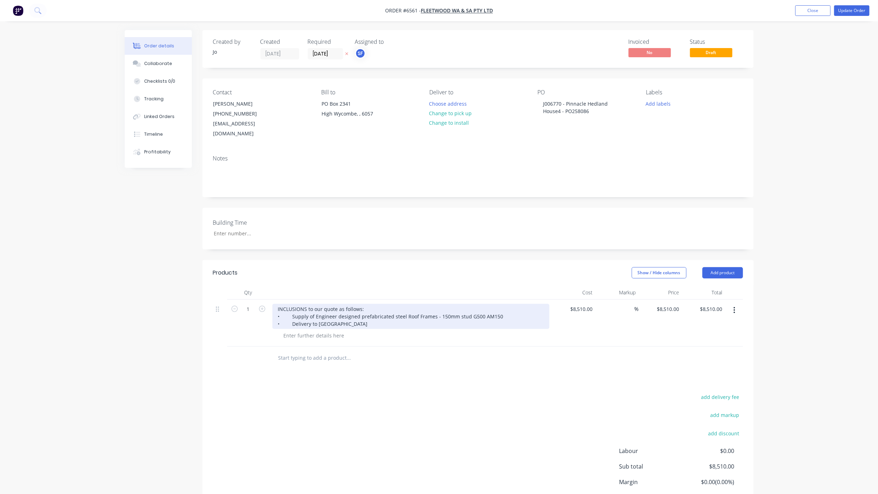
click at [276, 304] on div "INCLUSIONS to our quote as follows: • Supply of Engineer designed prefabricated…" at bounding box center [410, 316] width 277 height 25
click at [277, 304] on div "INCLUSIONS to our quote as follows: • Supply of Engineer designed prefabricated…" at bounding box center [410, 316] width 277 height 25
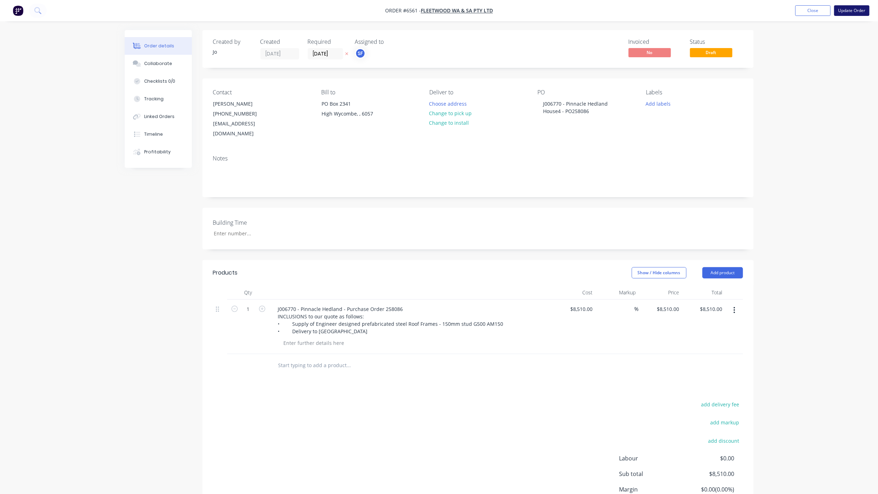
click at [846, 10] on button "Update Order" at bounding box center [851, 10] width 35 height 11
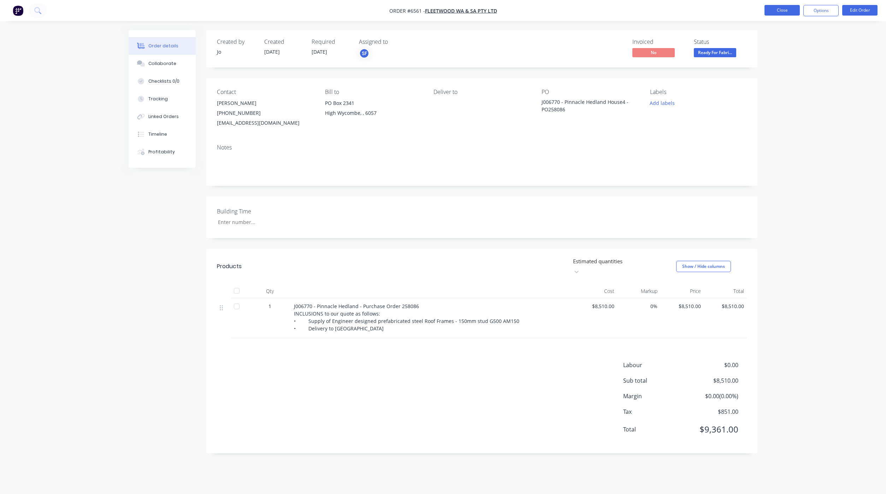
click at [776, 8] on button "Close" at bounding box center [781, 10] width 35 height 11
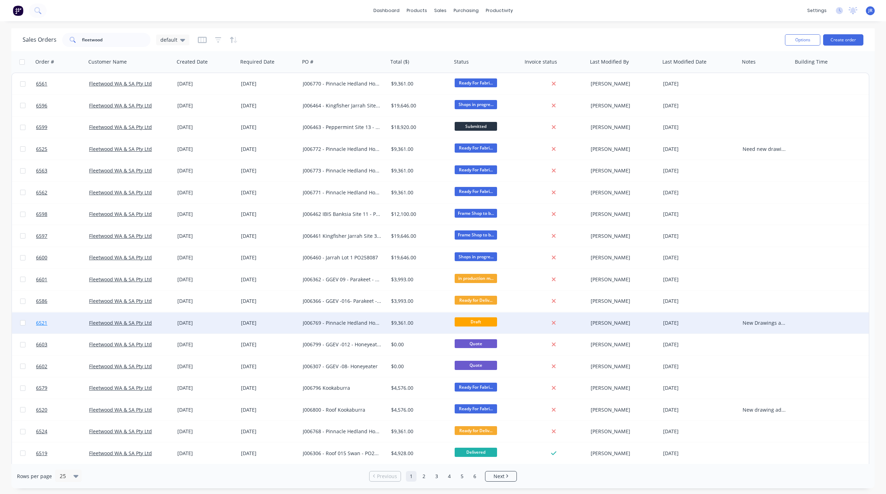
click at [42, 325] on span "6521" at bounding box center [41, 322] width 11 height 7
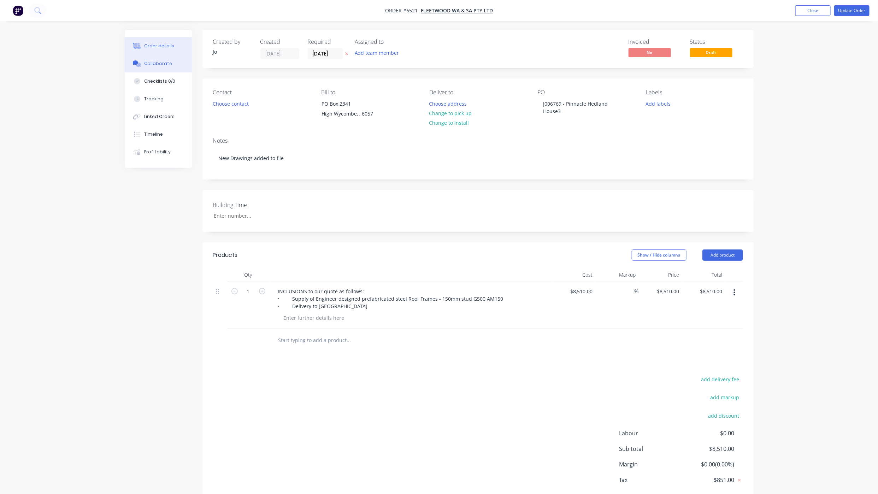
drag, startPoint x: 139, startPoint y: 67, endPoint x: 143, endPoint y: 68, distance: 4.4
click at [141, 67] on button "Collaborate" at bounding box center [158, 64] width 67 height 18
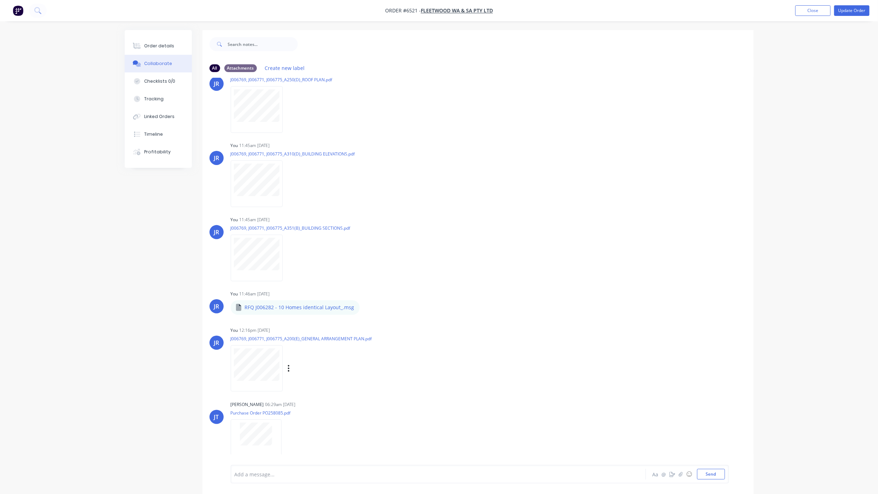
scroll to position [248, 0]
drag, startPoint x: 147, startPoint y: 42, endPoint x: 147, endPoint y: 46, distance: 3.9
click at [147, 42] on button "Order details" at bounding box center [158, 46] width 67 height 18
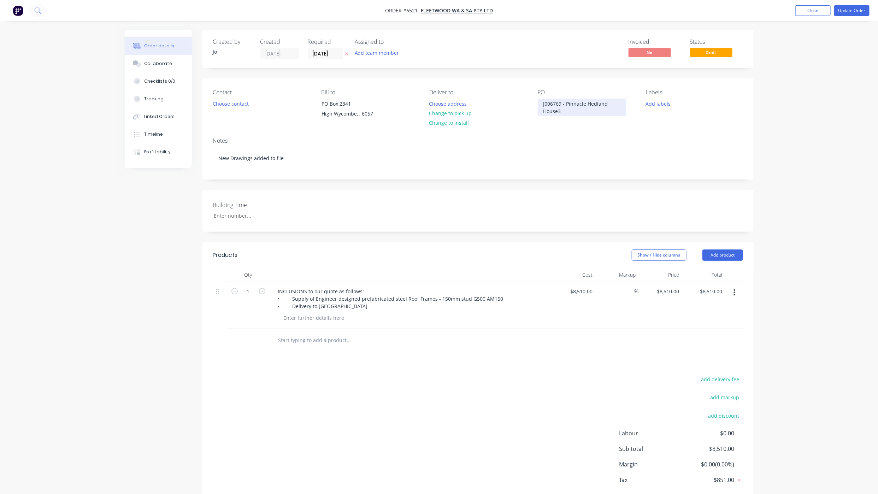
click at [566, 113] on div "J006769 - Pinnacle Hedland House3" at bounding box center [582, 108] width 88 height 18
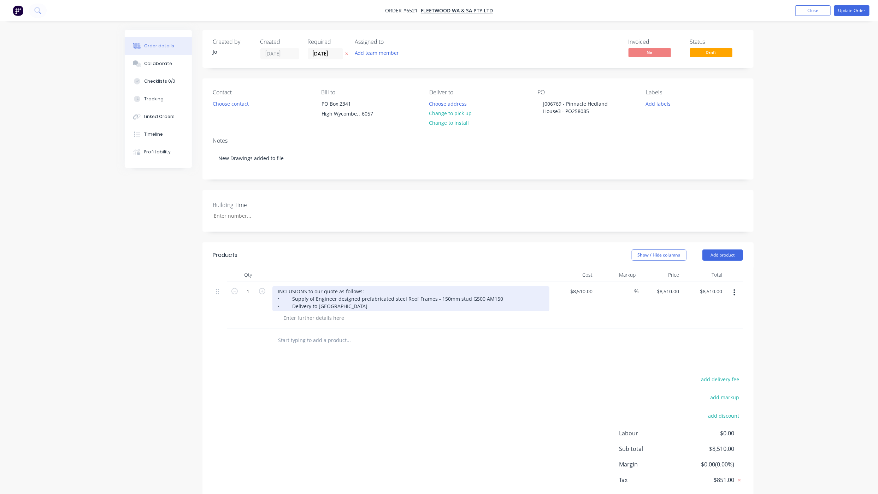
click at [277, 290] on div "INCLUSIONS to our quote as follows: • Supply of Engineer designed prefabricated…" at bounding box center [410, 298] width 277 height 25
click at [276, 290] on div "INCLUSIONS to our quote as follows: • Supply of Engineer designed prefabricated…" at bounding box center [410, 298] width 277 height 25
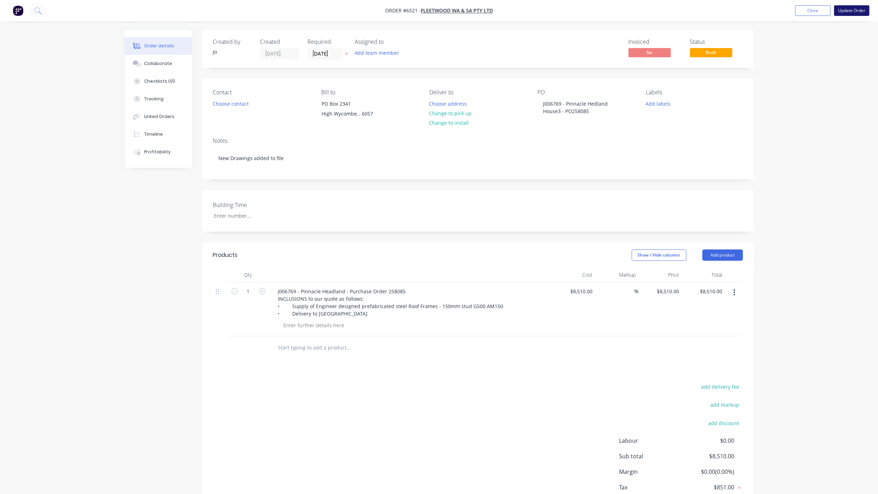
click at [858, 15] on button "Update Order" at bounding box center [851, 10] width 35 height 11
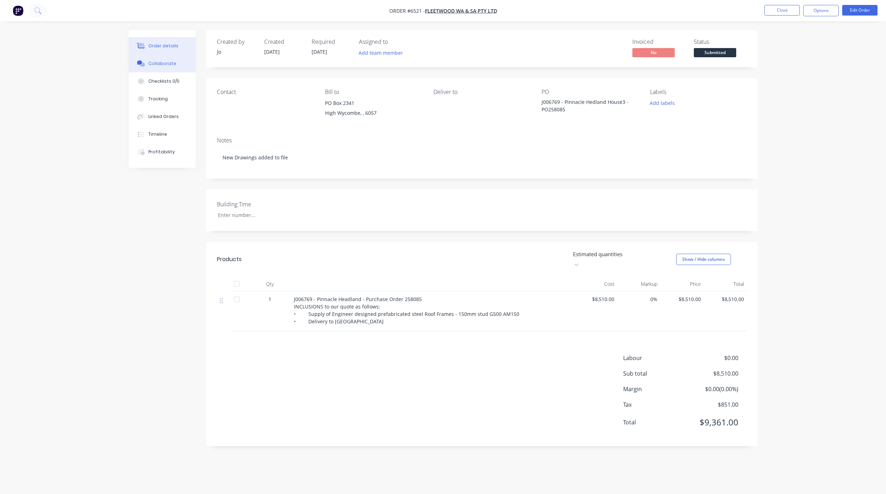
click at [160, 57] on button "Collaborate" at bounding box center [162, 64] width 67 height 18
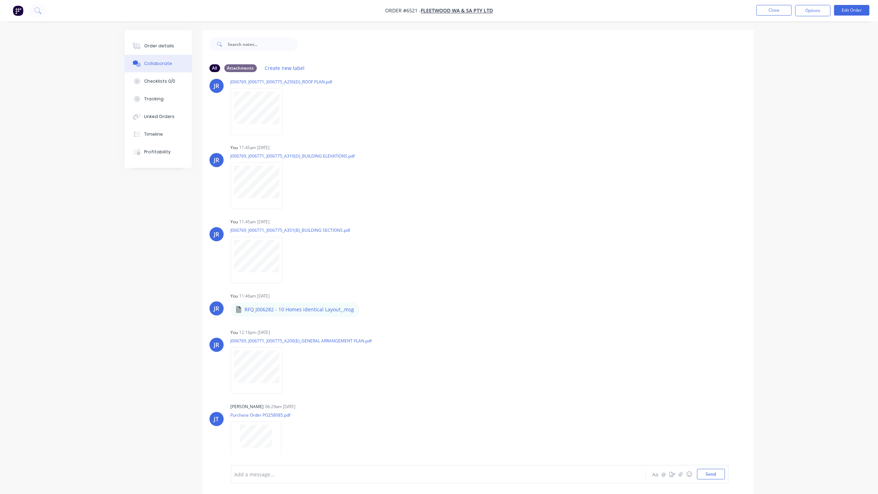
scroll to position [248, 0]
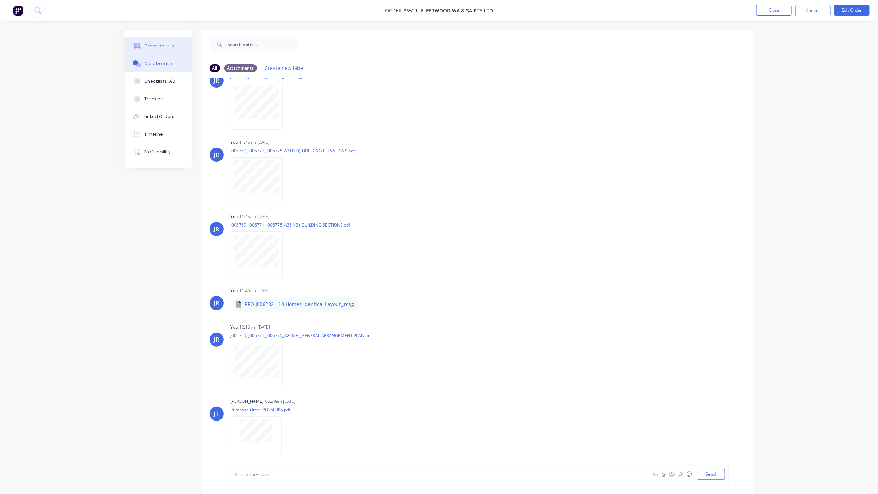
click at [141, 50] on button "Order details" at bounding box center [158, 46] width 67 height 18
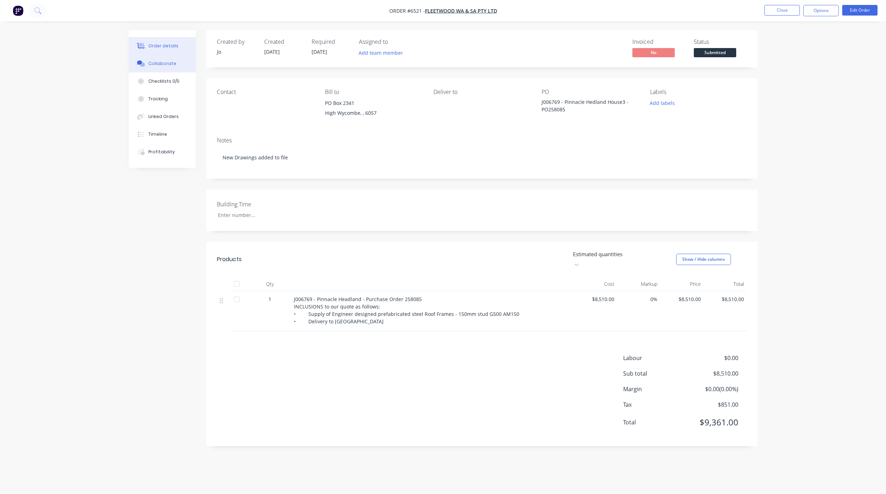
drag, startPoint x: 161, startPoint y: 62, endPoint x: 167, endPoint y: 62, distance: 5.3
click at [161, 62] on div "Collaborate" at bounding box center [162, 63] width 28 height 6
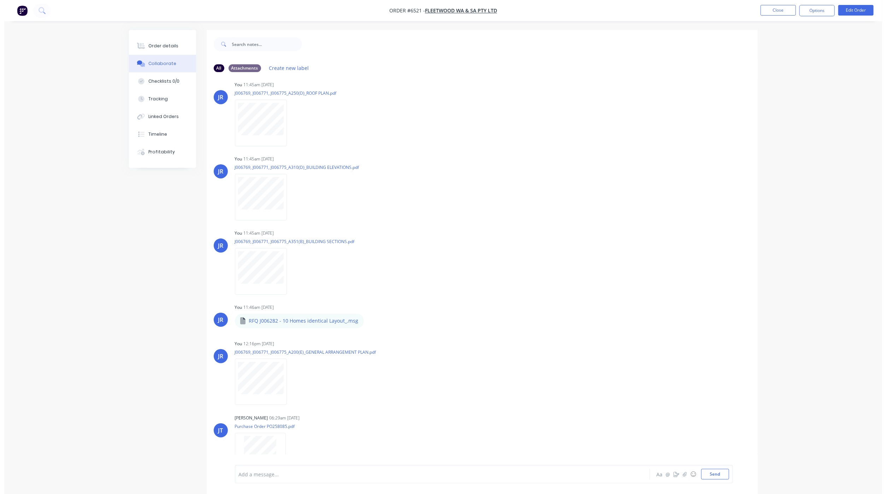
scroll to position [248, 0]
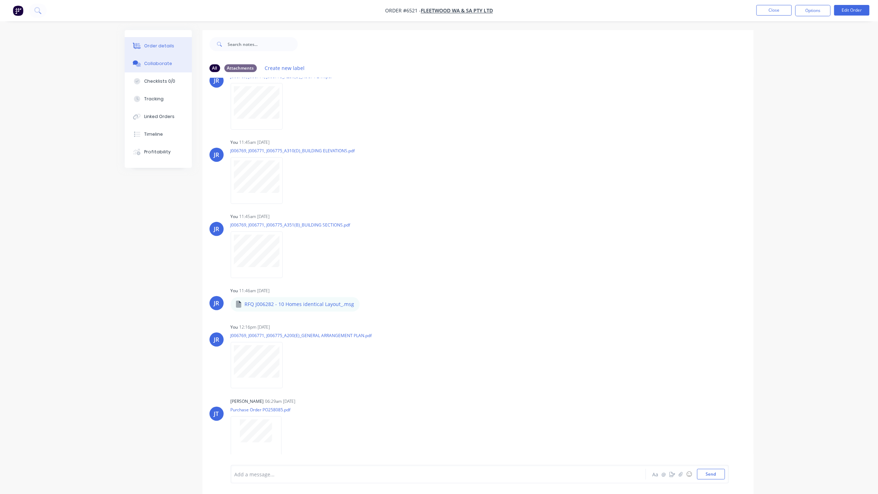
click at [156, 49] on div "Order details" at bounding box center [159, 46] width 30 height 6
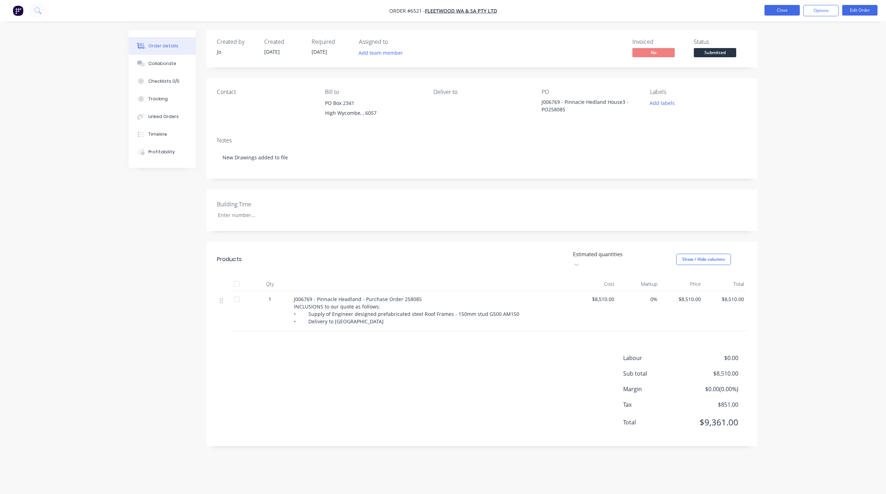
click at [769, 10] on button "Close" at bounding box center [781, 10] width 35 height 11
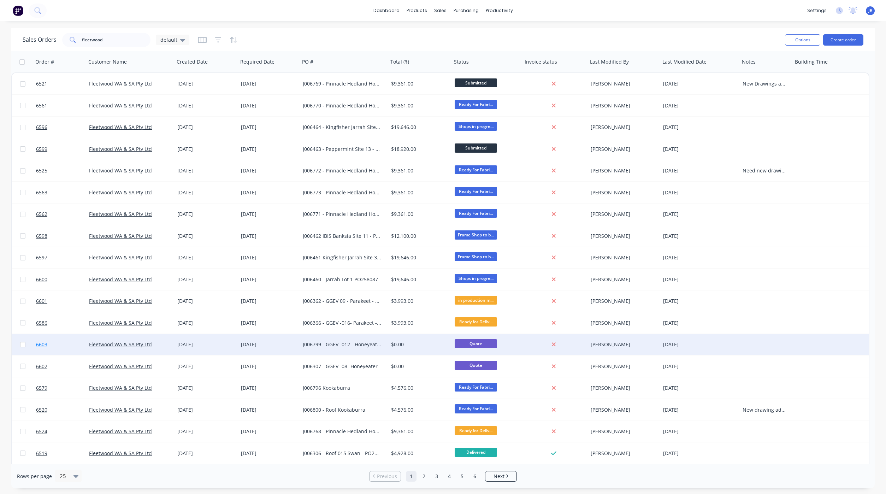
click at [41, 345] on span "6603" at bounding box center [41, 344] width 11 height 7
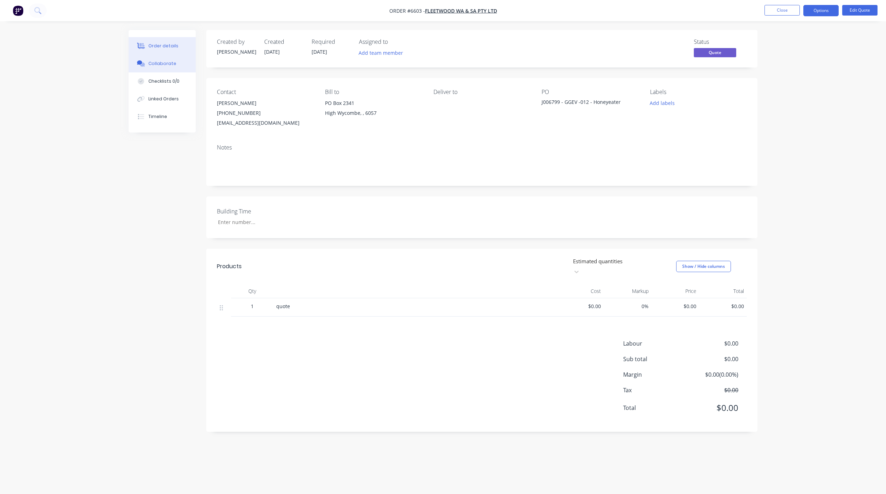
click at [176, 66] on button "Collaborate" at bounding box center [162, 64] width 67 height 18
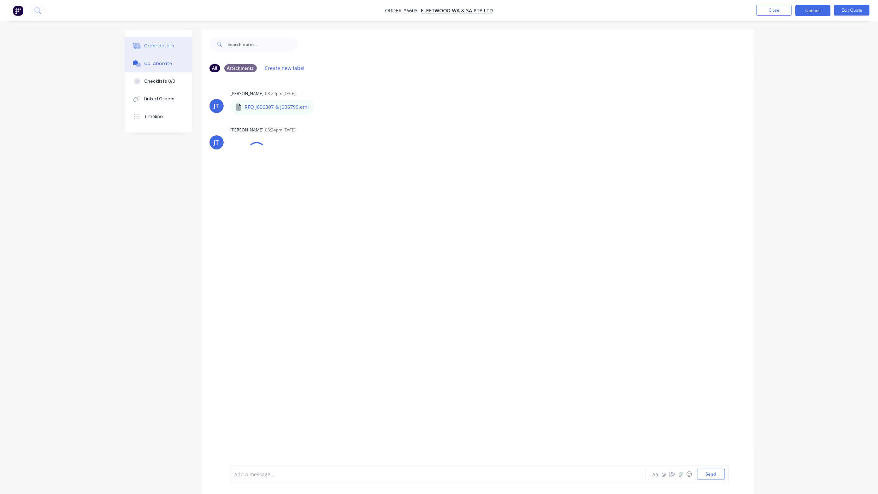
click at [157, 39] on button "Order details" at bounding box center [158, 46] width 67 height 18
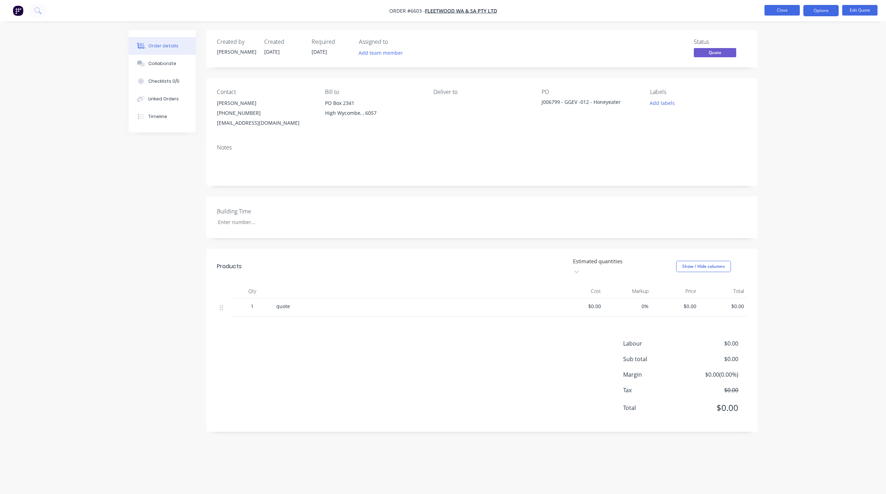
click at [780, 12] on button "Close" at bounding box center [781, 10] width 35 height 11
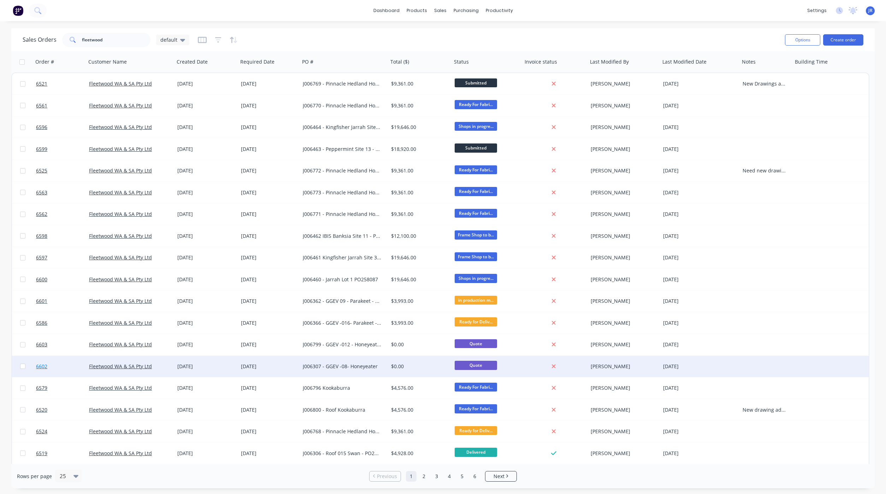
click at [42, 366] on span "6602" at bounding box center [41, 366] width 11 height 7
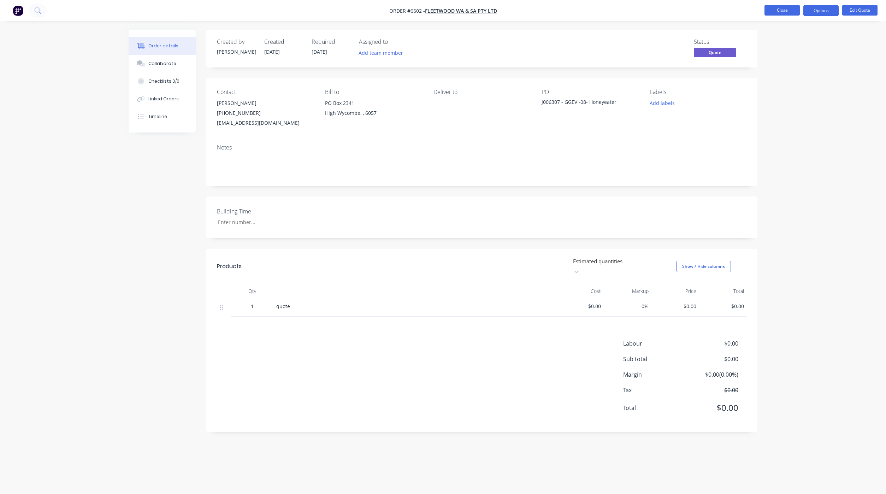
click at [790, 12] on button "Close" at bounding box center [781, 10] width 35 height 11
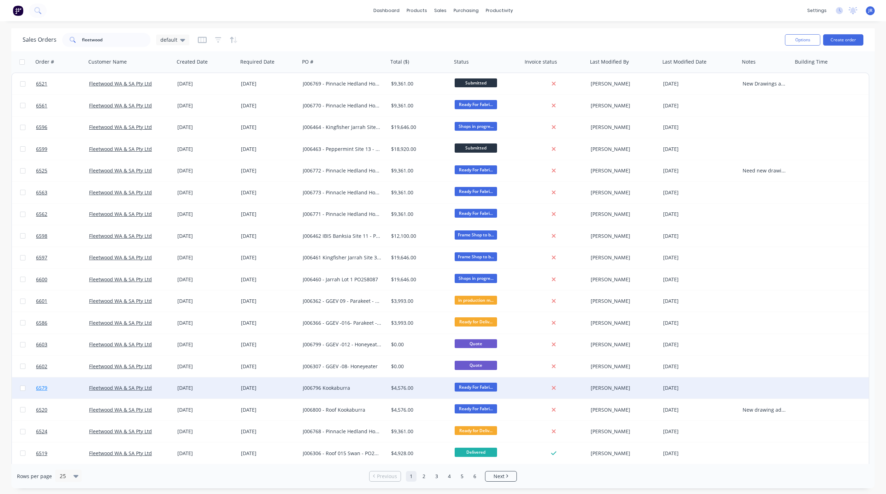
click at [42, 387] on span "6579" at bounding box center [41, 387] width 11 height 7
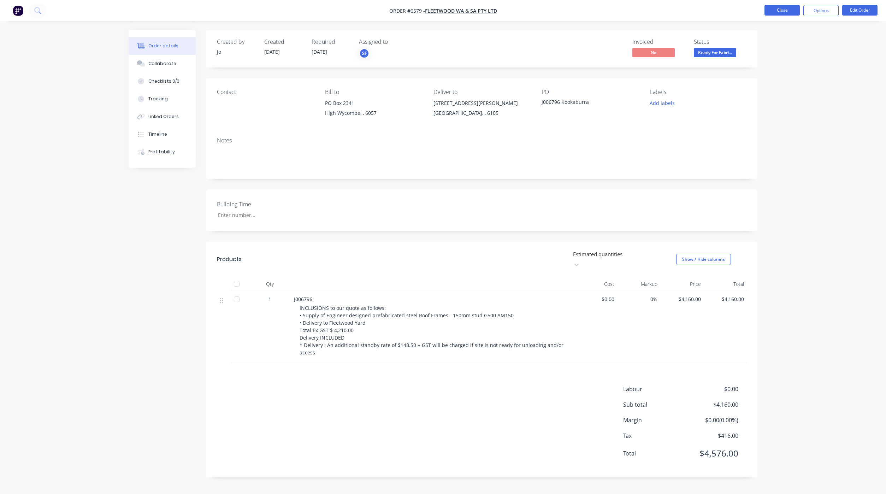
click at [784, 13] on button "Close" at bounding box center [781, 10] width 35 height 11
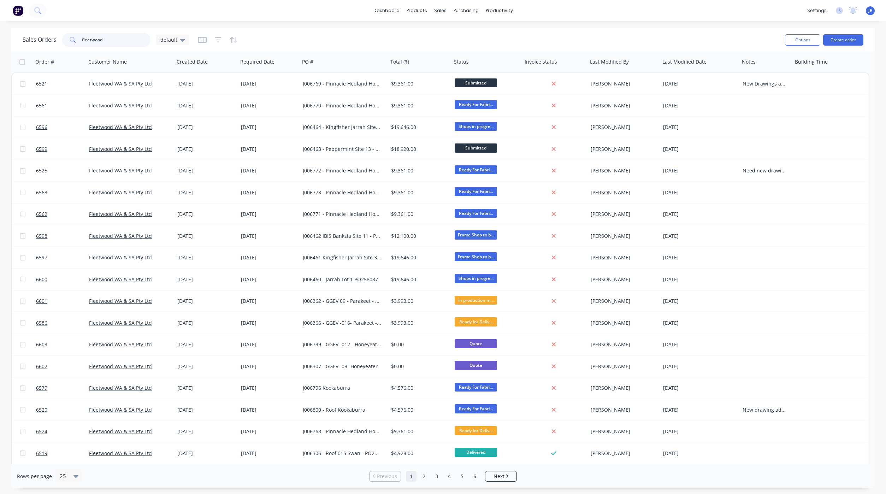
drag, startPoint x: 111, startPoint y: 37, endPoint x: -12, endPoint y: 37, distance: 122.9
click at [0, 37] on html "dashboard products sales purchasing productivity dashboard products Product Cat…" at bounding box center [443, 247] width 886 height 494
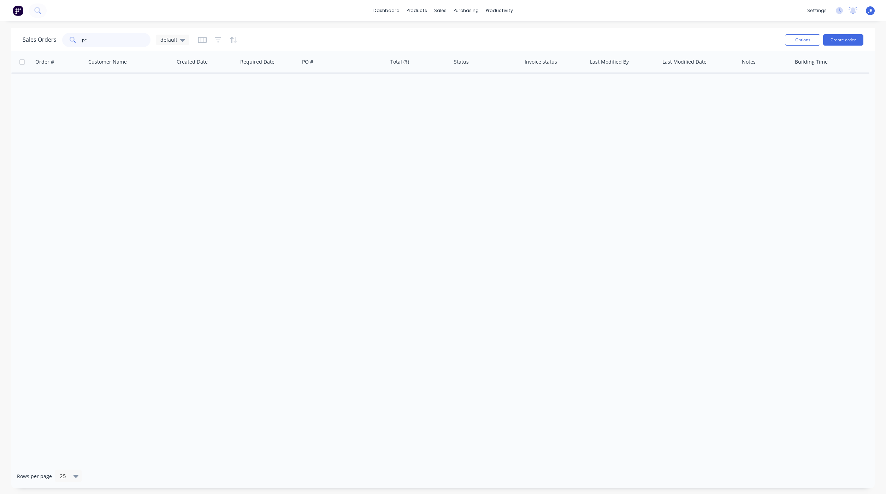
type input "p"
type input "n"
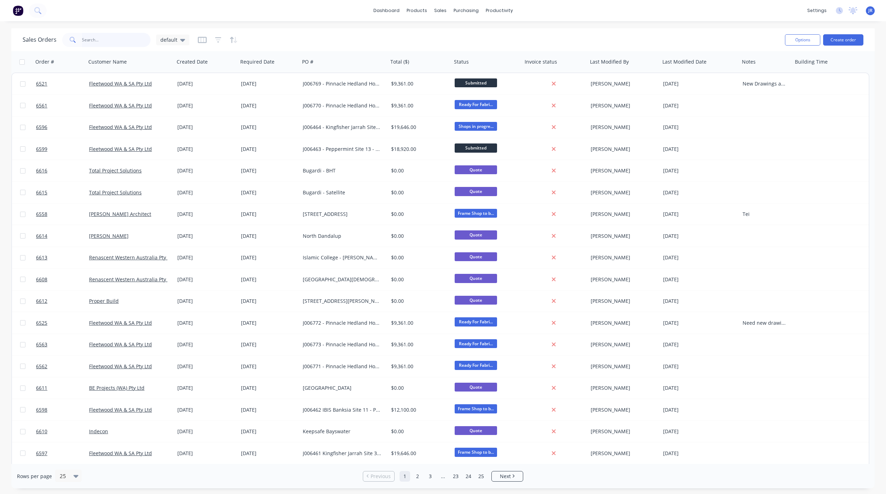
click at [113, 40] on input "text" at bounding box center [116, 40] width 69 height 14
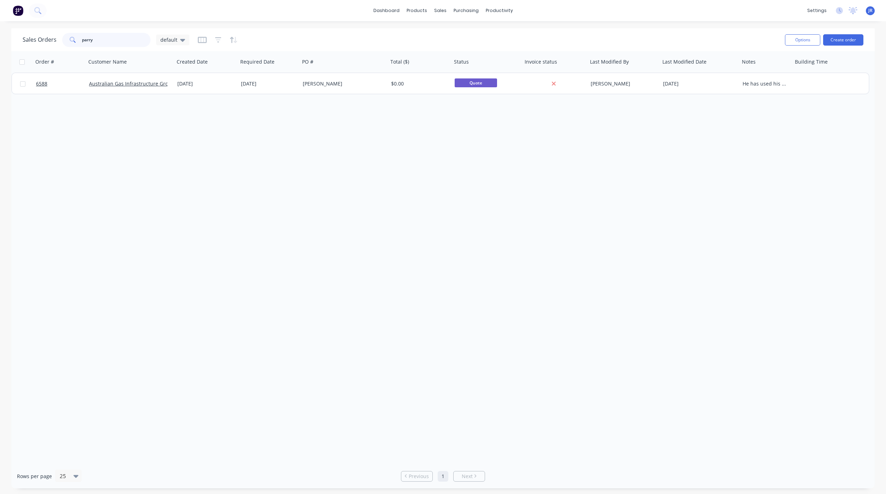
drag, startPoint x: 116, startPoint y: 42, endPoint x: 61, endPoint y: 41, distance: 54.1
click at [63, 40] on div "parry" at bounding box center [106, 40] width 88 height 14
click at [215, 38] on icon "button" at bounding box center [218, 39] width 6 height 7
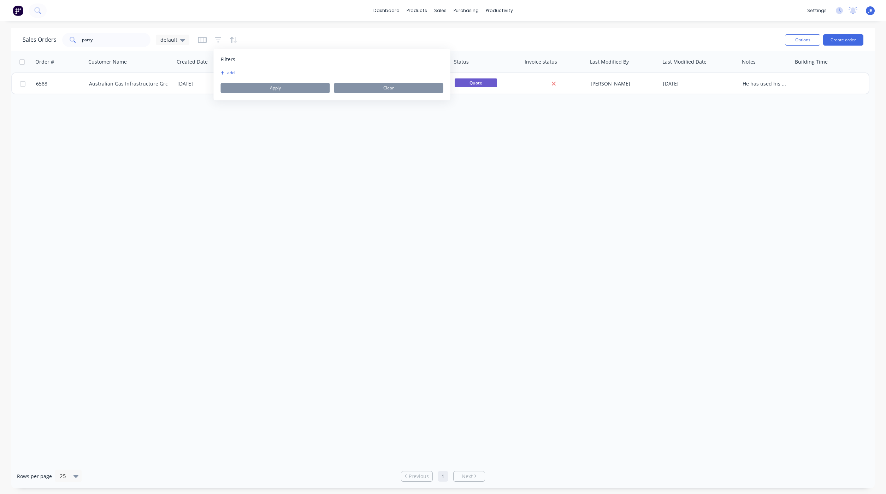
click at [222, 73] on icon "button" at bounding box center [223, 73] width 4 height 4
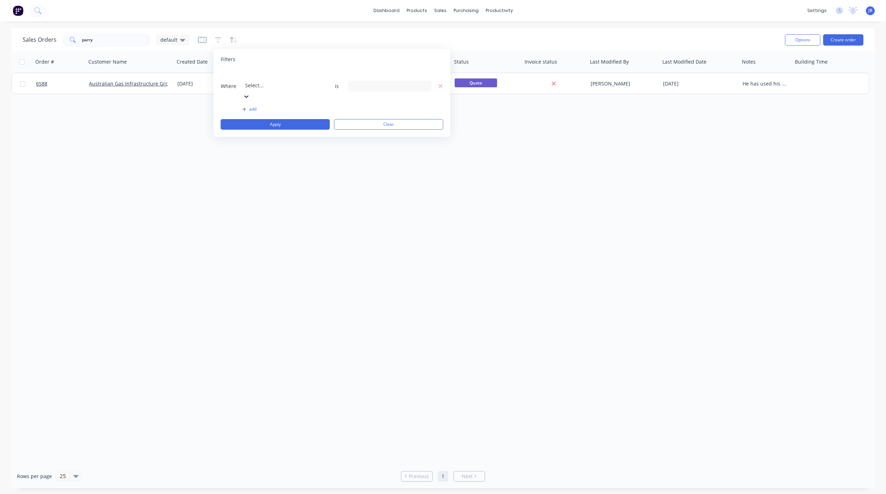
click at [284, 72] on div at bounding box center [296, 75] width 102 height 9
click at [367, 82] on div "19 Status selected" at bounding box center [384, 85] width 64 height 7
click at [360, 114] on div at bounding box center [360, 115] width 14 height 14
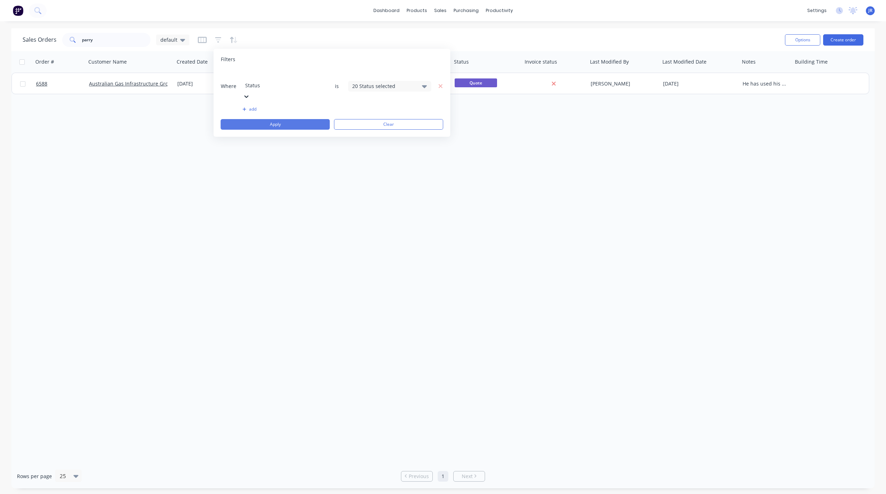
click at [280, 119] on button "Apply" at bounding box center [275, 124] width 109 height 11
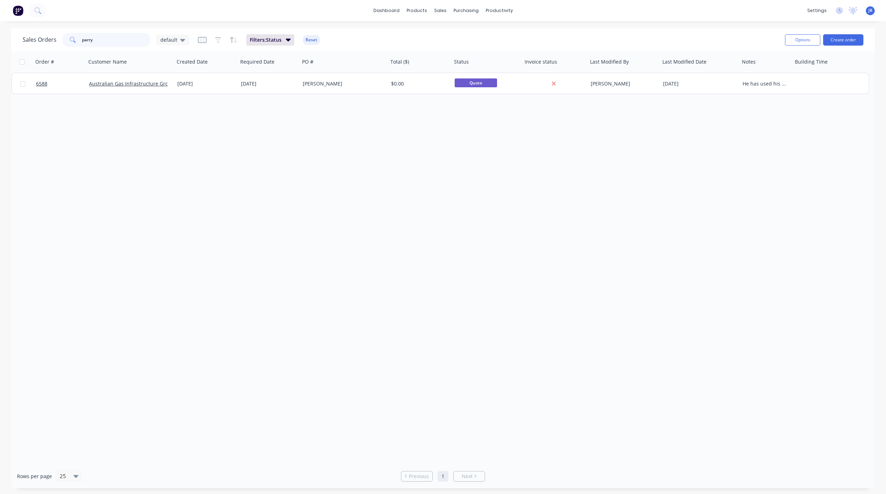
drag, startPoint x: 120, startPoint y: 40, endPoint x: 40, endPoint y: 31, distance: 80.7
click at [43, 34] on div "Sales Orders parry default" at bounding box center [106, 40] width 167 height 14
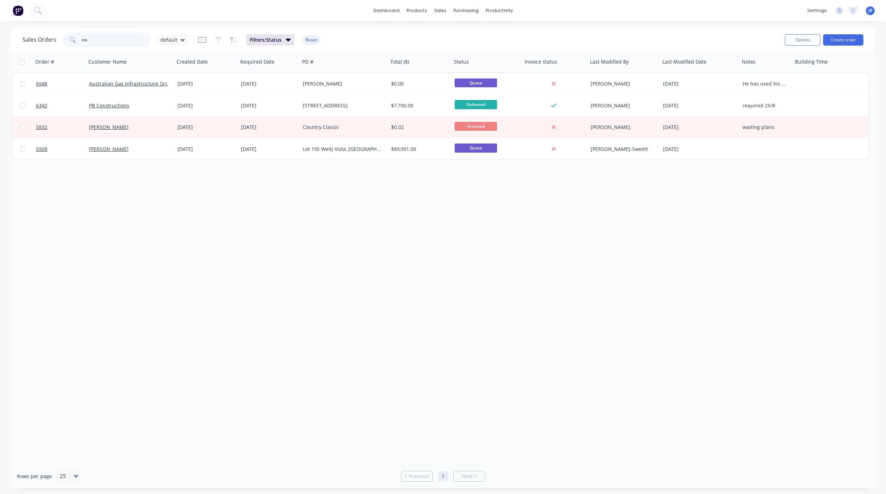
type input "n"
type input "5"
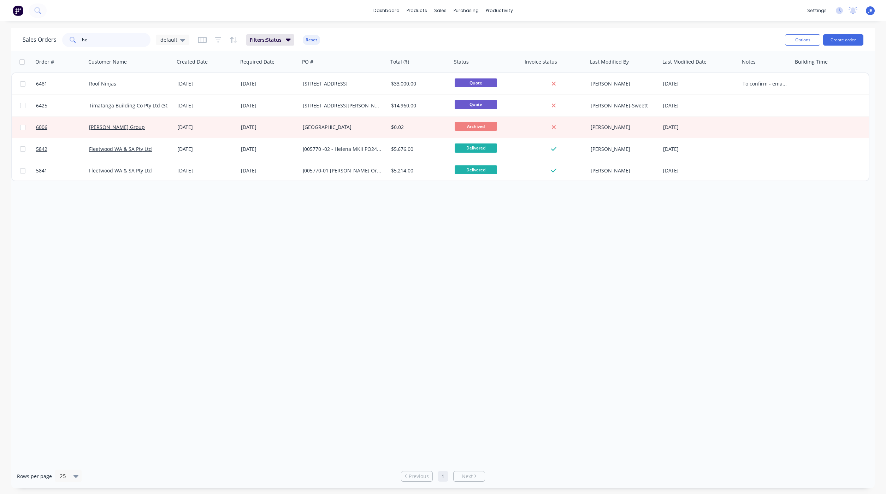
type input "h"
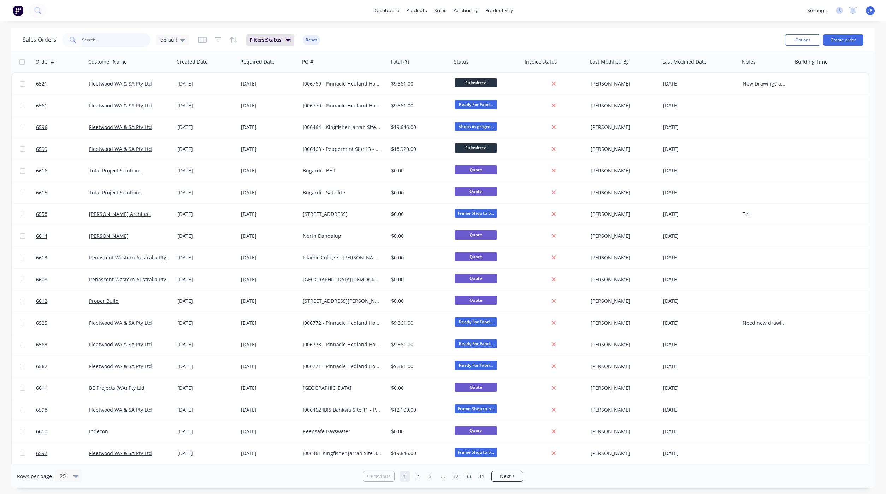
click at [108, 40] on input "text" at bounding box center [116, 40] width 69 height 14
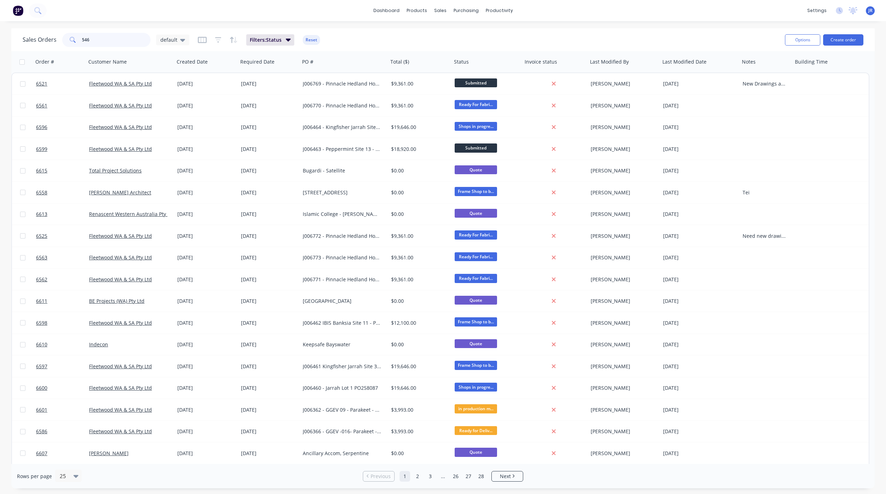
type input "5460"
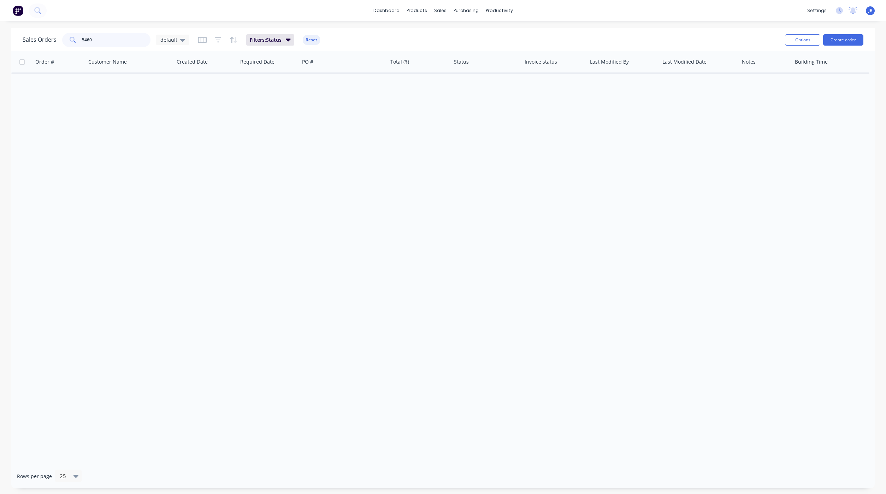
drag, startPoint x: 113, startPoint y: 42, endPoint x: 2, endPoint y: 40, distance: 110.6
click at [4, 40] on div "Sales Orders 5460 default Filters: Status Reset Options Create order Order # Cu…" at bounding box center [443, 258] width 886 height 460
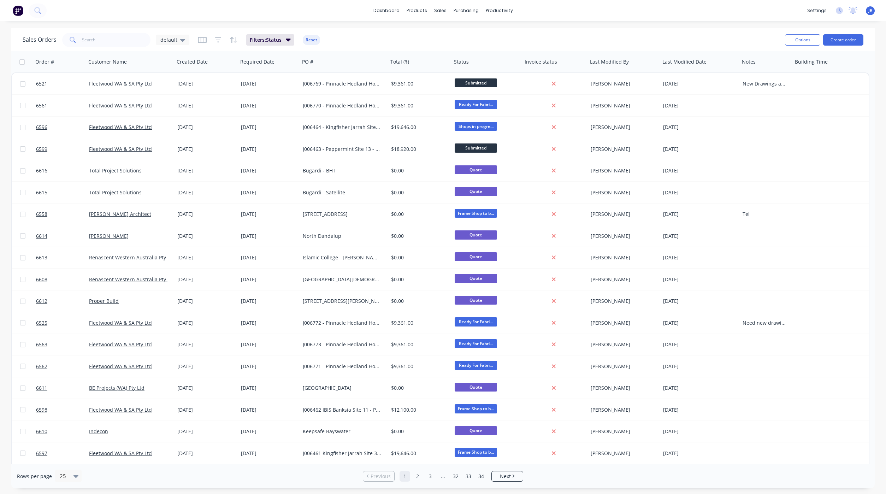
click at [667, 5] on div "dashboard products sales purchasing productivity dashboard products Product Cat…" at bounding box center [443, 10] width 886 height 21
click at [106, 45] on input "text" at bounding box center [116, 40] width 69 height 14
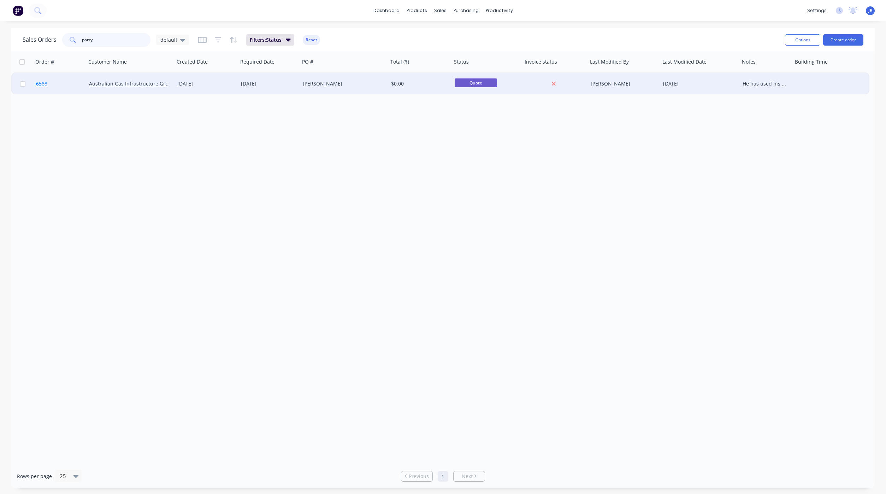
type input "parry"
click at [45, 83] on span "6588" at bounding box center [41, 83] width 11 height 7
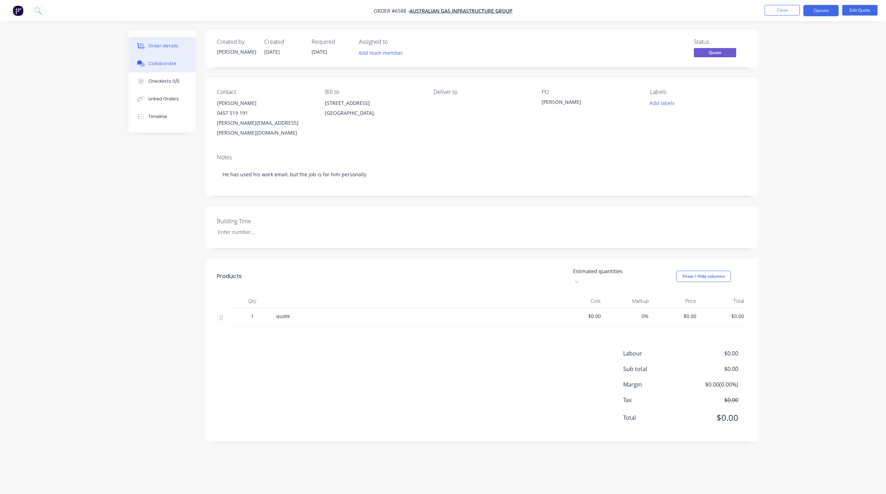
click at [158, 58] on button "Collaborate" at bounding box center [162, 64] width 67 height 18
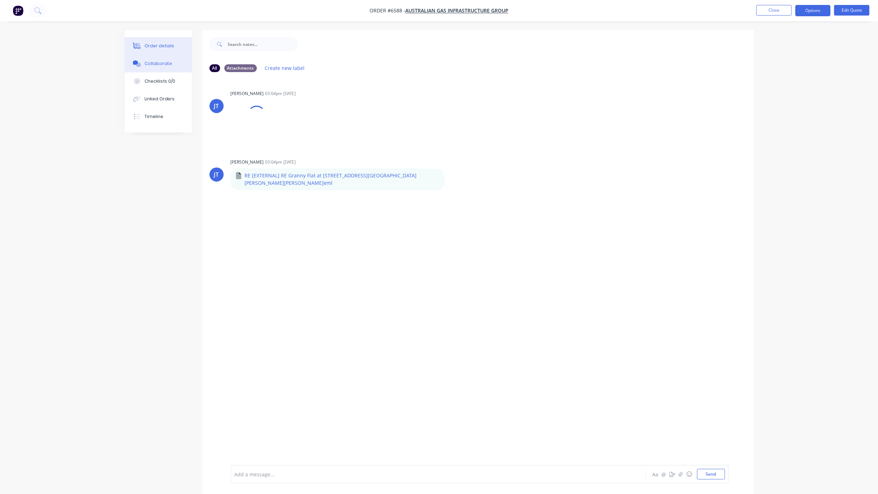
click at [156, 39] on button "Order details" at bounding box center [158, 46] width 67 height 18
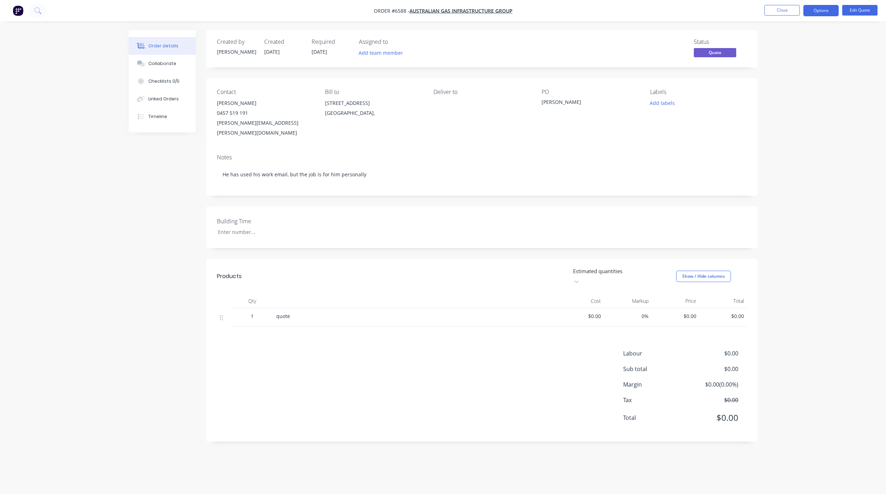
click at [176, 253] on div "Created by [PERSON_NAME] Created [DATE] Required [DATE] Assigned to Add team me…" at bounding box center [443, 241] width 629 height 422
click at [151, 339] on div "Created by [PERSON_NAME] Created [DATE] Required [DATE] Assigned to Add team me…" at bounding box center [443, 241] width 629 height 422
click at [174, 377] on div "Created by [PERSON_NAME] Created [DATE] Required [DATE] Assigned to Add team me…" at bounding box center [443, 241] width 629 height 422
click at [160, 68] on button "Collaborate" at bounding box center [162, 64] width 67 height 18
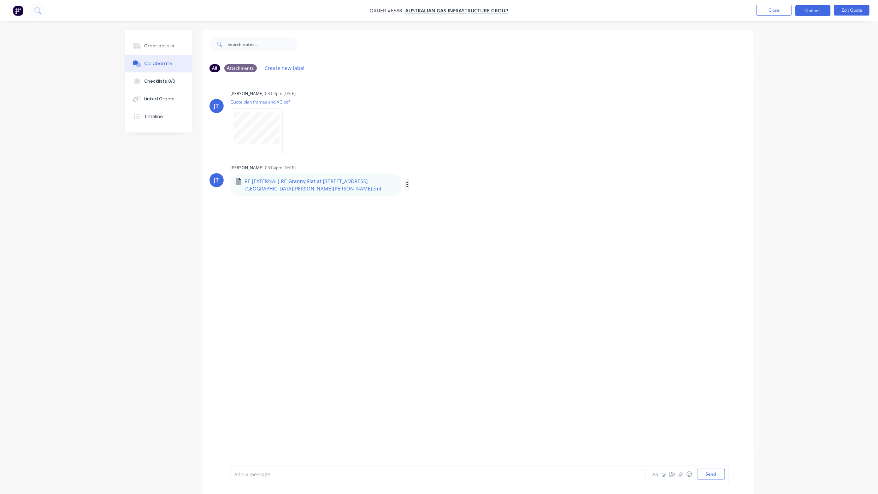
click at [406, 185] on icon "button" at bounding box center [407, 185] width 2 height 8
click at [414, 205] on button "Download" at bounding box center [453, 204] width 79 height 16
click at [765, 13] on button "Close" at bounding box center [773, 10] width 35 height 11
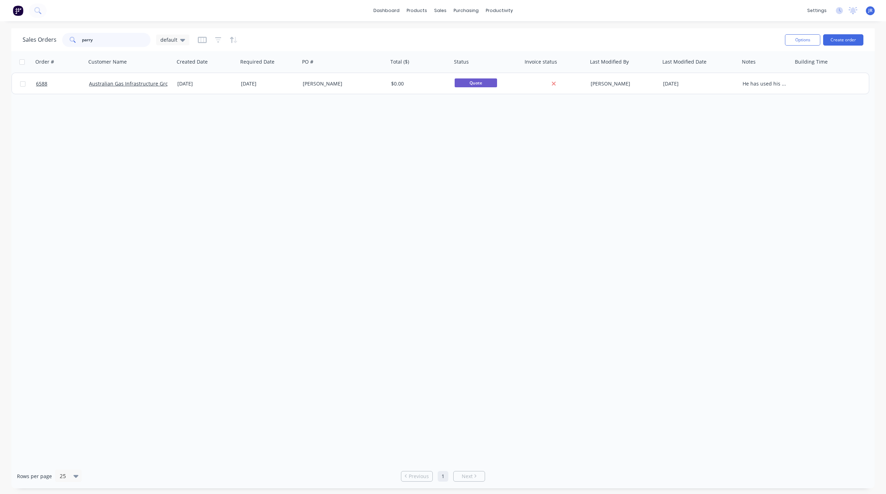
drag, startPoint x: 116, startPoint y: 44, endPoint x: -19, endPoint y: 35, distance: 135.2
click at [0, 35] on html "dashboard products sales purchasing productivity dashboard products Product Cat…" at bounding box center [443, 247] width 886 height 494
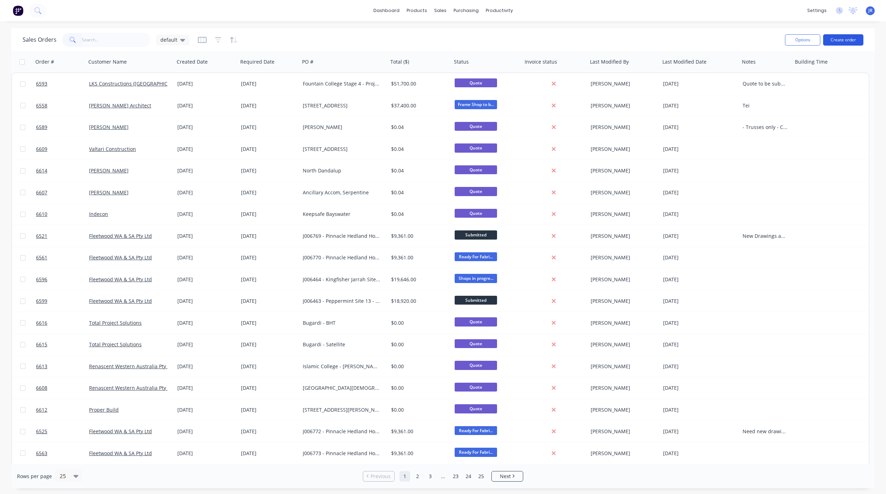
click at [840, 42] on button "Create order" at bounding box center [843, 39] width 40 height 11
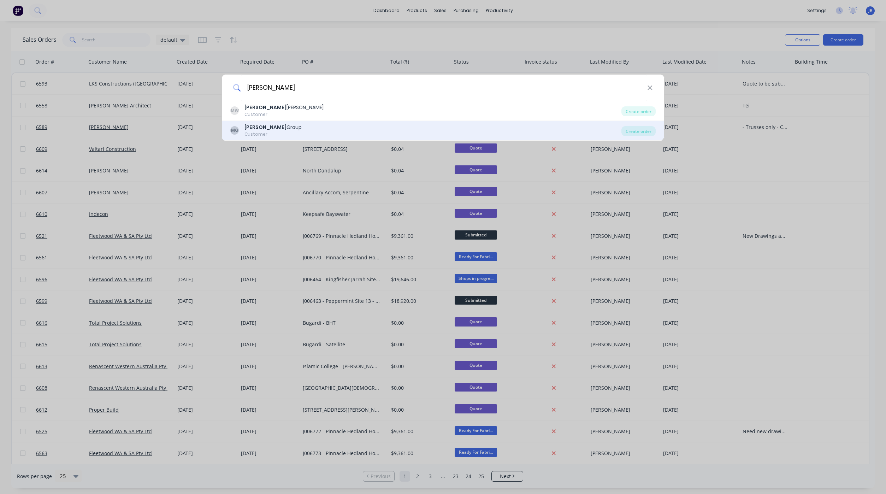
type input "[PERSON_NAME]"
click at [269, 128] on div "[PERSON_NAME] Group" at bounding box center [272, 127] width 57 height 7
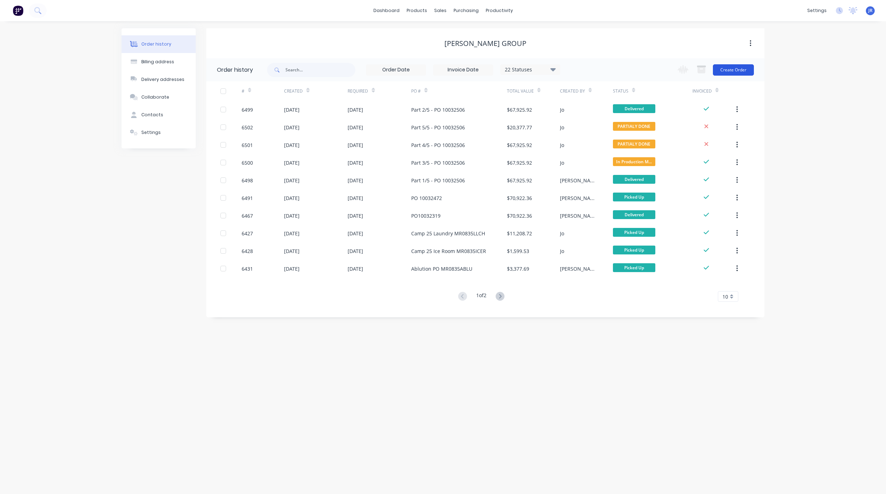
click at [739, 68] on button "Create Order" at bounding box center [733, 69] width 41 height 11
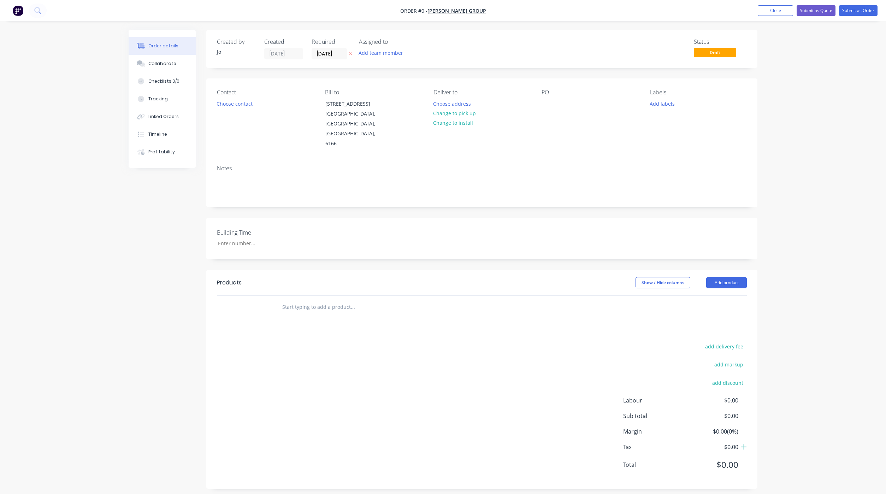
click at [321, 296] on div at bounding box center [400, 307] width 254 height 23
drag, startPoint x: 321, startPoint y: 279, endPoint x: 318, endPoint y: 284, distance: 5.9
click at [327, 300] on input "text" at bounding box center [352, 307] width 141 height 14
type input "Quote"
click at [554, 102] on div "PO" at bounding box center [590, 119] width 97 height 60
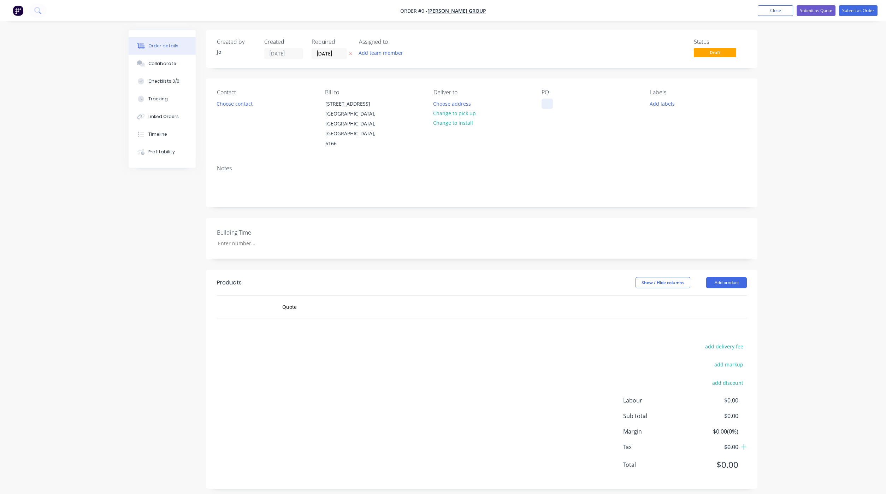
click at [545, 106] on div at bounding box center [547, 104] width 11 height 10
click at [803, 14] on button "Submit as Quote" at bounding box center [816, 10] width 39 height 11
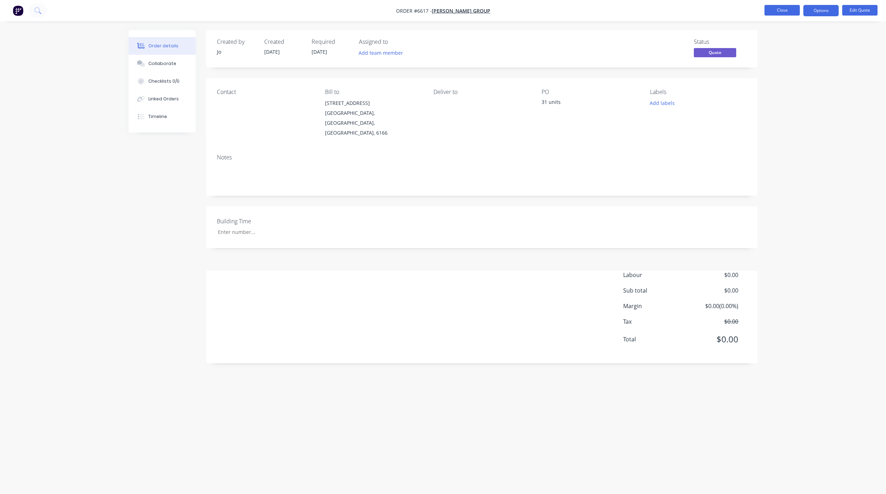
click at [781, 12] on button "Close" at bounding box center [781, 10] width 35 height 11
